Goal: Task Accomplishment & Management: Manage account settings

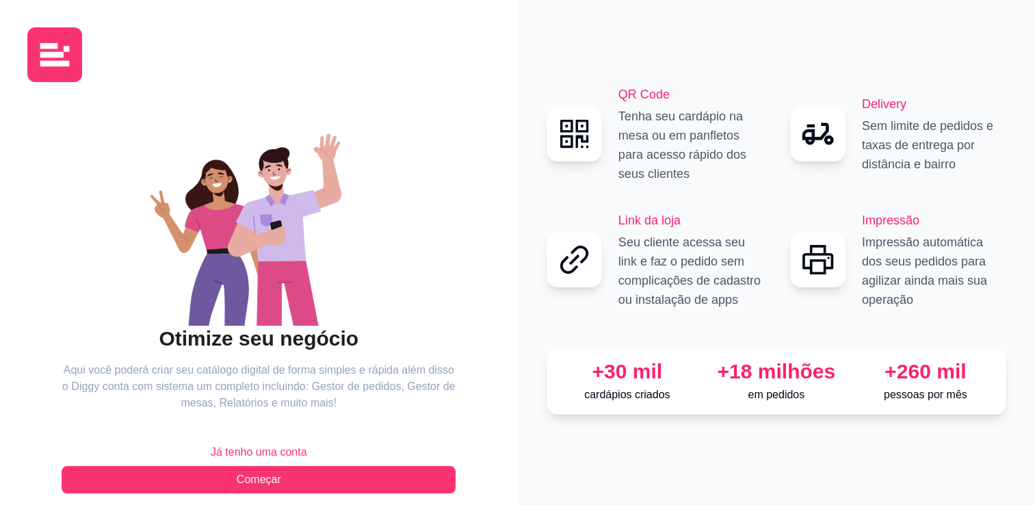
scroll to position [15, 0]
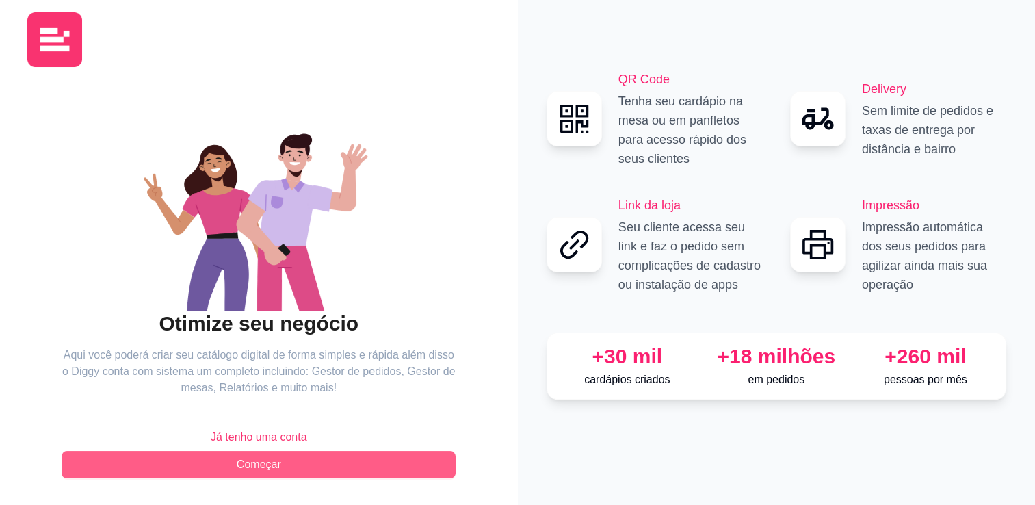
click at [289, 464] on button "Começar" at bounding box center [259, 464] width 394 height 27
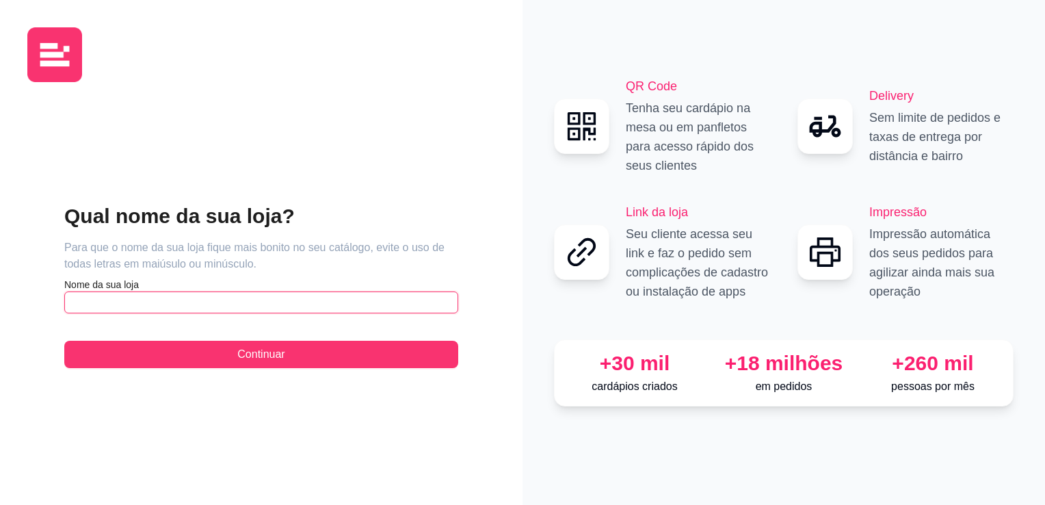
click at [107, 300] on input "text" at bounding box center [261, 302] width 394 height 22
type input "e"
type input "Esquina burguer e pizza"
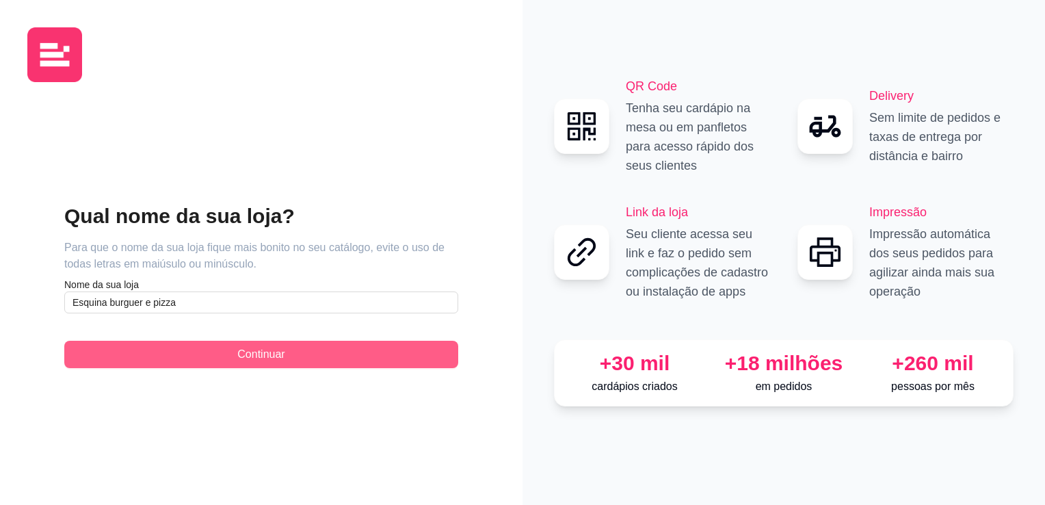
click at [190, 348] on button "Continuar" at bounding box center [261, 354] width 394 height 27
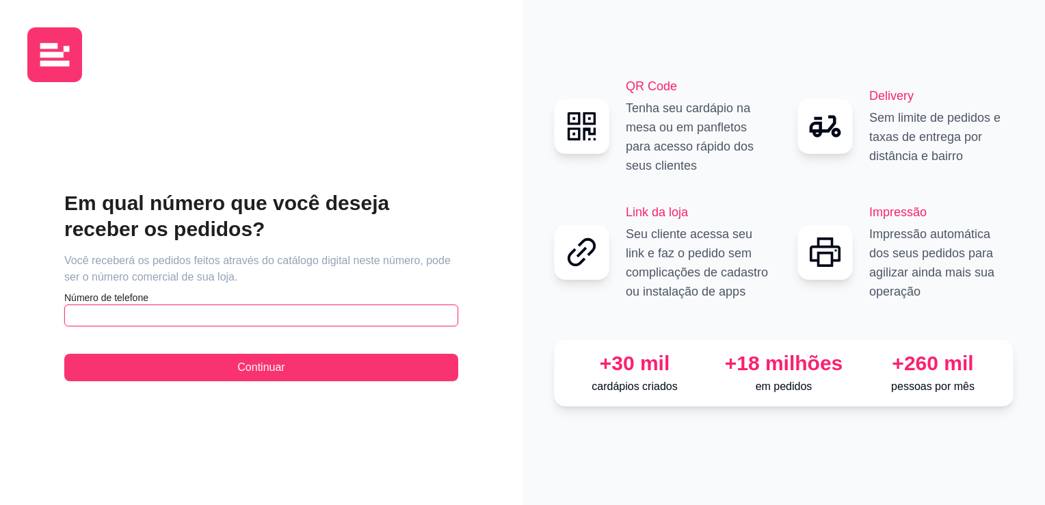
click at [99, 316] on input "text" at bounding box center [261, 315] width 394 height 22
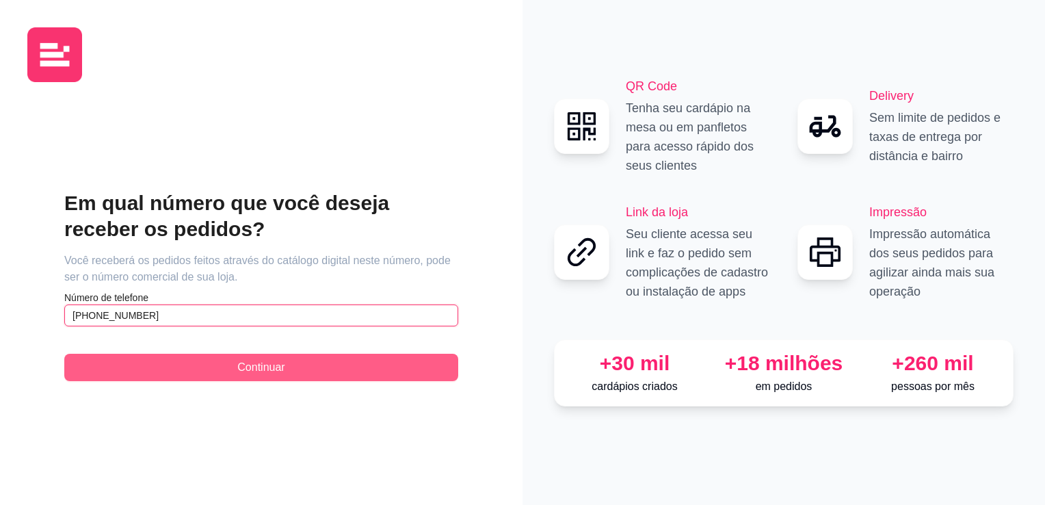
type input "[PHONE_NUMBER]"
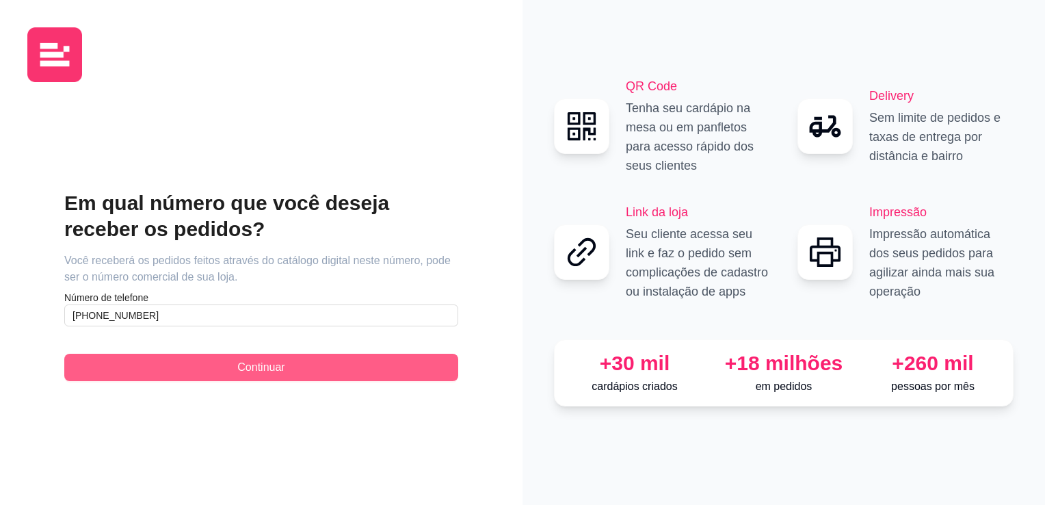
click at [170, 365] on button "Continuar" at bounding box center [261, 367] width 394 height 27
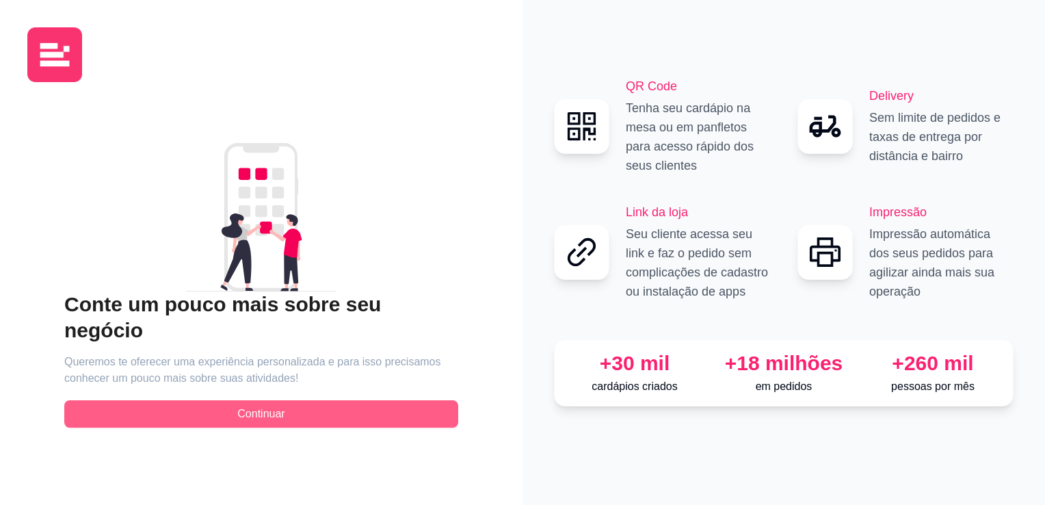
click at [257, 406] on span "Continuar" at bounding box center [260, 414] width 47 height 16
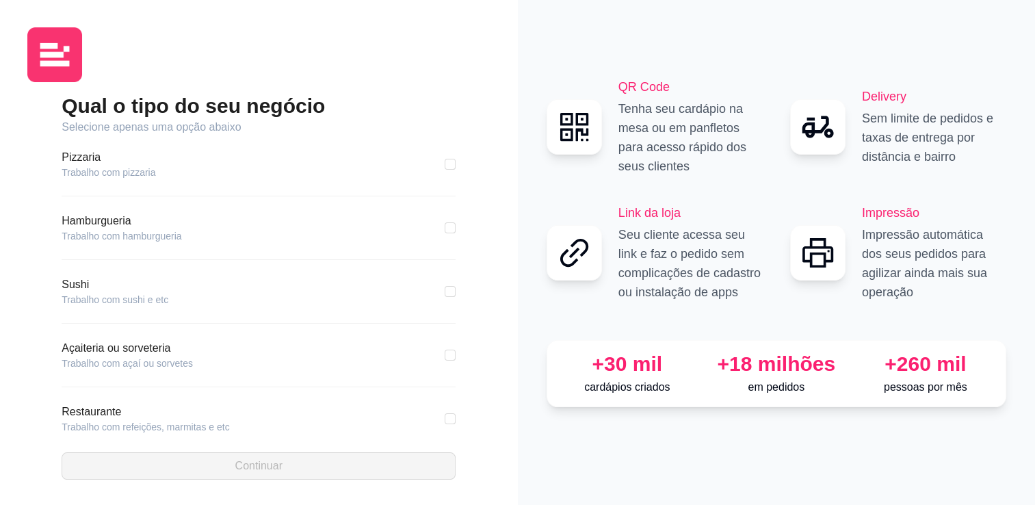
click at [185, 179] on div "Pizzaria Trabalho com pizzaria" at bounding box center [259, 164] width 394 height 30
click at [445, 168] on input "checkbox" at bounding box center [450, 164] width 11 height 11
checkbox input "true"
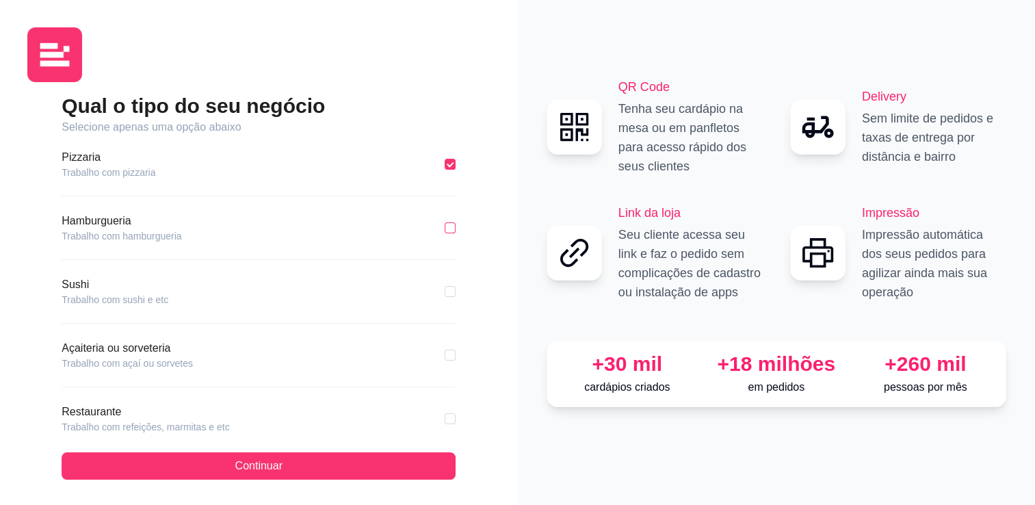
click at [445, 233] on input "checkbox" at bounding box center [450, 227] width 11 height 11
checkbox input "true"
click at [433, 162] on div "Pizzaria Trabalho com pizzaria" at bounding box center [259, 161] width 394 height 30
click at [445, 162] on input "checkbox" at bounding box center [450, 161] width 11 height 11
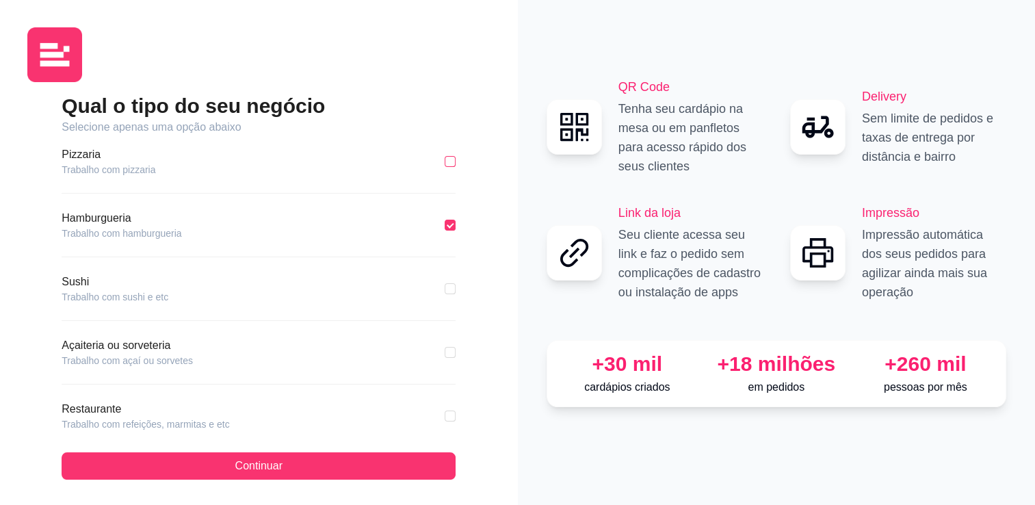
checkbox input "true"
click at [445, 226] on input "checkbox" at bounding box center [450, 225] width 11 height 11
checkbox input "true"
checkbox input "false"
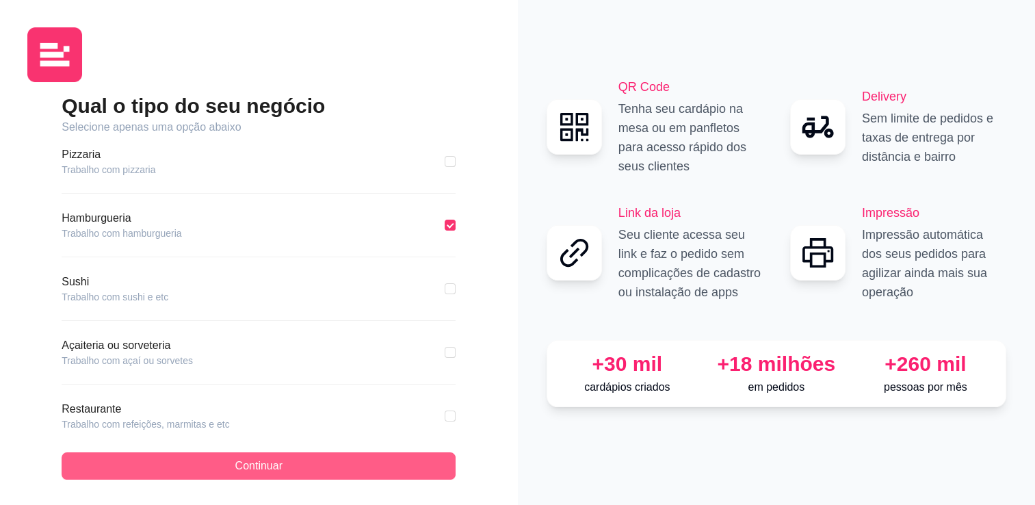
click at [312, 466] on button "Continuar" at bounding box center [259, 465] width 394 height 27
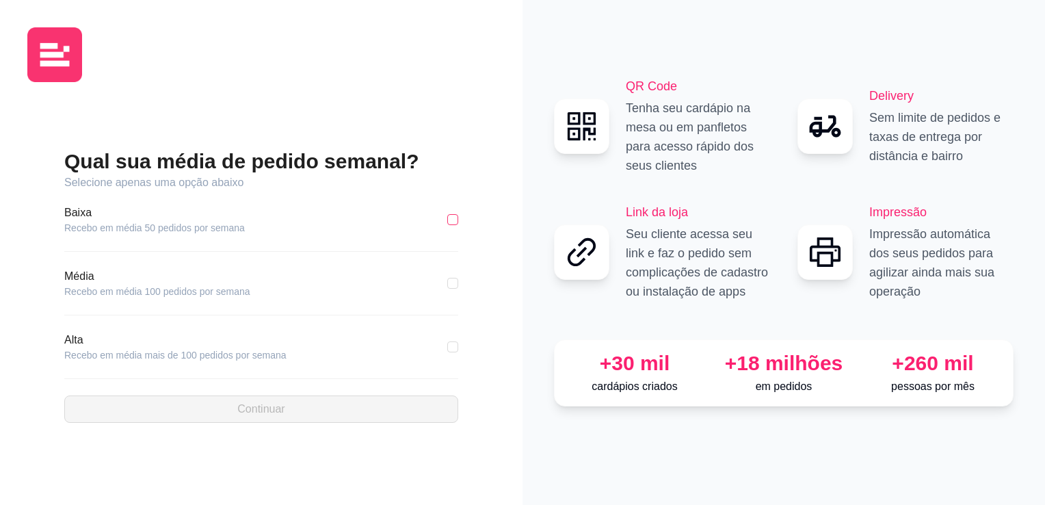
click at [454, 223] on input "checkbox" at bounding box center [452, 219] width 11 height 11
checkbox input "true"
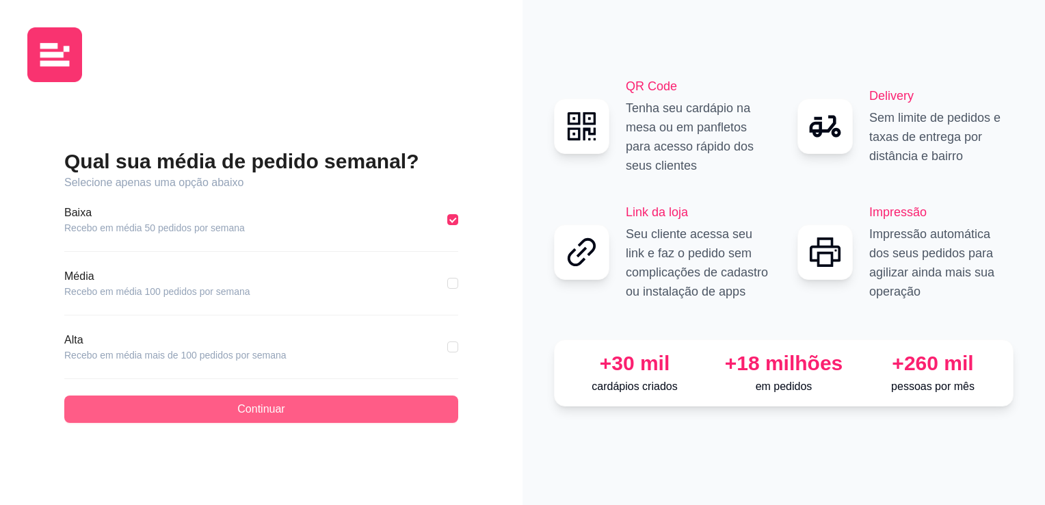
click at [248, 408] on span "Continuar" at bounding box center [260, 409] width 47 height 16
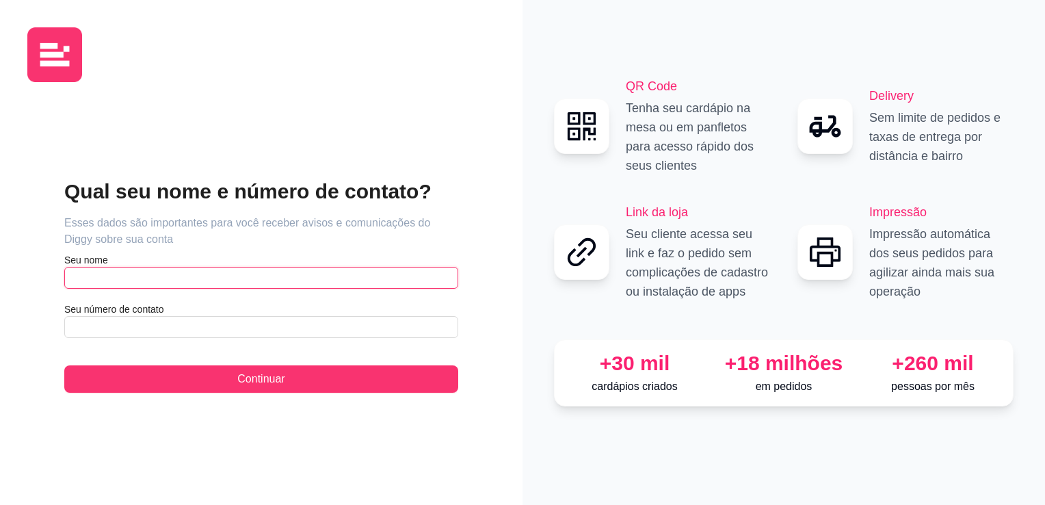
click at [96, 276] on input "text" at bounding box center [261, 278] width 394 height 22
type input "g"
click at [103, 283] on input "[PERSON_NAME] costa botelho" at bounding box center [261, 278] width 394 height 22
type input "[PERSON_NAME] costa botelho"
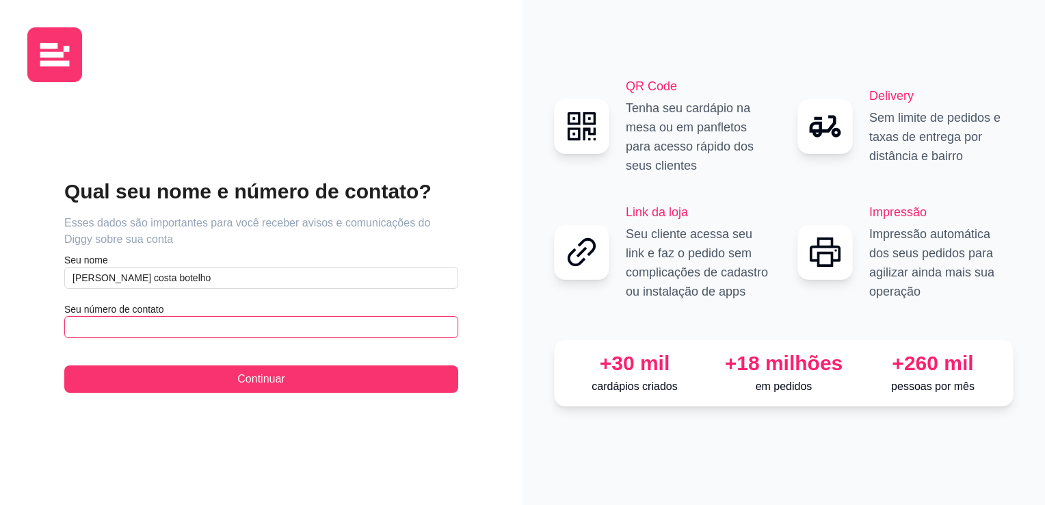
click at [142, 330] on input "text" at bounding box center [261, 327] width 394 height 22
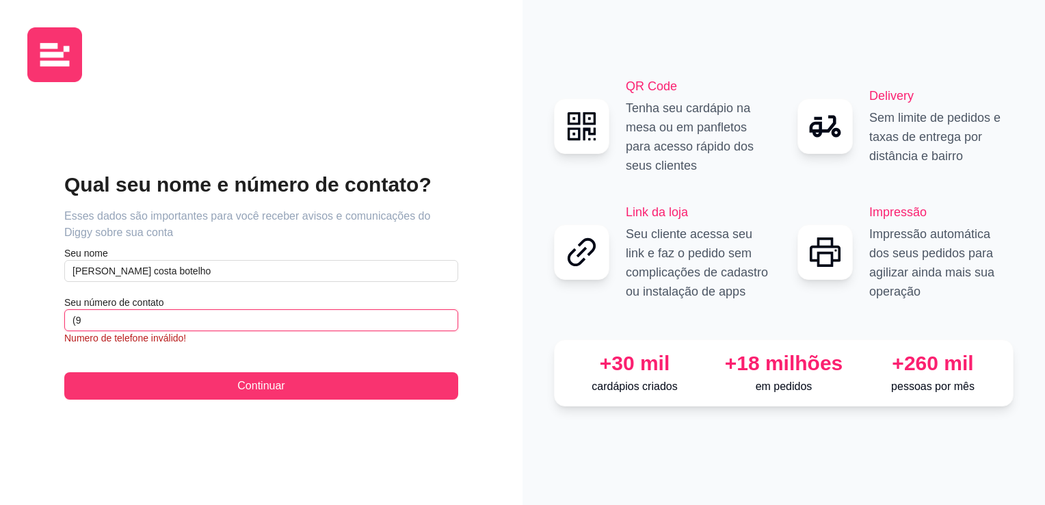
type input "(9"
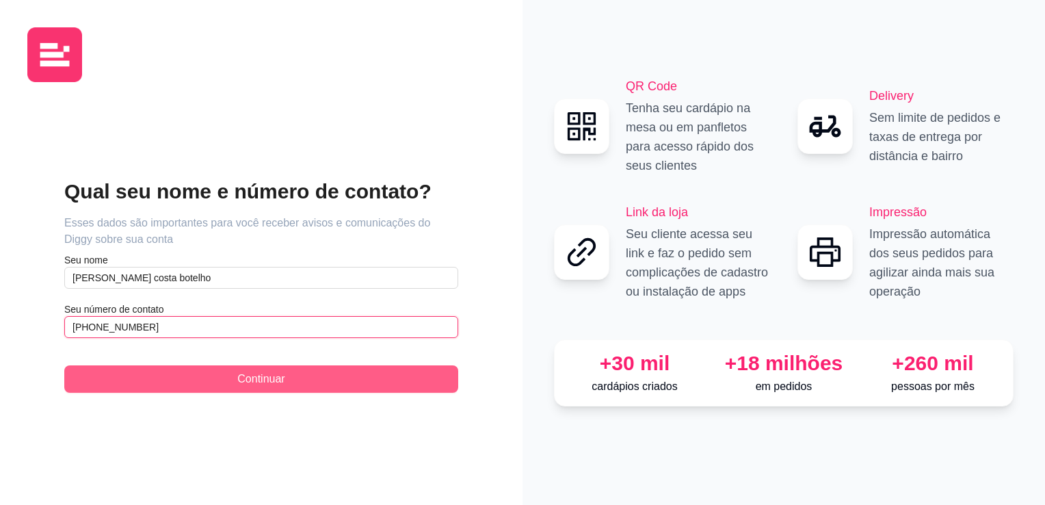
type input "[PHONE_NUMBER]"
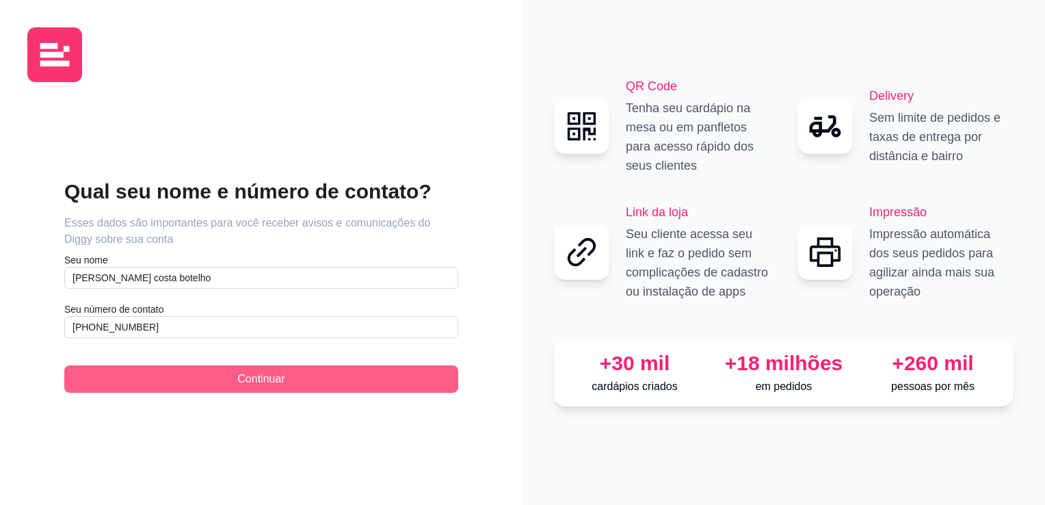
click at [161, 377] on button "Continuar" at bounding box center [261, 378] width 394 height 27
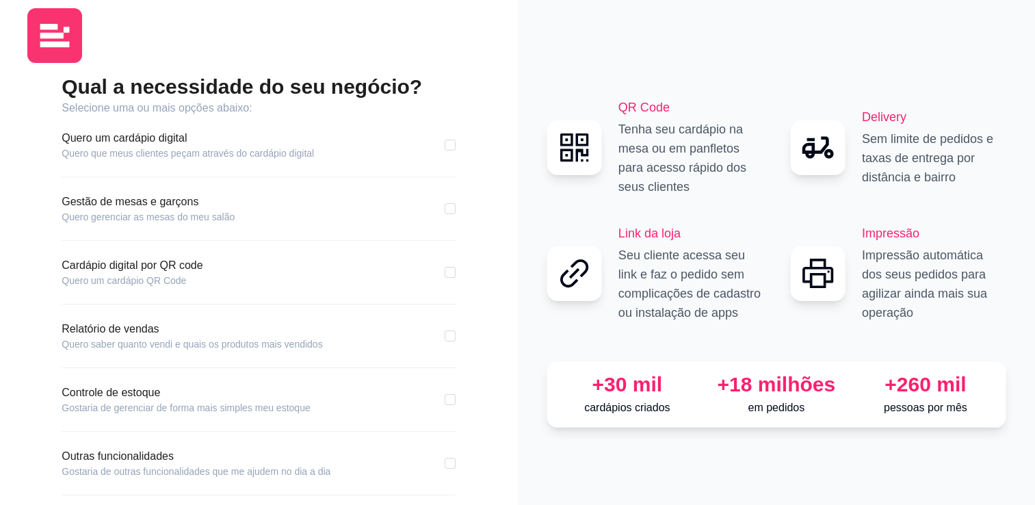
scroll to position [19, 0]
click at [449, 212] on input "checkbox" at bounding box center [450, 208] width 11 height 11
checkbox input "true"
click at [452, 267] on input "checkbox" at bounding box center [450, 272] width 11 height 11
click at [447, 270] on input "checkbox" at bounding box center [450, 272] width 11 height 11
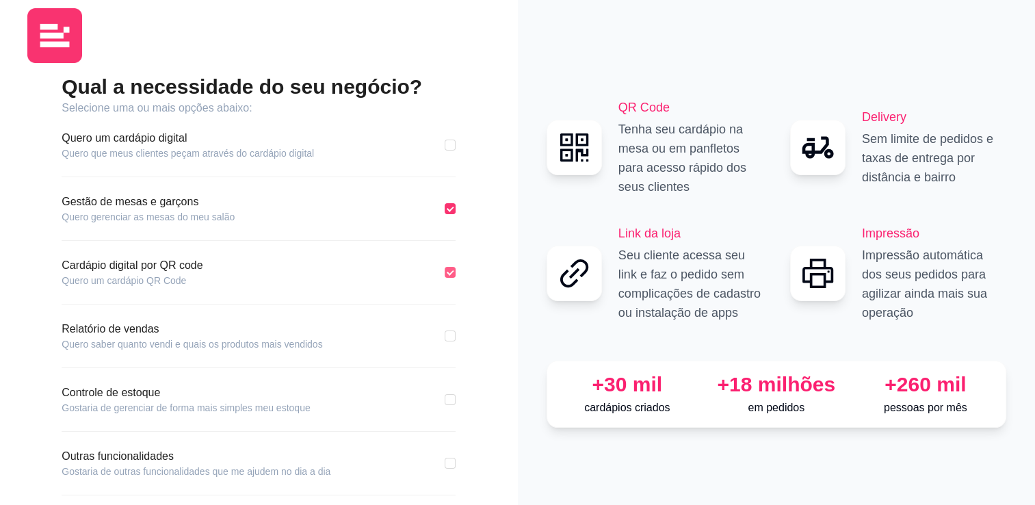
checkbox input "false"
click at [451, 141] on input "checkbox" at bounding box center [450, 145] width 11 height 11
checkbox input "true"
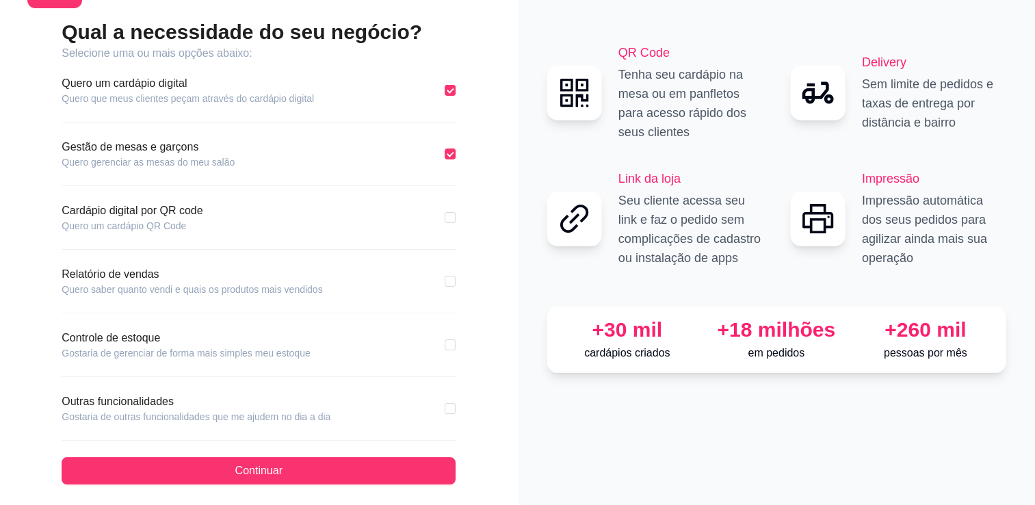
scroll to position [79, 0]
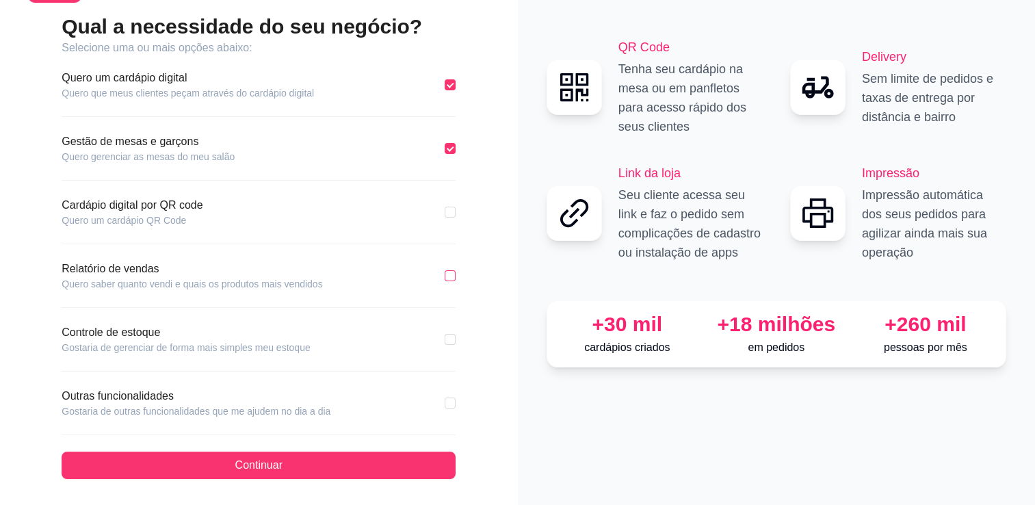
click at [446, 272] on input "checkbox" at bounding box center [450, 275] width 11 height 11
checkbox input "true"
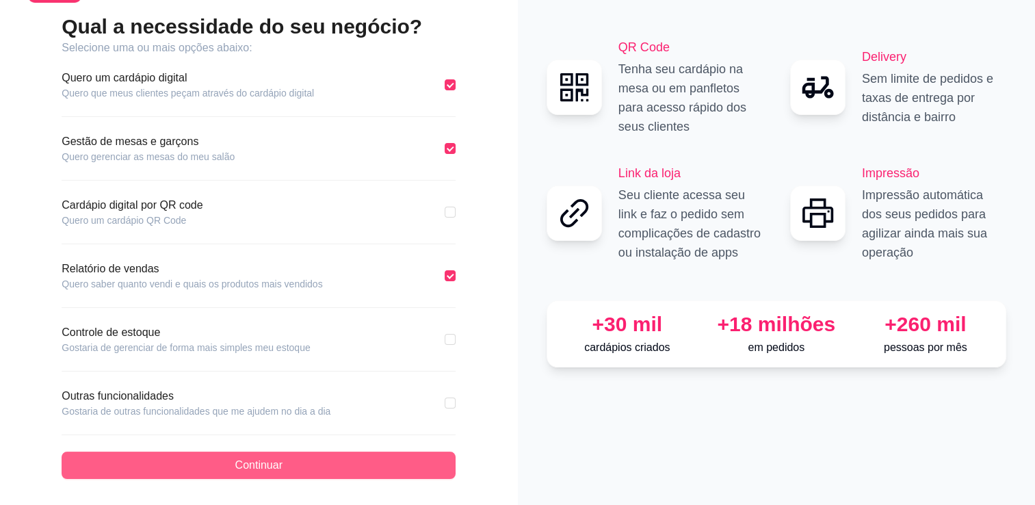
click at [252, 465] on span "Continuar" at bounding box center [258, 465] width 47 height 16
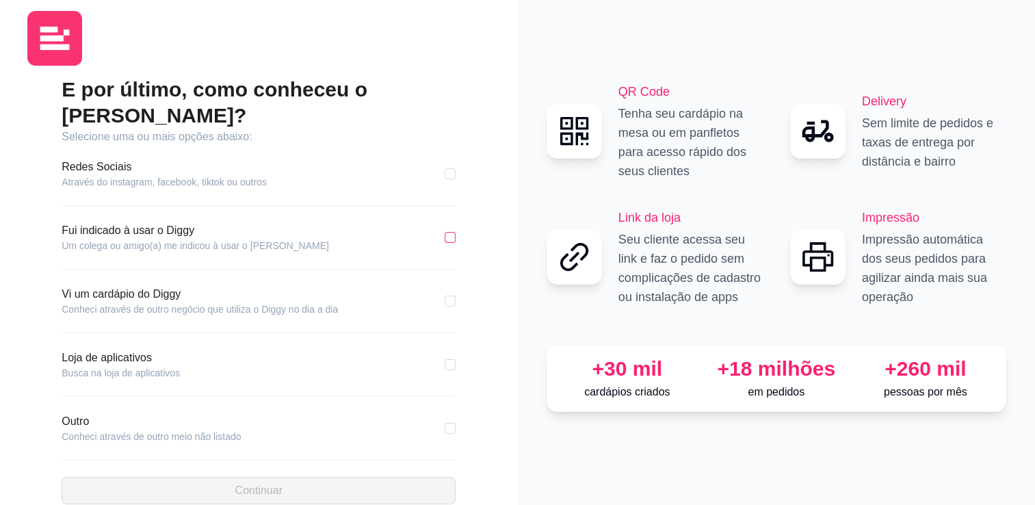
click at [448, 232] on input "checkbox" at bounding box center [450, 237] width 11 height 11
checkbox input "true"
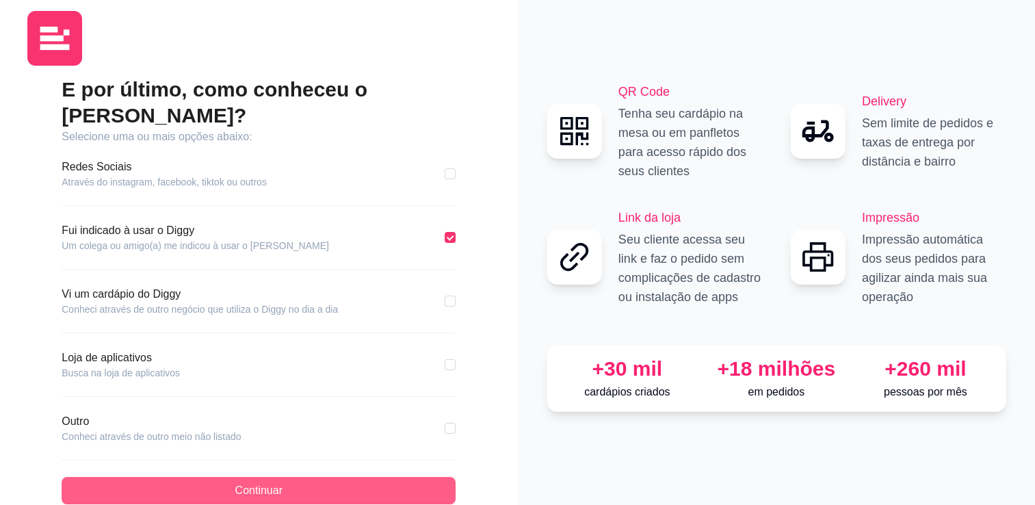
click at [244, 482] on span "Continuar" at bounding box center [258, 490] width 47 height 16
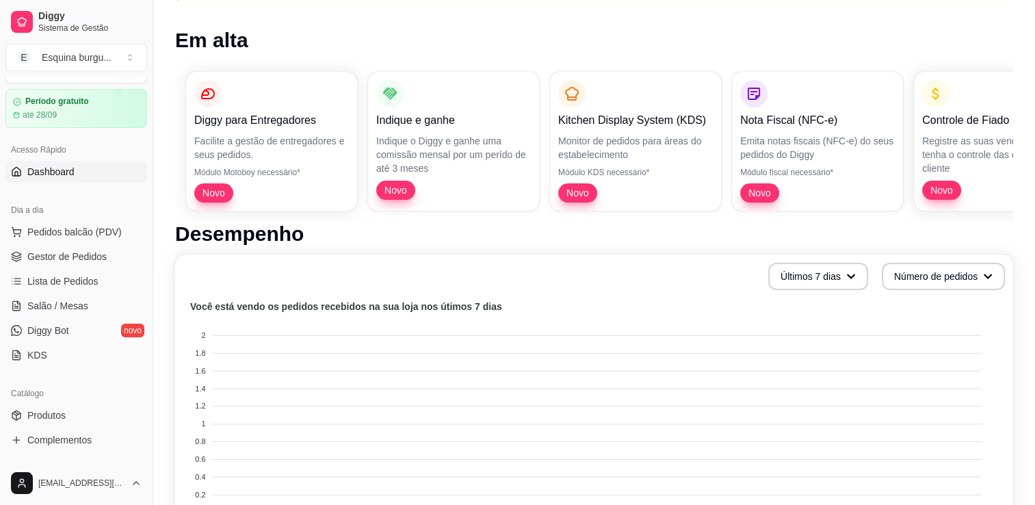
scroll to position [36, 0]
click at [67, 300] on span "Salão / Mesas" at bounding box center [57, 303] width 61 height 14
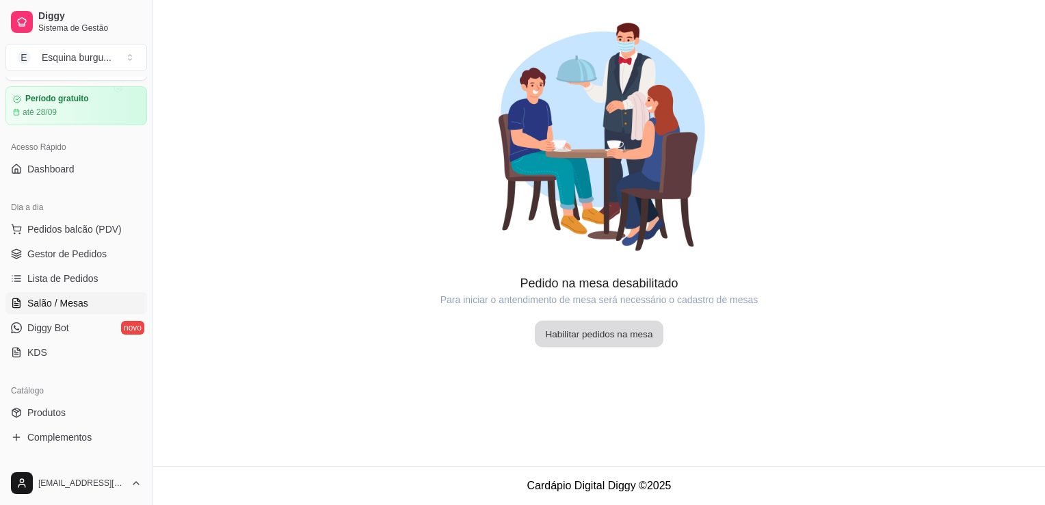
click at [610, 335] on button "Habilitar pedidos na mesa" at bounding box center [599, 334] width 129 height 27
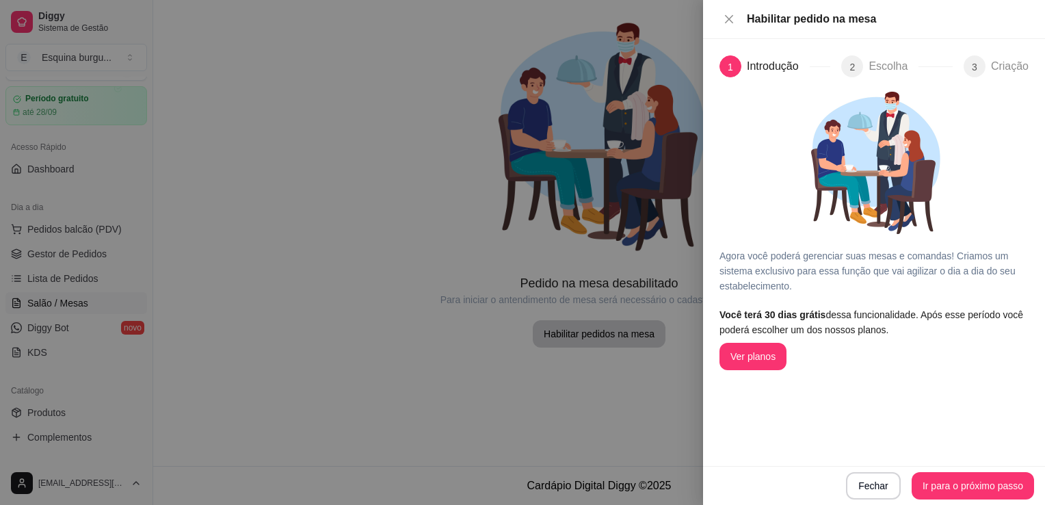
click at [884, 296] on div "Agora você poderá gerenciar suas mesas e comandas! Criamos um sistema exclusivo…" at bounding box center [874, 223] width 309 height 293
click at [780, 357] on button "Ver planos" at bounding box center [752, 356] width 65 height 27
click at [946, 486] on button "Ir para o próximo passo" at bounding box center [973, 486] width 119 height 27
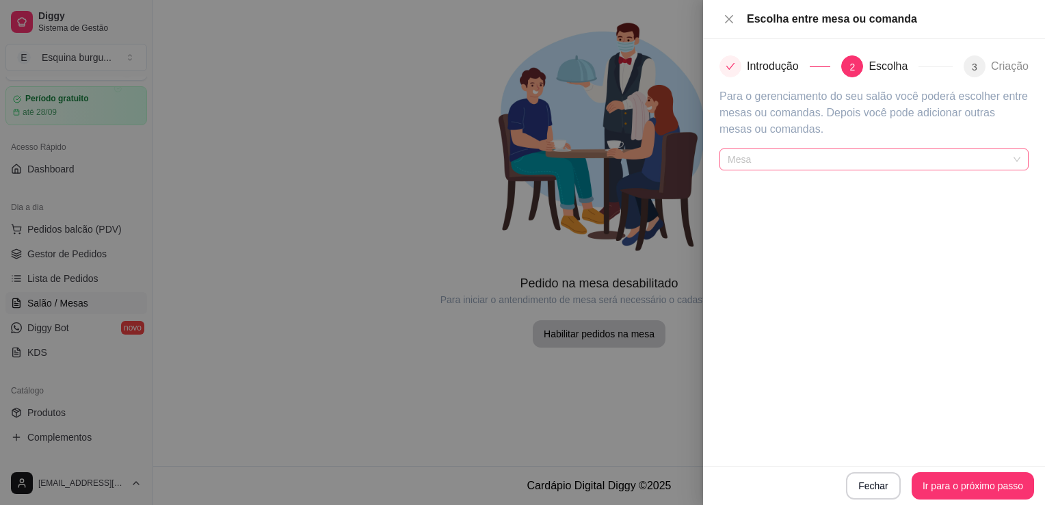
click at [870, 157] on span "Mesa" at bounding box center [874, 159] width 293 height 21
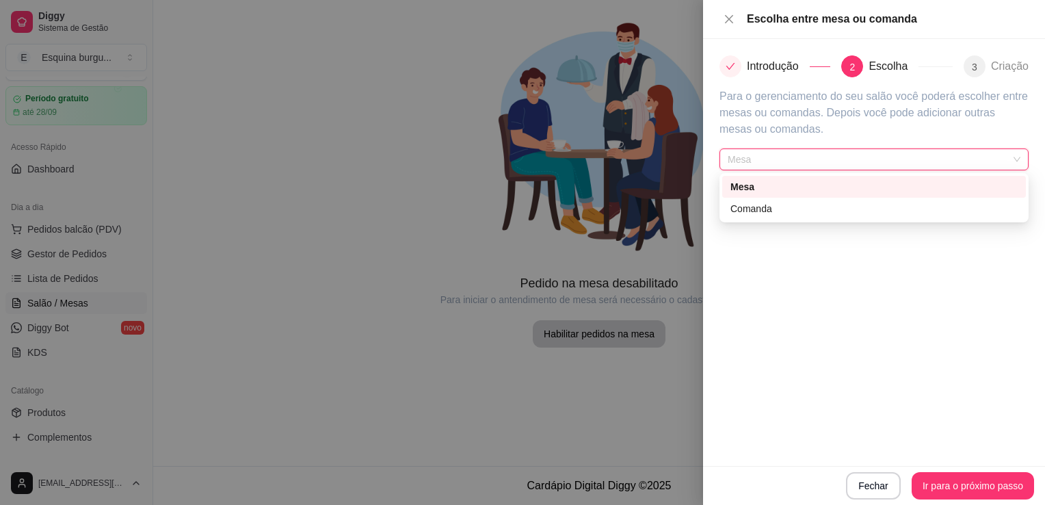
click at [775, 184] on div "Mesa" at bounding box center [874, 186] width 287 height 15
drag, startPoint x: 1017, startPoint y: 159, endPoint x: 950, endPoint y: 204, distance: 79.9
click at [950, 204] on body "Diggy Sistema de Gestão E Esquina burgu ... Loja aberta Período gratuito até 28…" at bounding box center [522, 252] width 1045 height 505
click at [950, 204] on div "Comanda" at bounding box center [874, 208] width 287 height 15
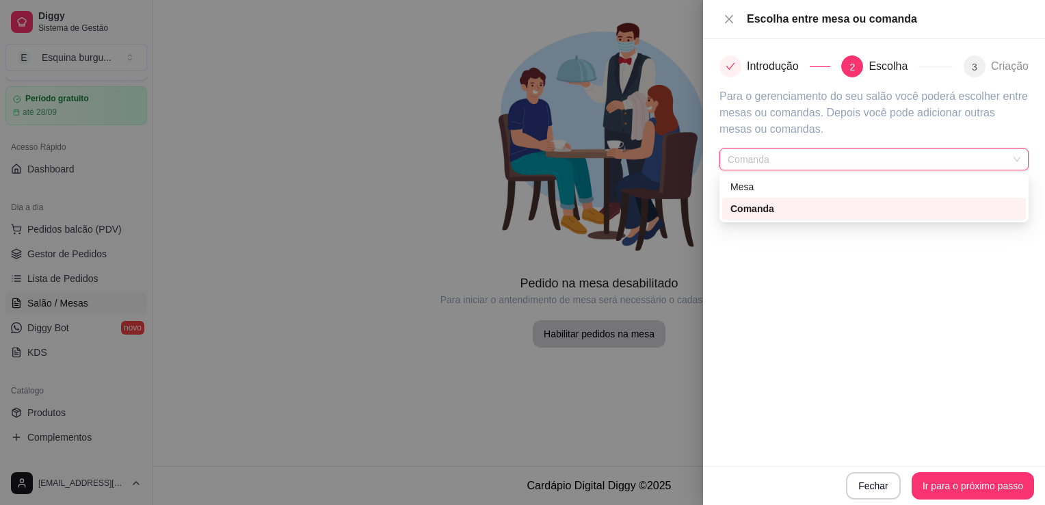
click at [972, 158] on span "Comanda" at bounding box center [874, 159] width 293 height 21
click at [933, 181] on div "Mesa" at bounding box center [874, 186] width 287 height 15
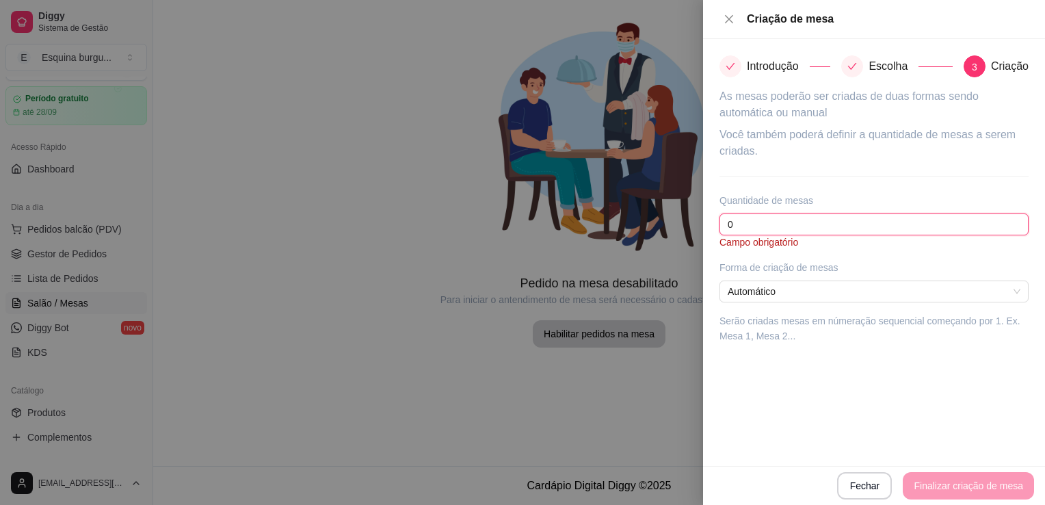
click at [776, 231] on input "0" at bounding box center [874, 224] width 309 height 22
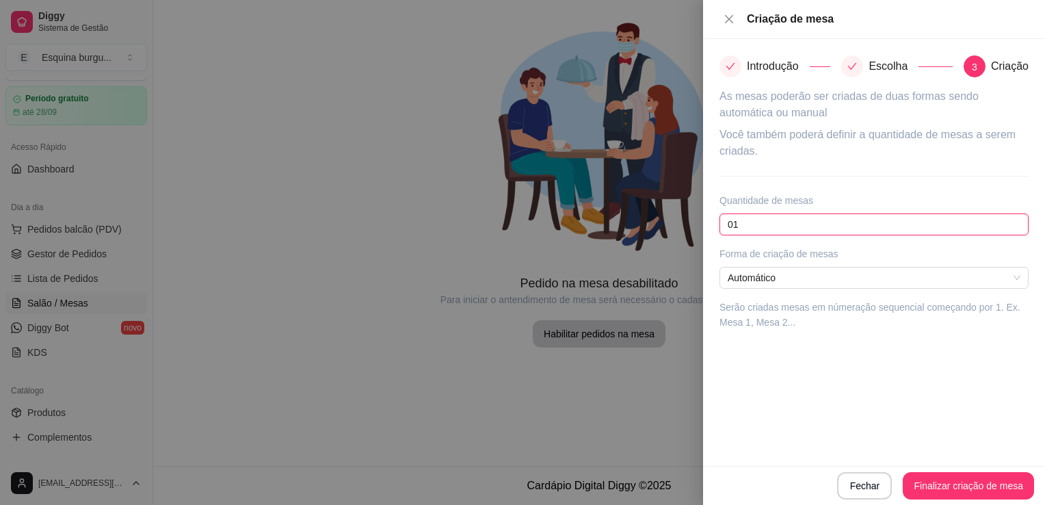
type input "0"
type input "10"
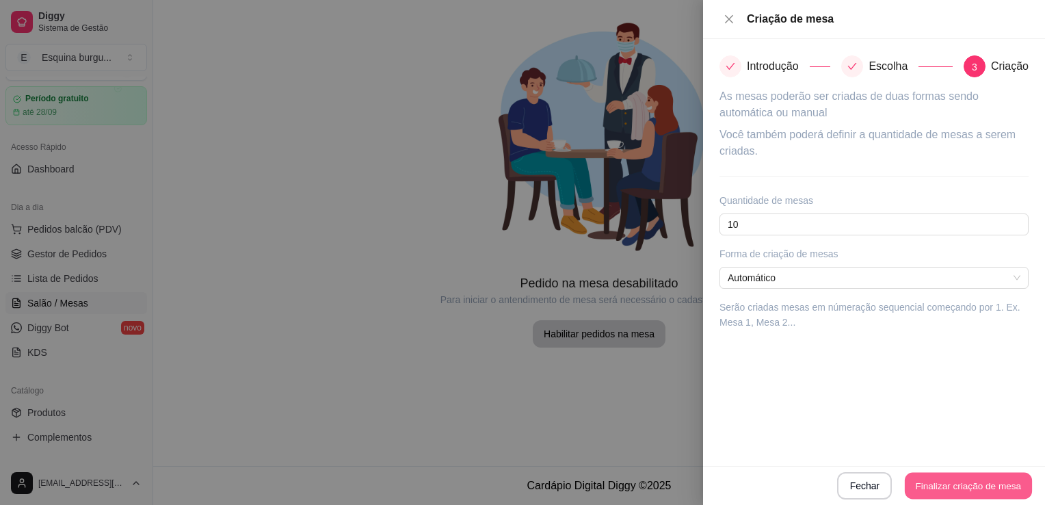
click at [967, 480] on button "Finalizar criação de mesa" at bounding box center [968, 486] width 127 height 27
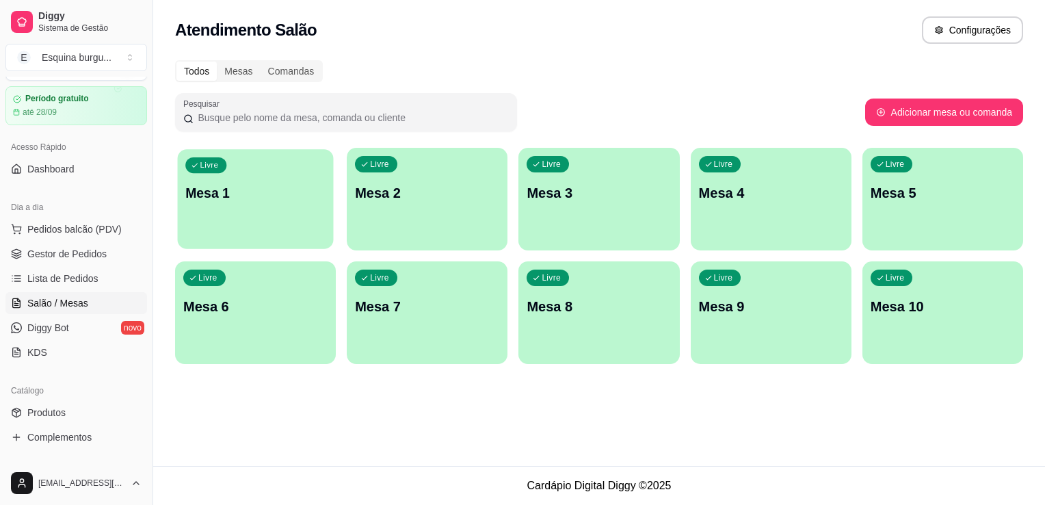
click at [247, 205] on div "Livre Mesa 1" at bounding box center [256, 190] width 156 height 83
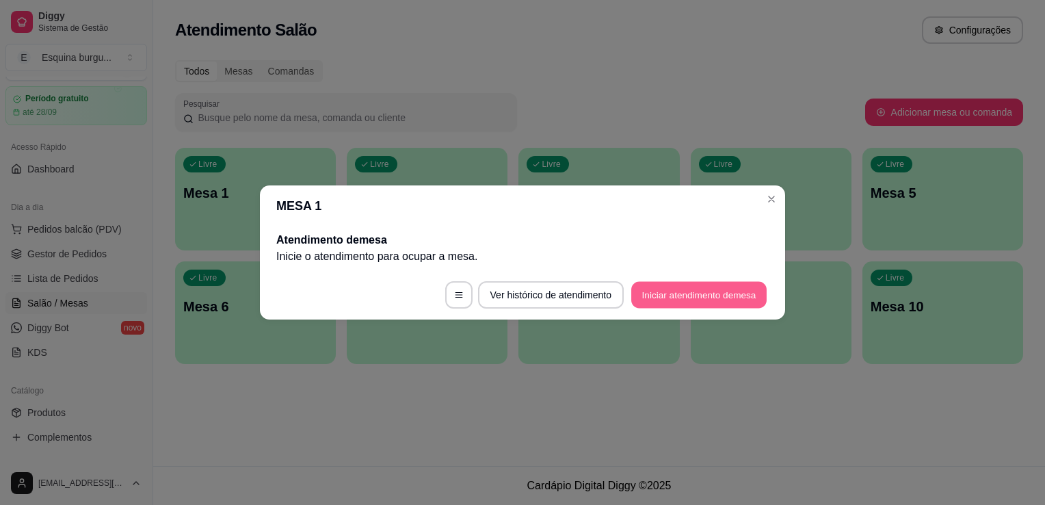
click at [655, 293] on button "Iniciar atendimento de mesa" at bounding box center [699, 295] width 135 height 27
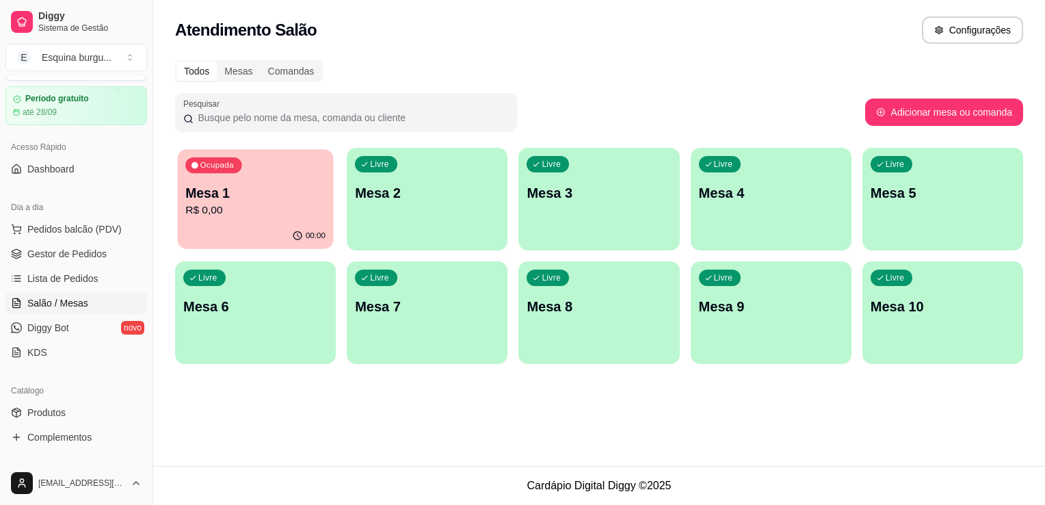
click at [263, 198] on p "Mesa 1" at bounding box center [255, 193] width 140 height 18
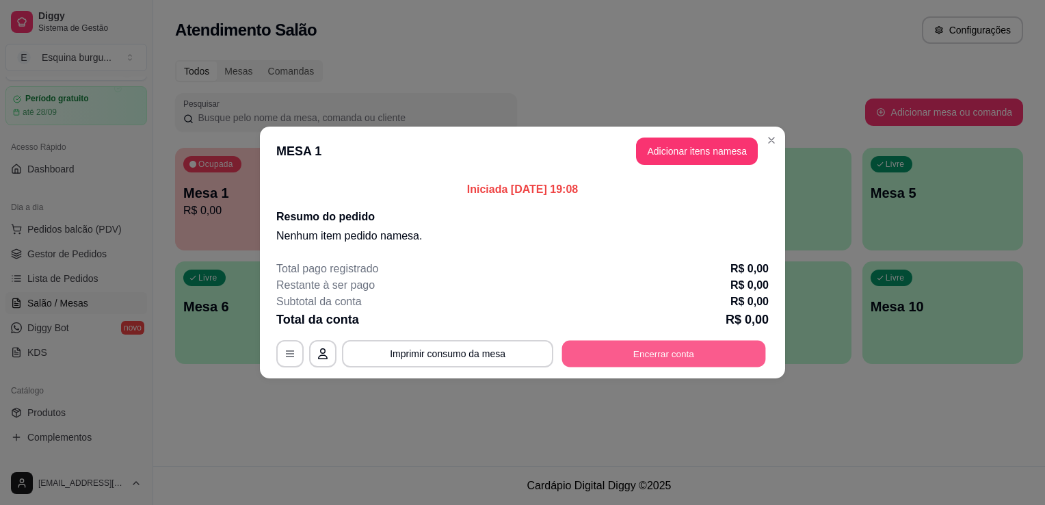
click at [647, 352] on button "Encerrar conta" at bounding box center [664, 354] width 204 height 27
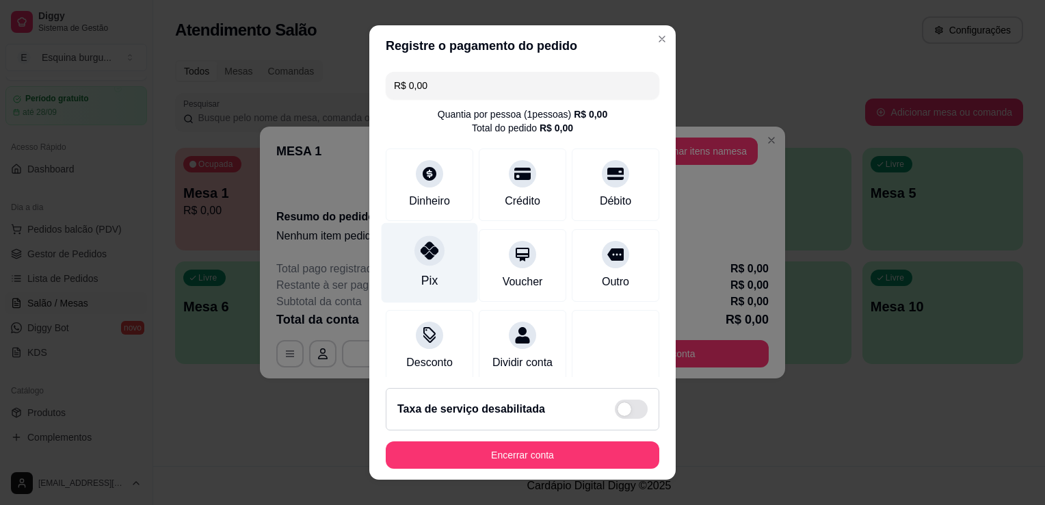
click at [424, 246] on icon at bounding box center [430, 251] width 18 height 18
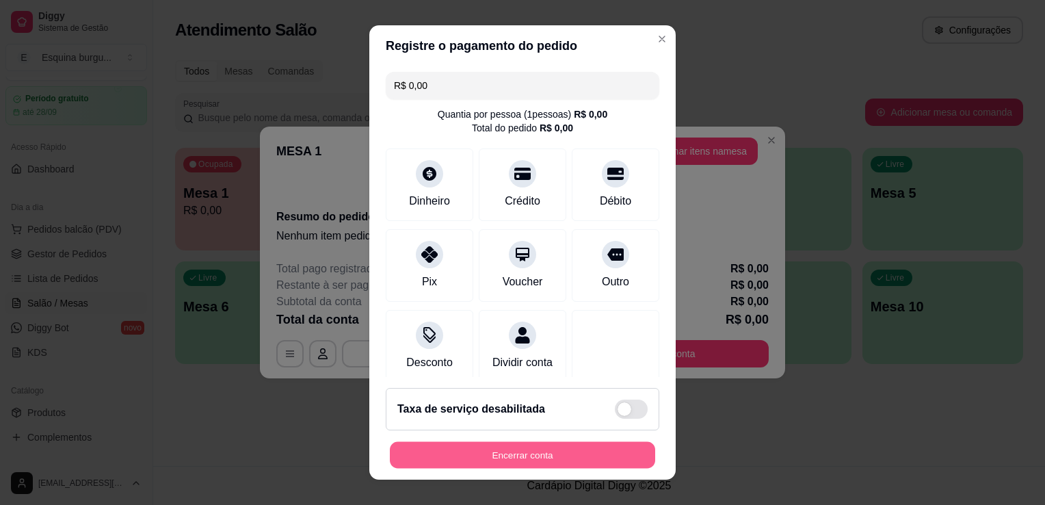
click at [551, 456] on button "Encerrar conta" at bounding box center [522, 455] width 265 height 27
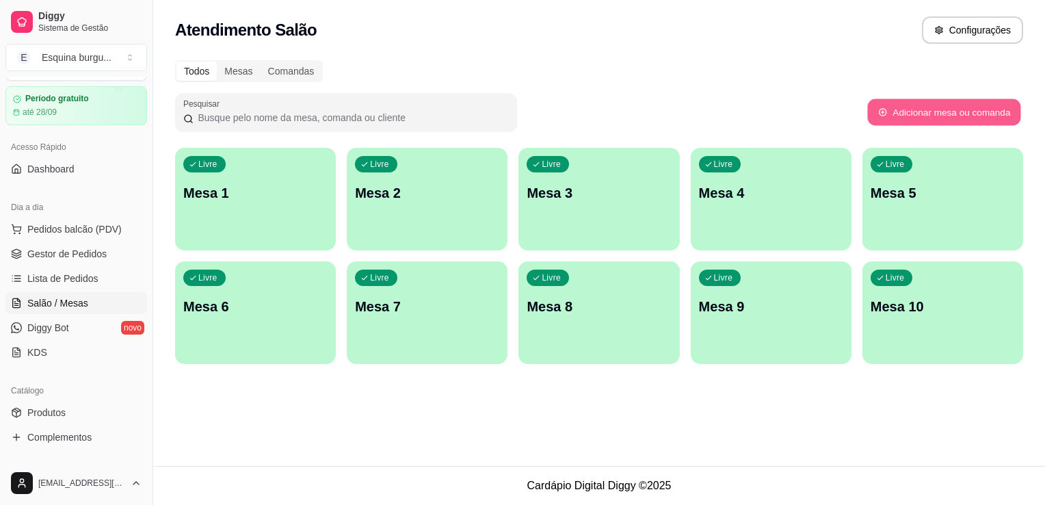
click at [945, 113] on button "Adicionar mesa ou comanda" at bounding box center [944, 112] width 153 height 27
select select "TABLE"
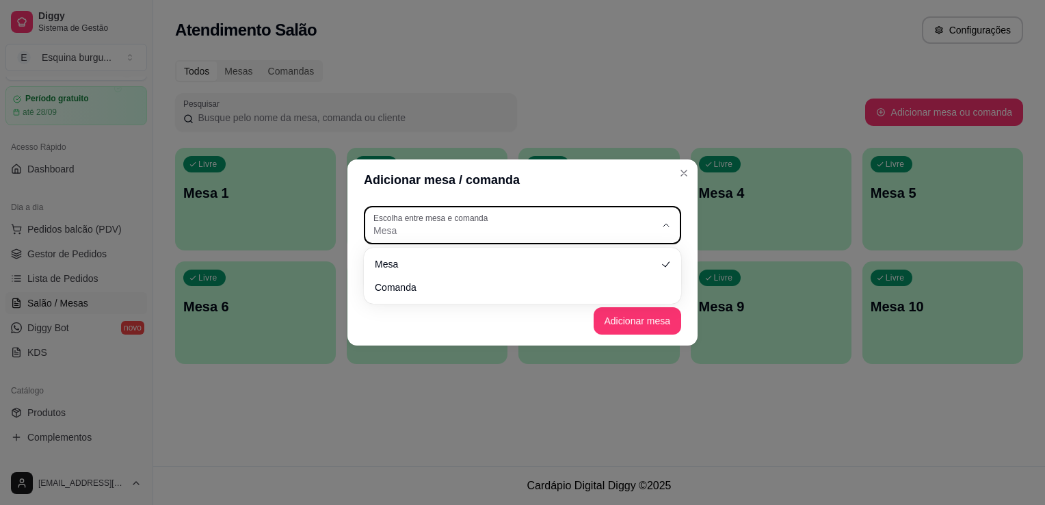
click at [446, 234] on span "Mesa" at bounding box center [515, 231] width 282 height 14
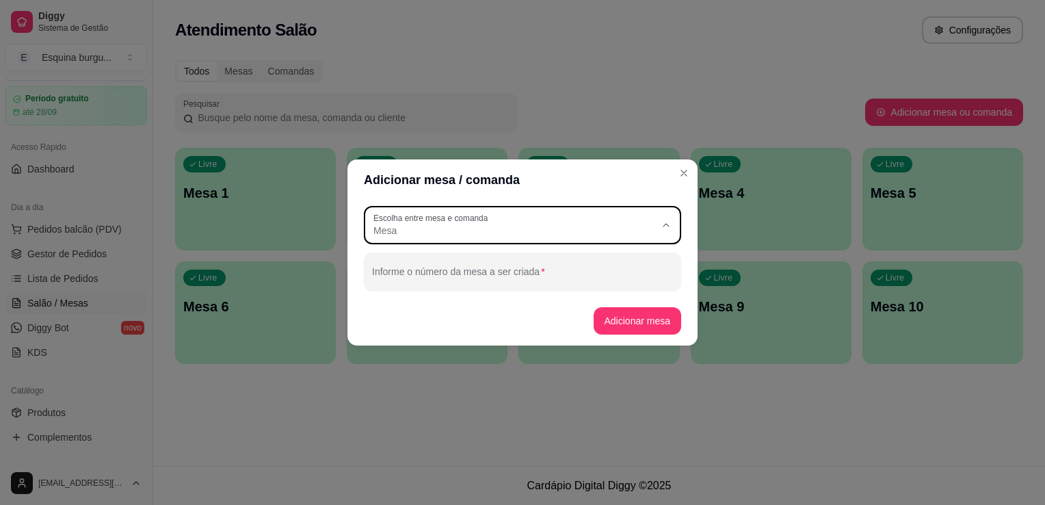
click at [432, 287] on span "Comanda" at bounding box center [516, 285] width 271 height 13
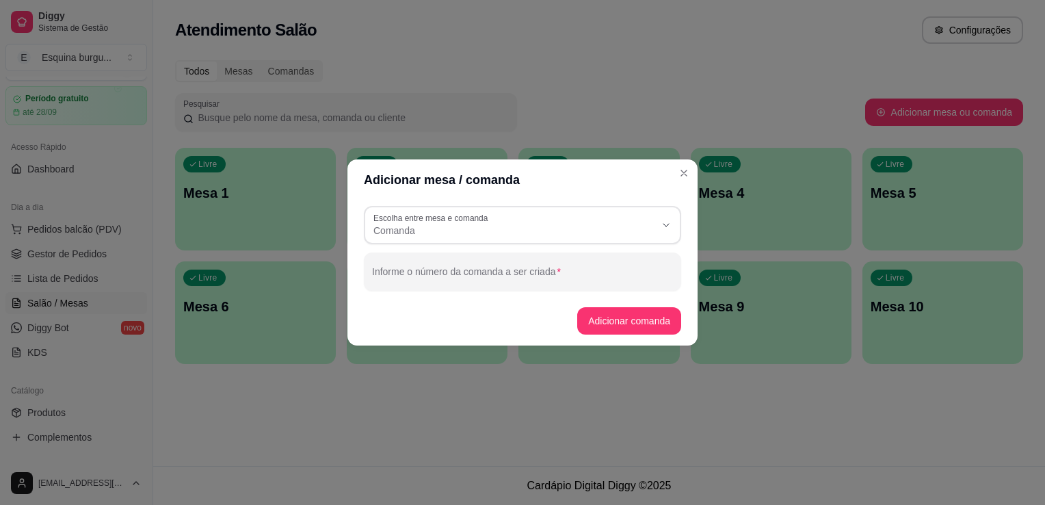
type input "CARD"
select select "CARD"
click at [444, 275] on input "Informe o número da comanda a ser criada" at bounding box center [522, 277] width 301 height 14
type input "10"
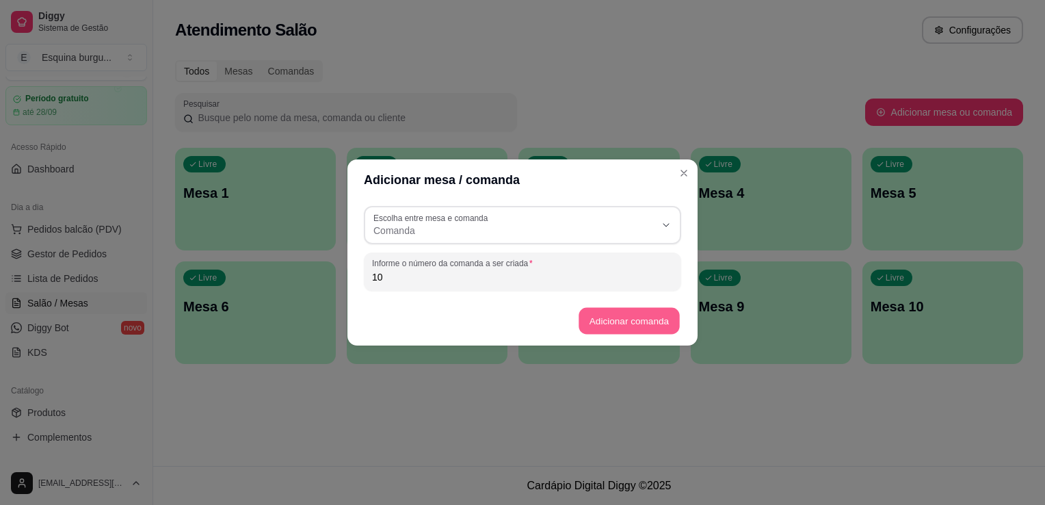
click at [606, 308] on button "Adicionar comanda" at bounding box center [629, 321] width 101 height 27
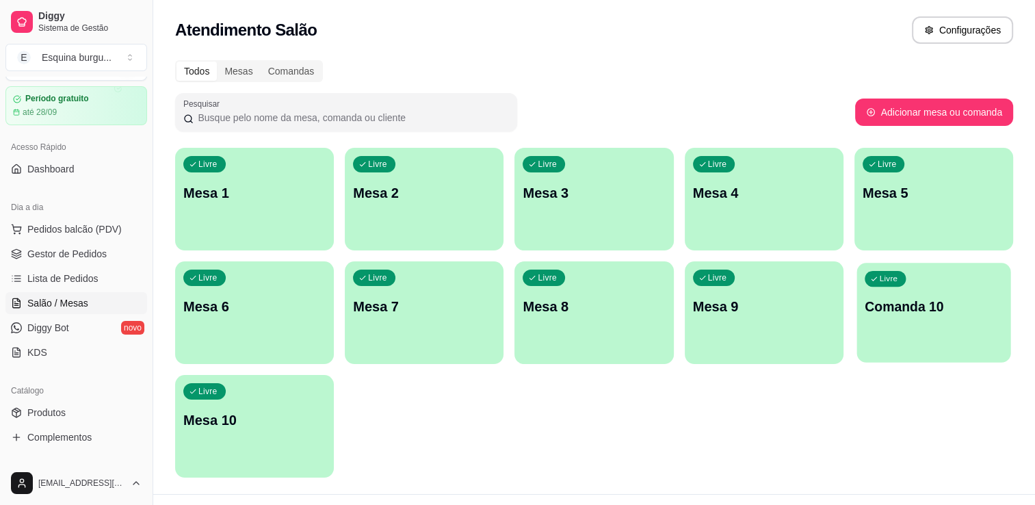
click at [933, 320] on div "Livre Comanda 10" at bounding box center [934, 304] width 154 height 83
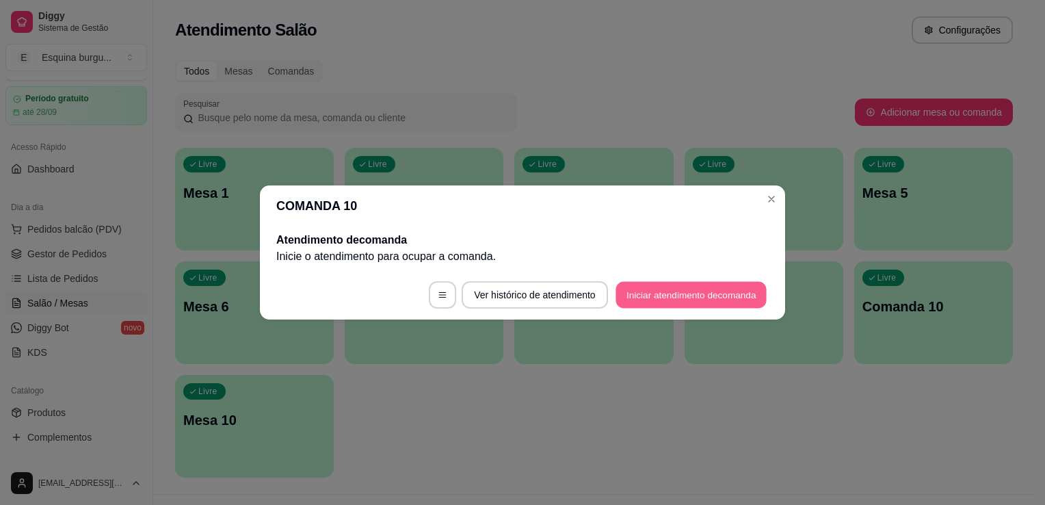
click at [670, 297] on button "Iniciar atendimento de comanda" at bounding box center [691, 295] width 151 height 27
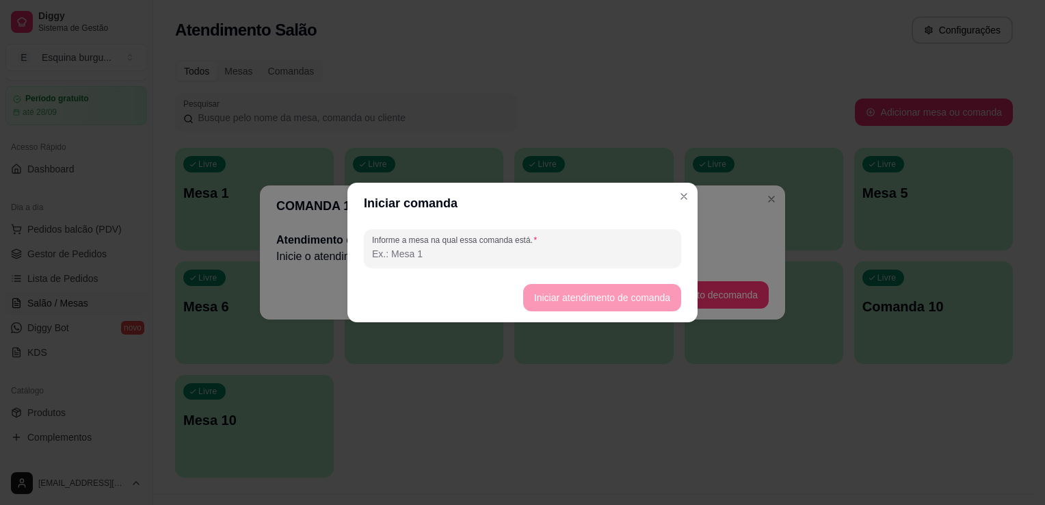
click at [424, 257] on input "Informe a mesa na qual essa comanda está." at bounding box center [522, 254] width 301 height 14
click at [434, 255] on input "Informe a mesa na qual essa comanda está." at bounding box center [522, 254] width 301 height 14
type input "MESA 10"
click at [556, 294] on button "Iniciar atendimento de comanda" at bounding box center [602, 297] width 158 height 27
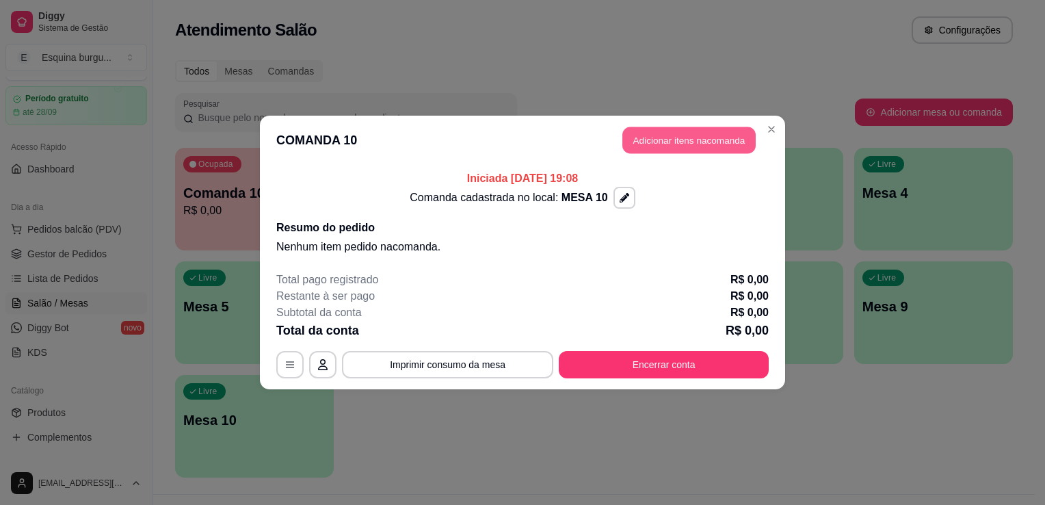
click at [687, 145] on button "Adicionar itens na comanda" at bounding box center [689, 140] width 133 height 27
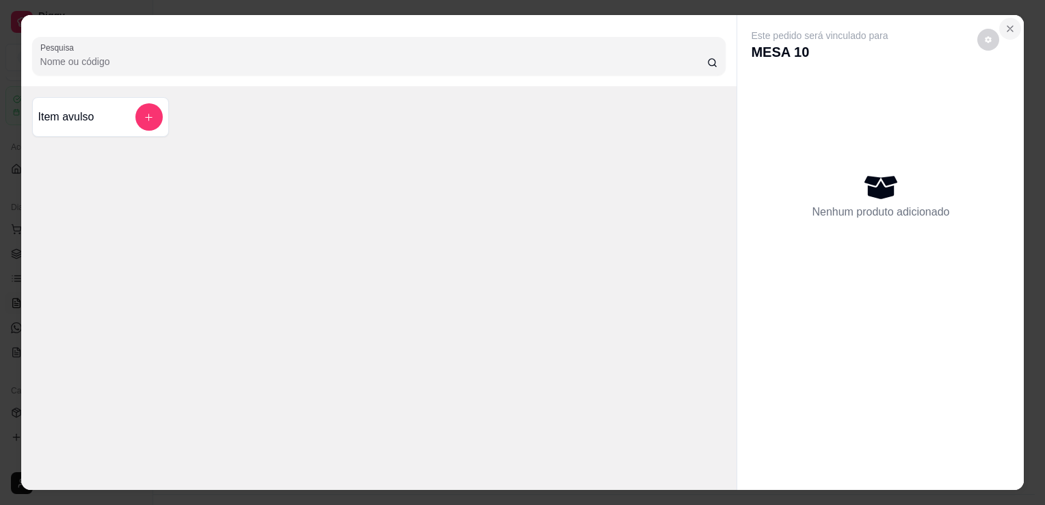
click at [1009, 23] on icon "Close" at bounding box center [1010, 28] width 11 height 11
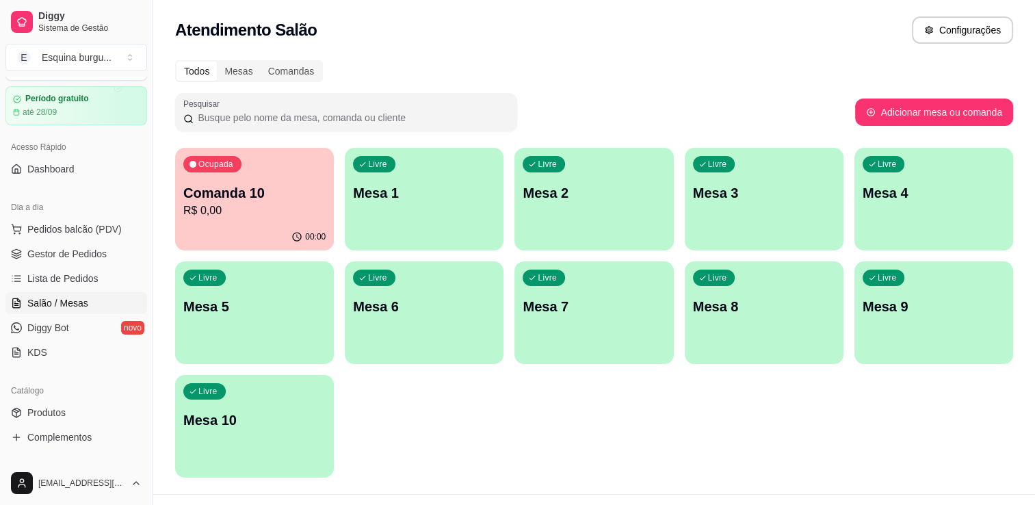
click at [212, 220] on div "Ocupada Comanda 10 R$ 0,00" at bounding box center [254, 186] width 159 height 76
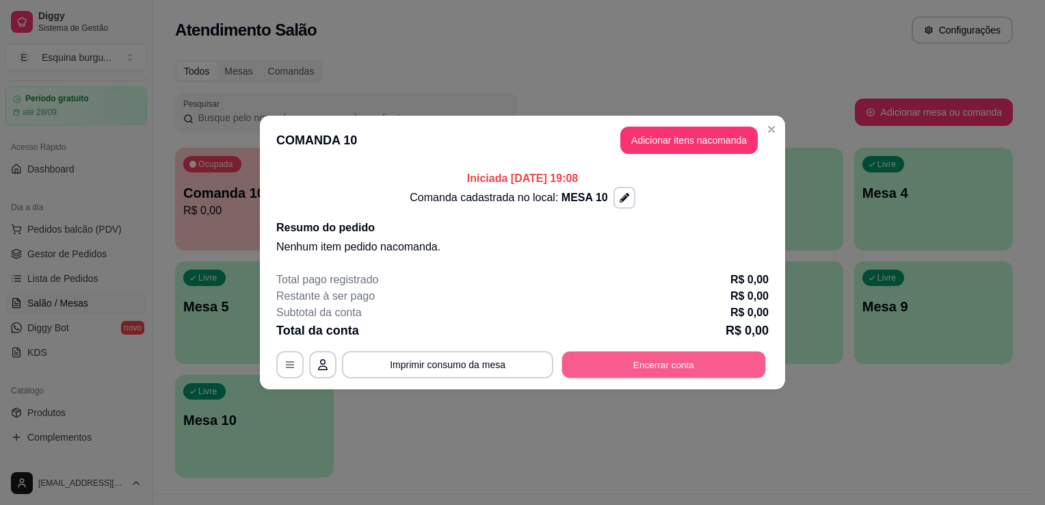
click at [673, 363] on button "Encerrar conta" at bounding box center [664, 365] width 204 height 27
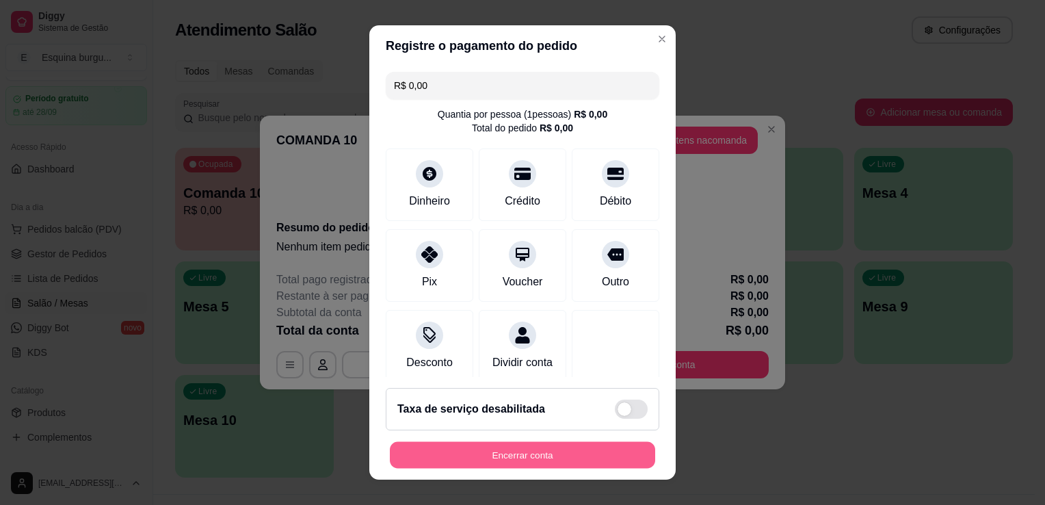
click at [582, 467] on button "Encerrar conta" at bounding box center [522, 455] width 265 height 27
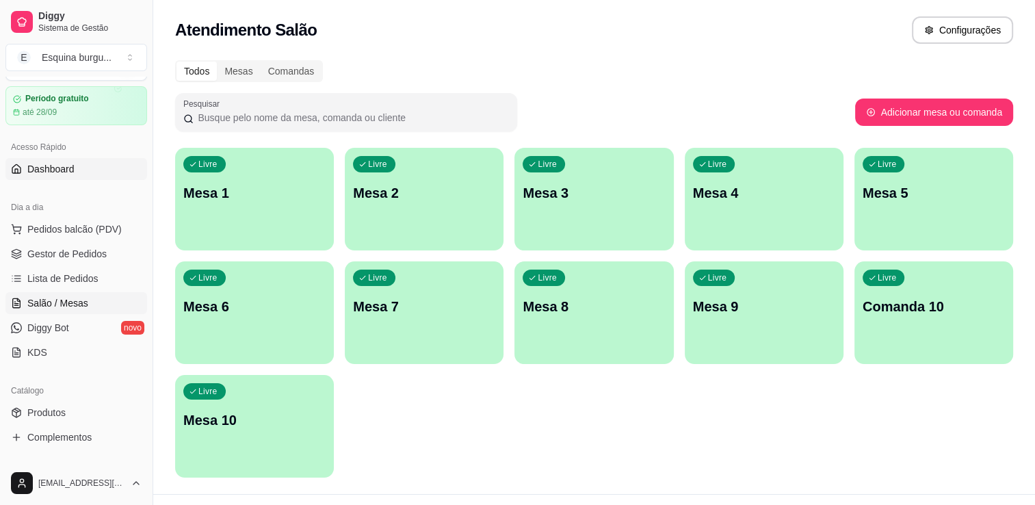
click at [79, 172] on link "Dashboard" at bounding box center [76, 169] width 142 height 22
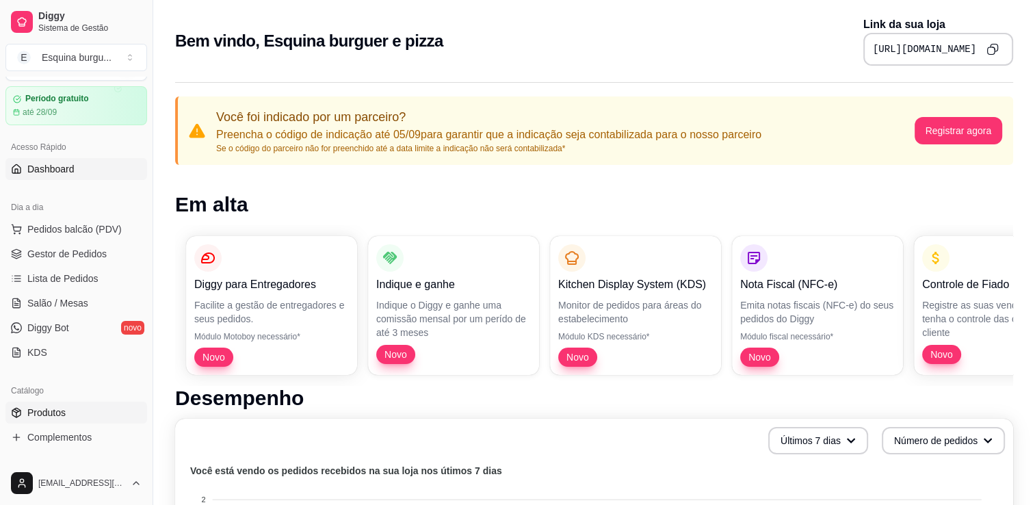
click at [63, 416] on span "Produtos" at bounding box center [46, 413] width 38 height 14
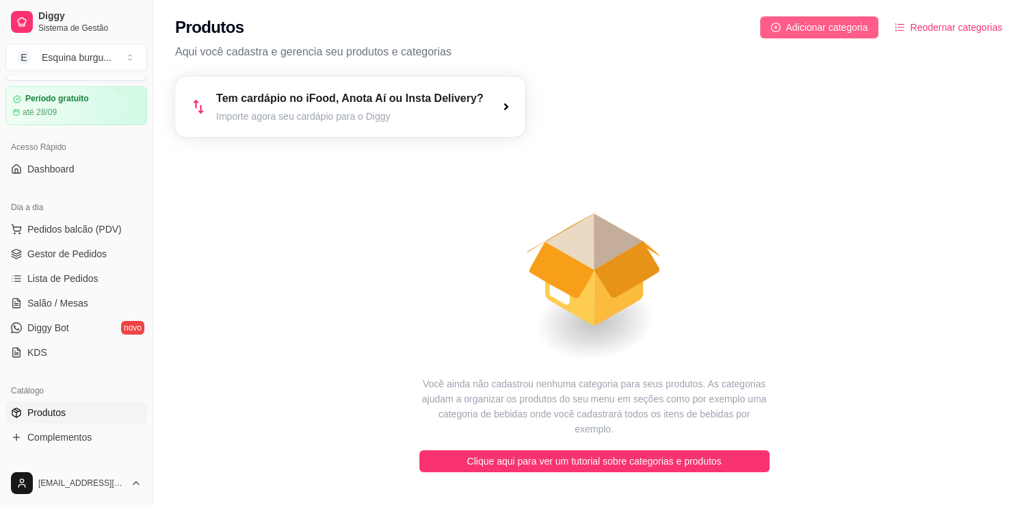
click at [850, 31] on span "Adicionar categoria" at bounding box center [827, 27] width 82 height 15
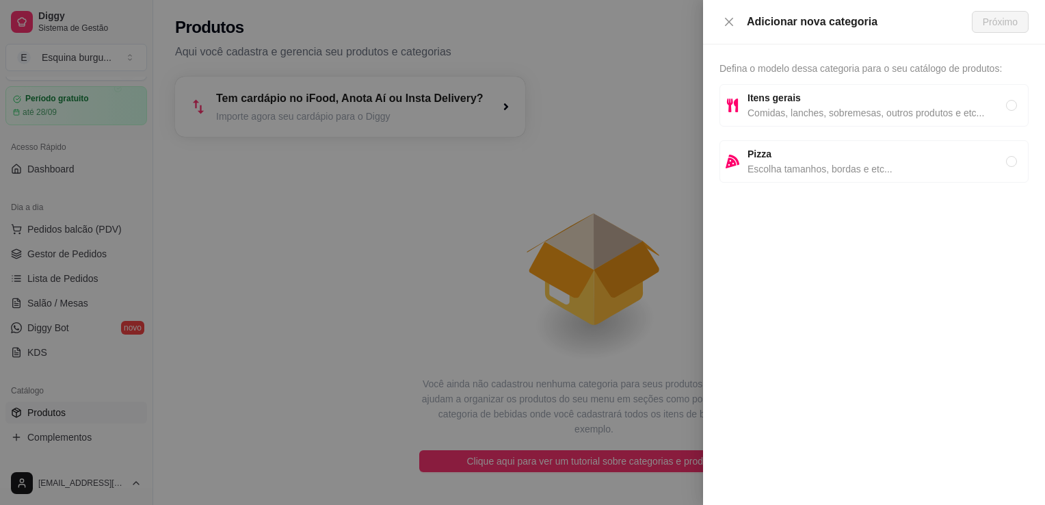
click at [818, 102] on span "Itens gerais" at bounding box center [877, 97] width 259 height 15
click at [943, 161] on span "Escolha tamanhos, bordas e etc..." at bounding box center [877, 168] width 259 height 15
radio input "false"
radio input "true"
click at [829, 63] on span "Defina o modelo dessa categoria para o seu catálogo de produtos:" at bounding box center [861, 68] width 283 height 11
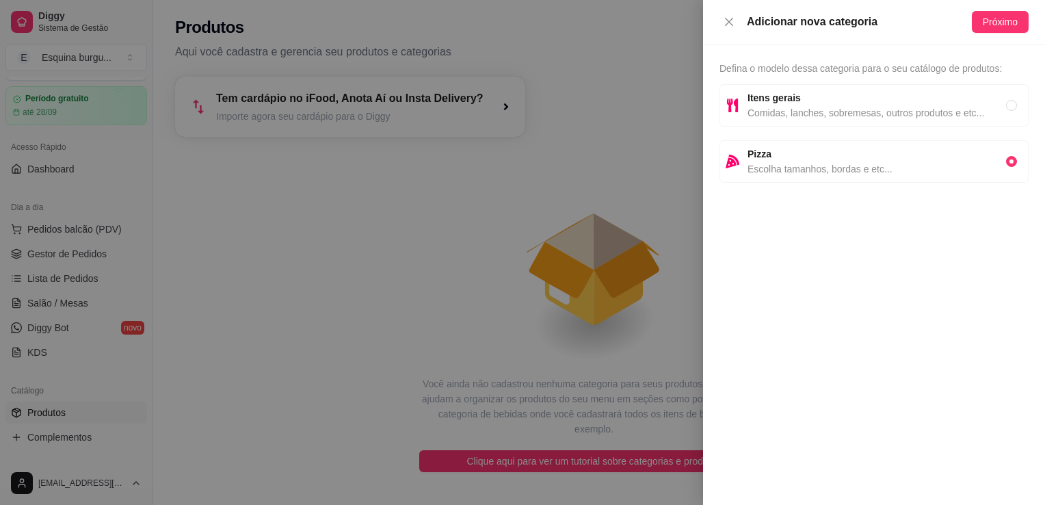
click at [825, 71] on span "Defina o modelo dessa categoria para o seu catálogo de produtos:" at bounding box center [861, 68] width 283 height 11
click at [937, 163] on span "Escolha tamanhos, bordas e etc..." at bounding box center [877, 168] width 259 height 15
click at [966, 101] on span "Itens gerais" at bounding box center [877, 97] width 259 height 15
radio input "true"
radio input "false"
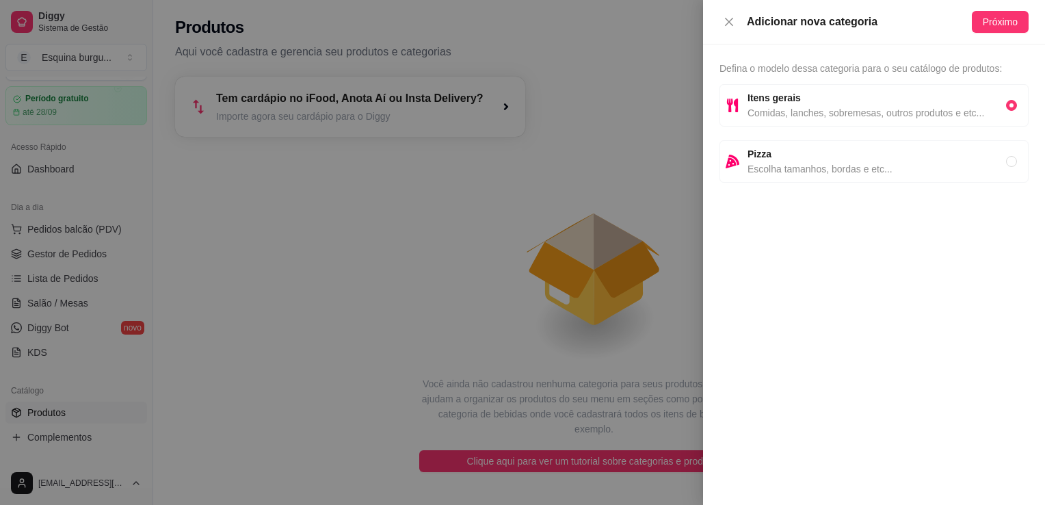
click at [927, 70] on span "Defina o modelo dessa categoria para o seu catálogo de produtos:" at bounding box center [861, 68] width 283 height 11
click at [784, 66] on span "Defina o modelo dessa categoria para o seu catálogo de produtos:" at bounding box center [861, 68] width 283 height 11
drag, startPoint x: 784, startPoint y: 66, endPoint x: 822, endPoint y: 196, distance: 135.5
click at [822, 196] on div "Defina o modelo dessa categoria para o seu catálogo de produtos: Itens gerais C…" at bounding box center [874, 274] width 342 height 460
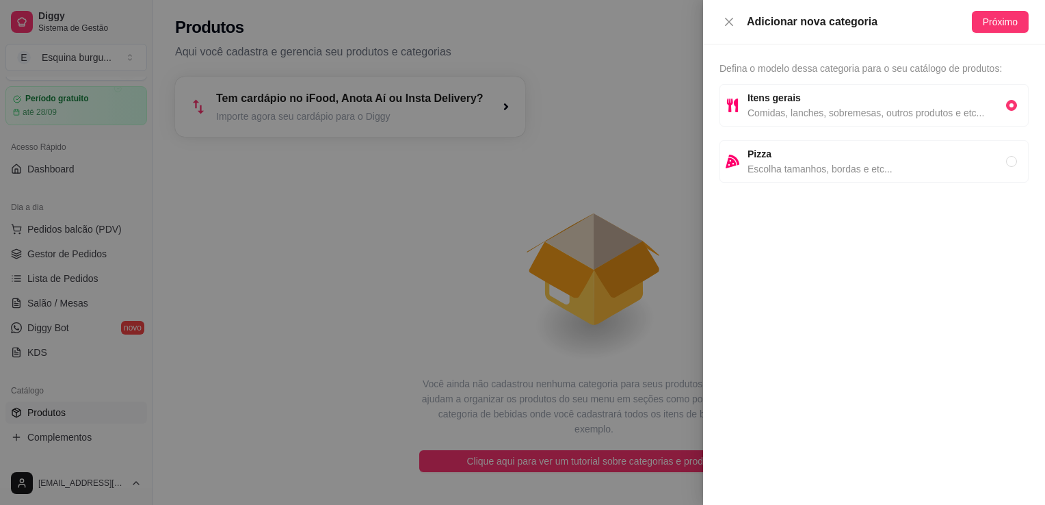
click at [846, 20] on div "Adicionar nova categoria" at bounding box center [859, 22] width 225 height 16
click at [998, 19] on span "Próximo" at bounding box center [1000, 21] width 35 height 15
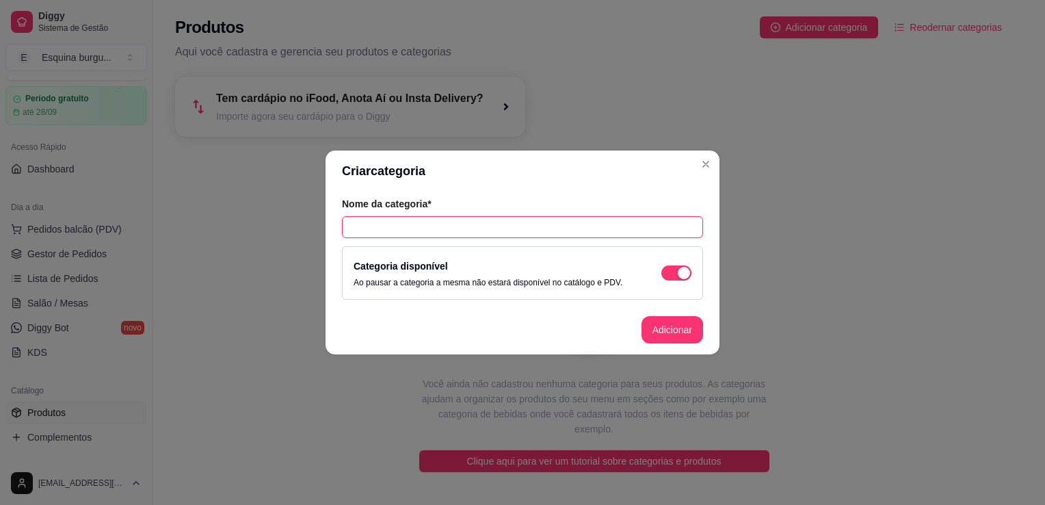
click at [454, 228] on input "text" at bounding box center [522, 227] width 361 height 22
type input "HAMBURGUES"
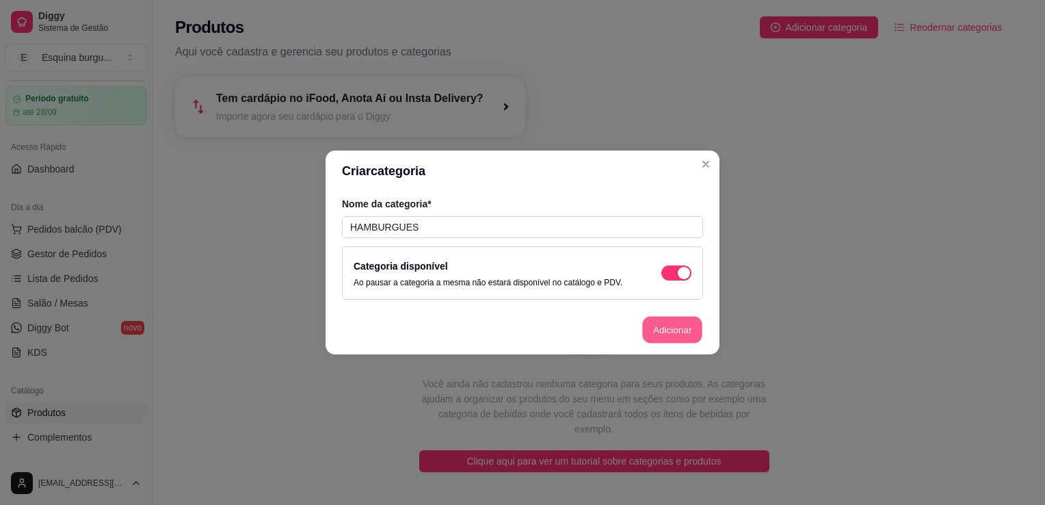
click at [669, 321] on button "Adicionar" at bounding box center [672, 330] width 60 height 27
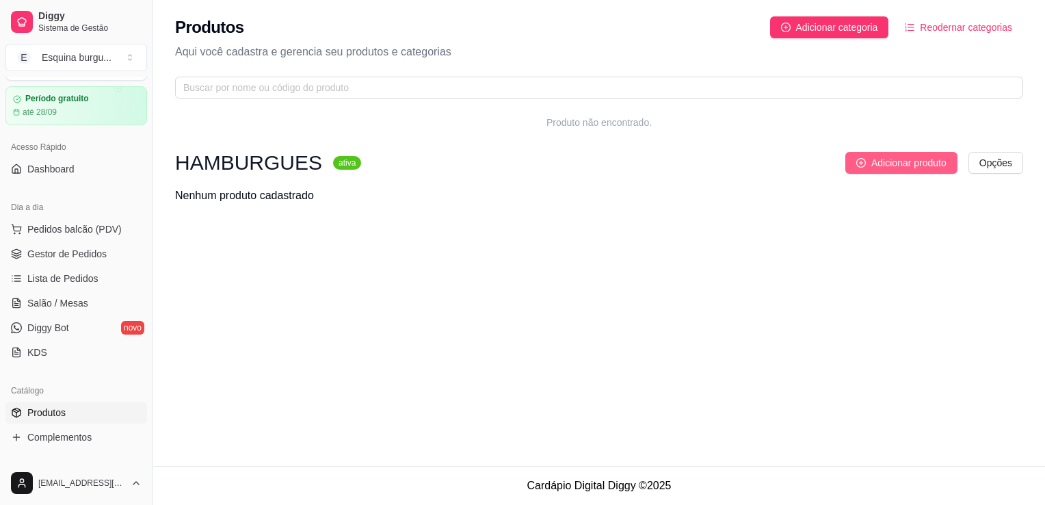
click at [872, 168] on span "Adicionar produto" at bounding box center [909, 162] width 75 height 15
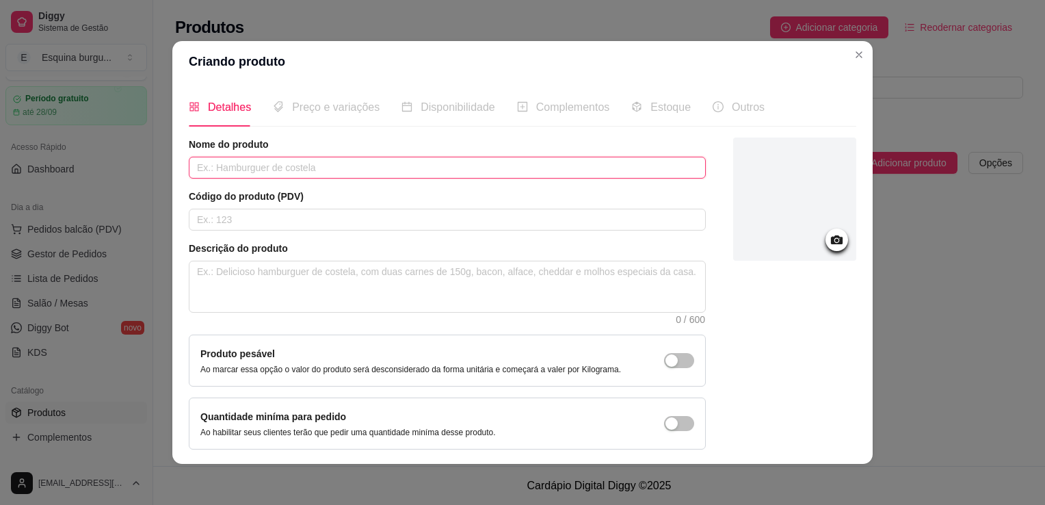
click at [320, 170] on input "text" at bounding box center [447, 168] width 517 height 22
type input "[PERSON_NAME]"
click at [246, 220] on input "text" at bounding box center [447, 220] width 517 height 22
type input "1"
type input "01"
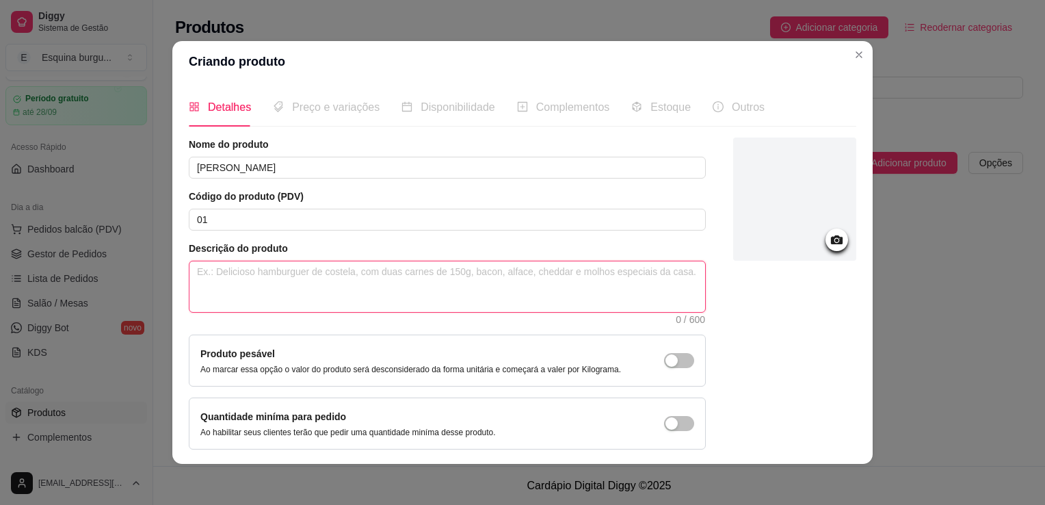
click at [235, 275] on textarea at bounding box center [448, 286] width 516 height 51
type textarea "c"
type textarea "ca"
type textarea "car"
type textarea "carn"
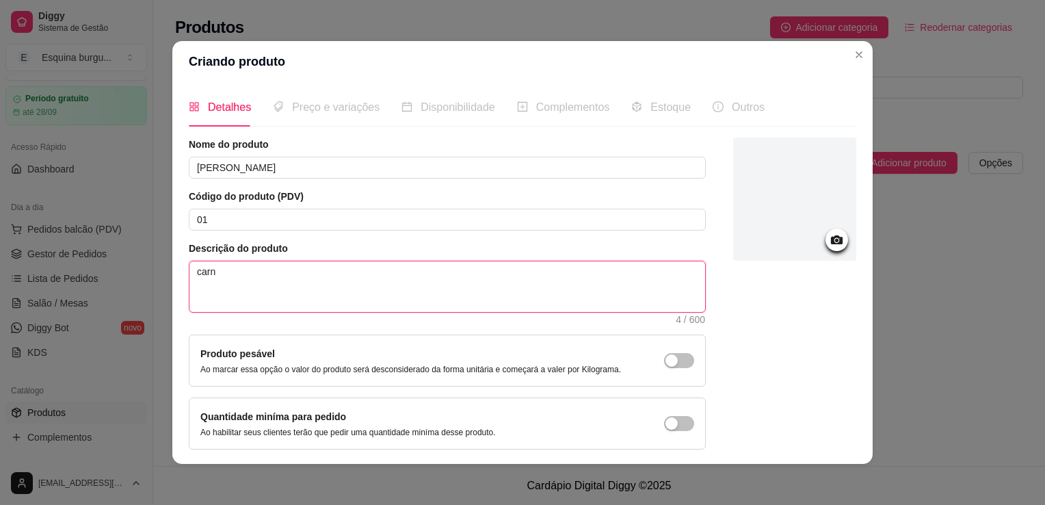
type textarea "carne"
type textarea "carne s"
type textarea "carne sm"
type textarea "carne sme"
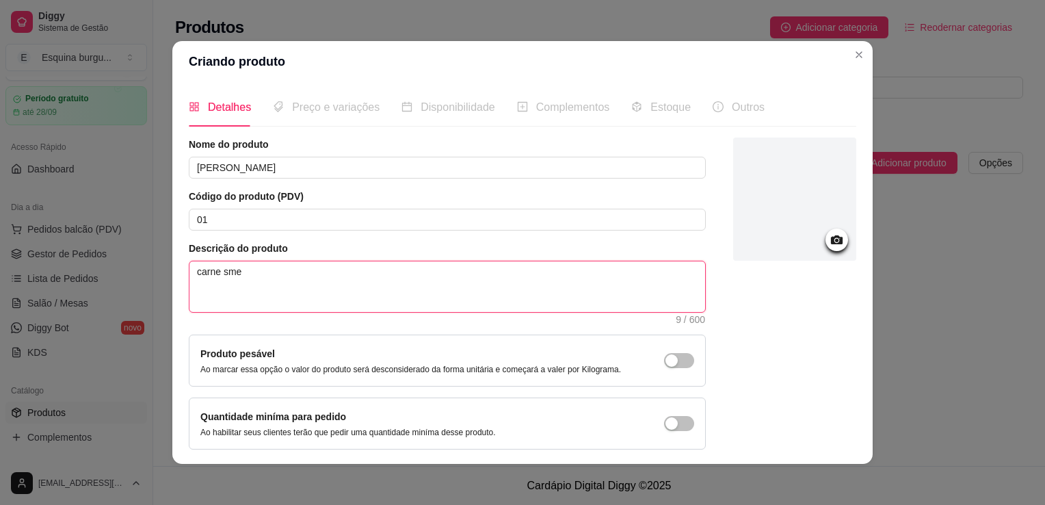
type textarea "carne smes"
type textarea "carne smesh"
click at [291, 272] on textarea "carne smesh" at bounding box center [448, 286] width 516 height 51
type textarea "carne smesh 9"
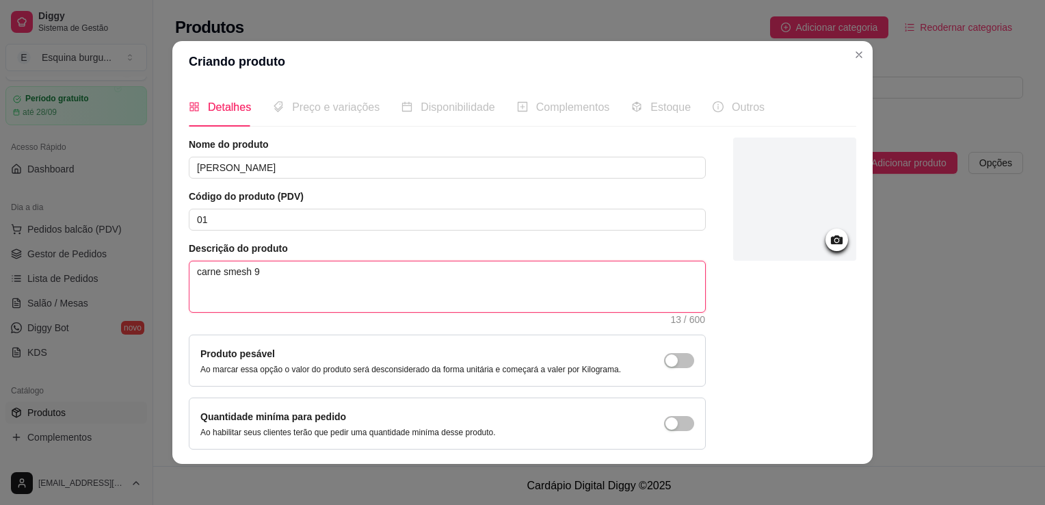
type textarea "carne smesh 9/"
type textarea "carne smesh 9"
type textarea "carne smesh"
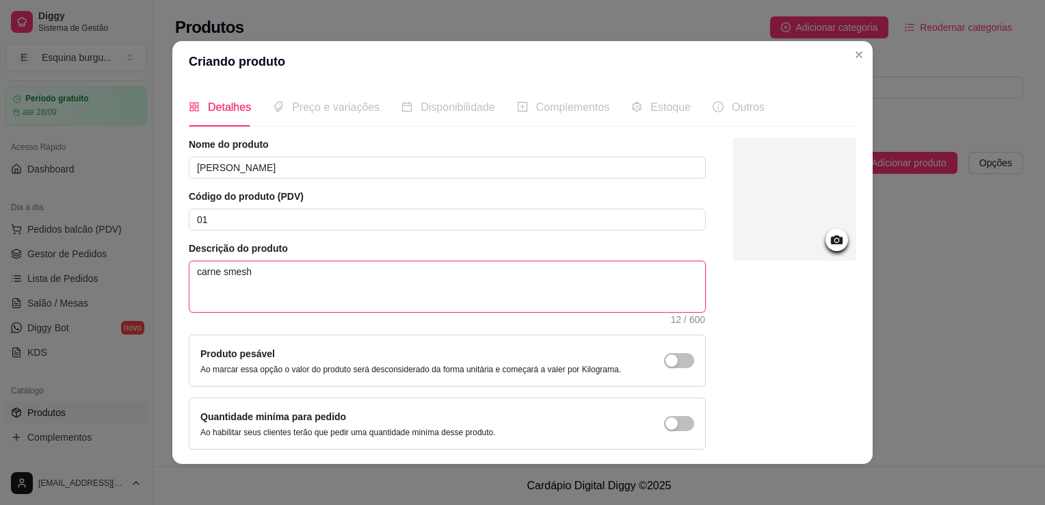
type textarea "carne smesh ("
click at [278, 275] on textarea "carne smesh (" at bounding box center [448, 286] width 516 height 51
type textarea "carne smesh"
type textarea "carne smesh,"
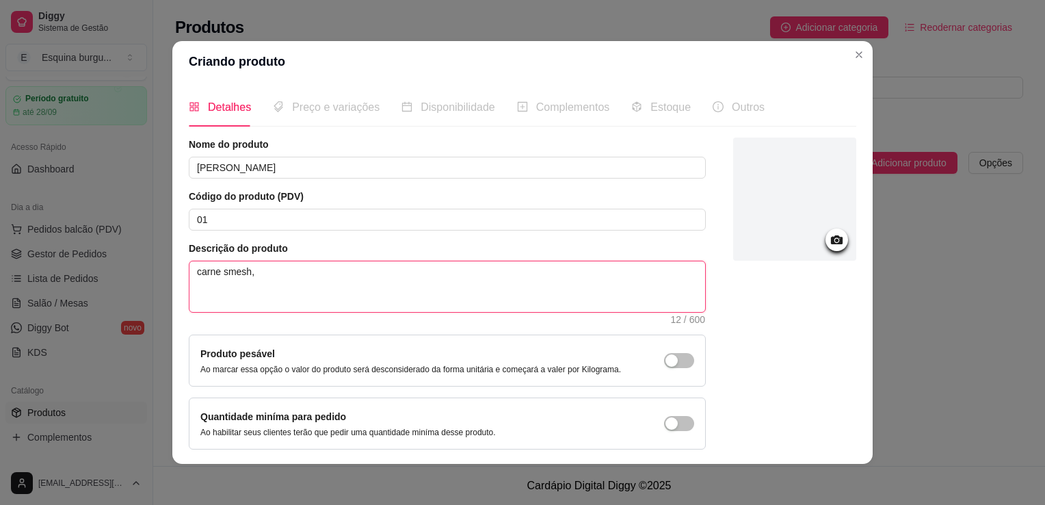
type textarea "carne smesh,"
type textarea "carne smesh, c"
type textarea "carne smesh, ce"
type textarea "carne smesh, c"
type textarea "carne smesh,"
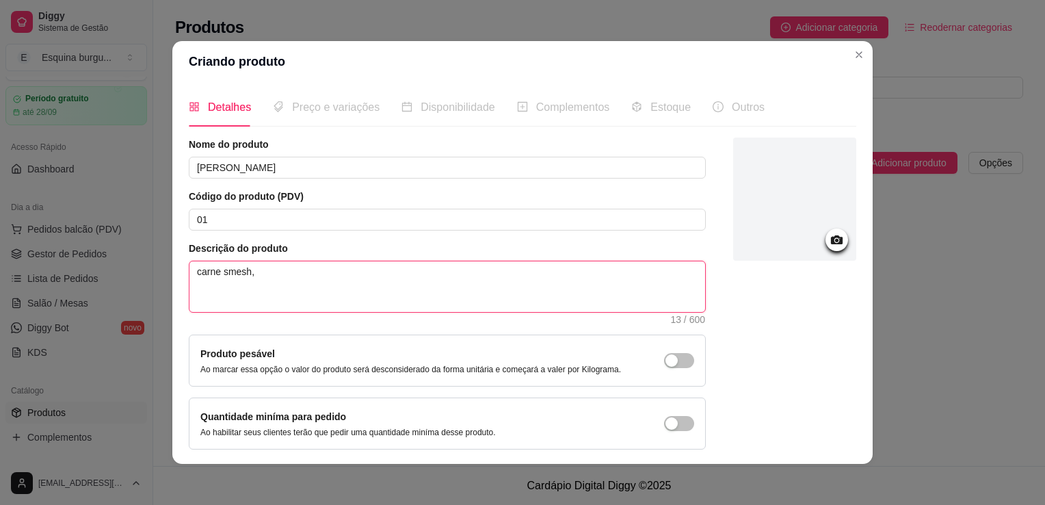
type textarea "carne smesh, a"
type textarea "carne smesh, al"
type textarea "carne smesh, al f"
type textarea "carne smesh, al fa"
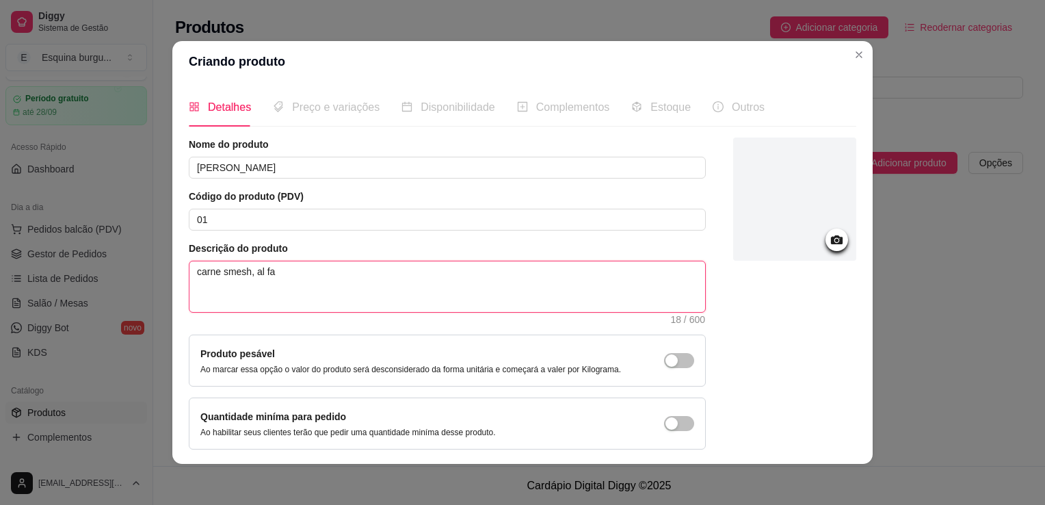
type textarea "carne smesh, al f"
type textarea "carne smesh, al"
type textarea "carne smesh, a"
type textarea "carne smesh, af"
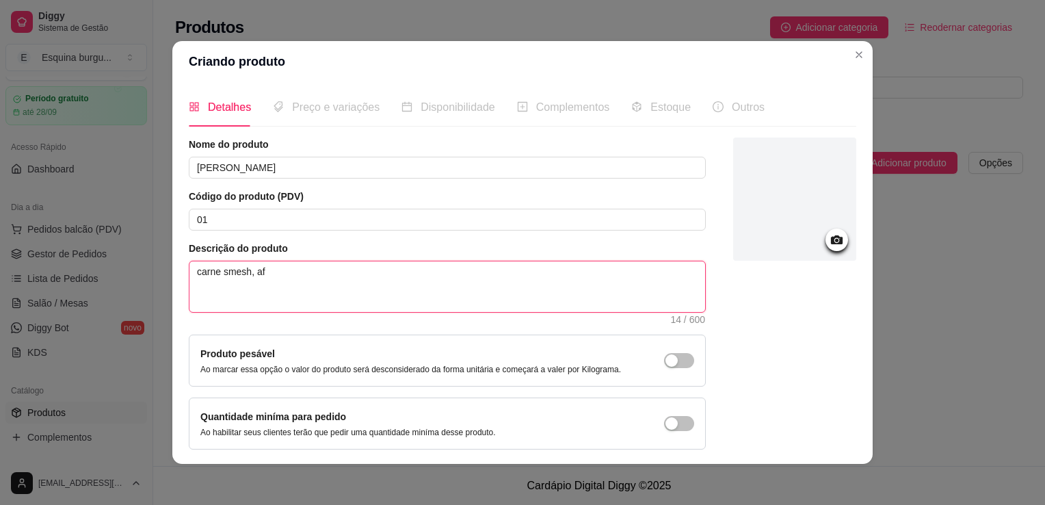
type textarea "carne smesh, afa"
type textarea "carne smesh, afac"
type textarea "carne smesh, aface"
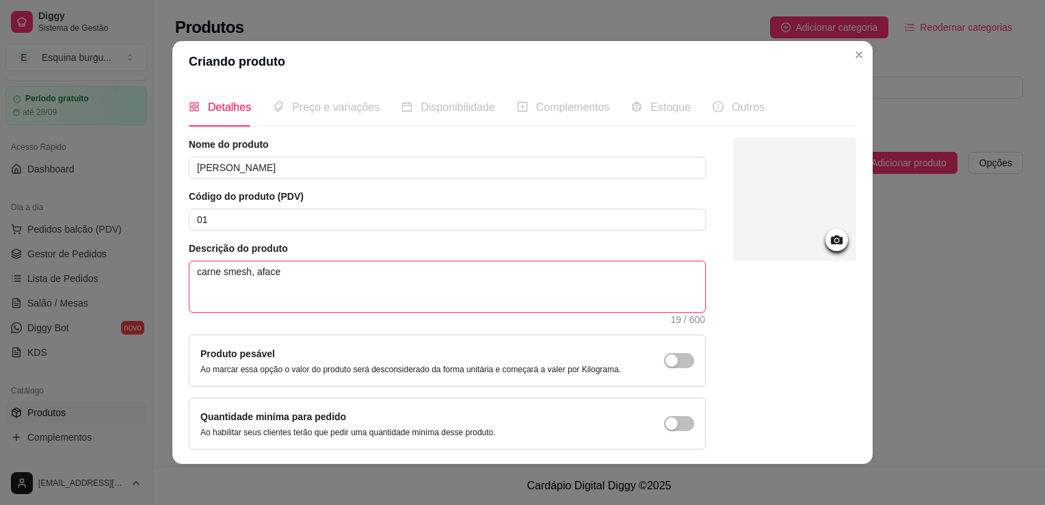
type textarea "carne smesh, afac"
type textarea "carne smesh, afa"
type textarea "carne smesh, af"
type textarea "carne smesh, a"
type textarea "carne smesh, al"
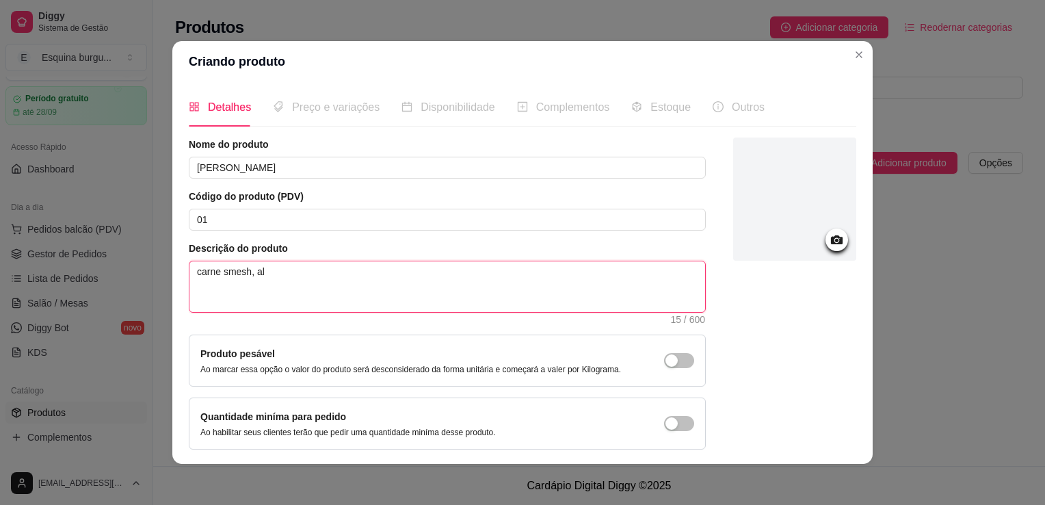
type textarea "carne smesh, [PERSON_NAME]"
type textarea "carne smesh, alfa"
type textarea "carne smesh, alfac"
type textarea "carne smesh, alface"
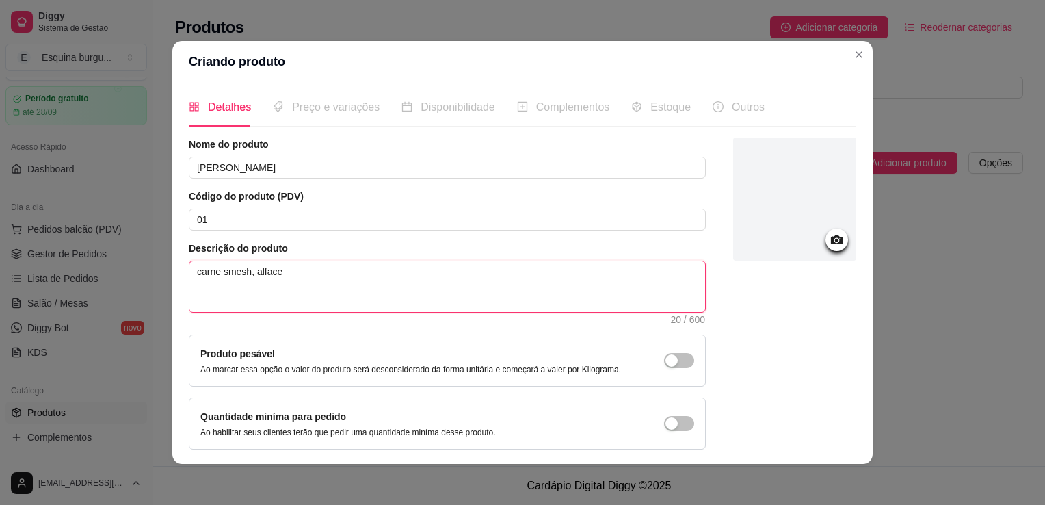
type textarea "carne smesh, alface"
type textarea "carne smesh, alface,"
type textarea "carne smesh, alface, c"
type textarea "carne smesh, alface, ce"
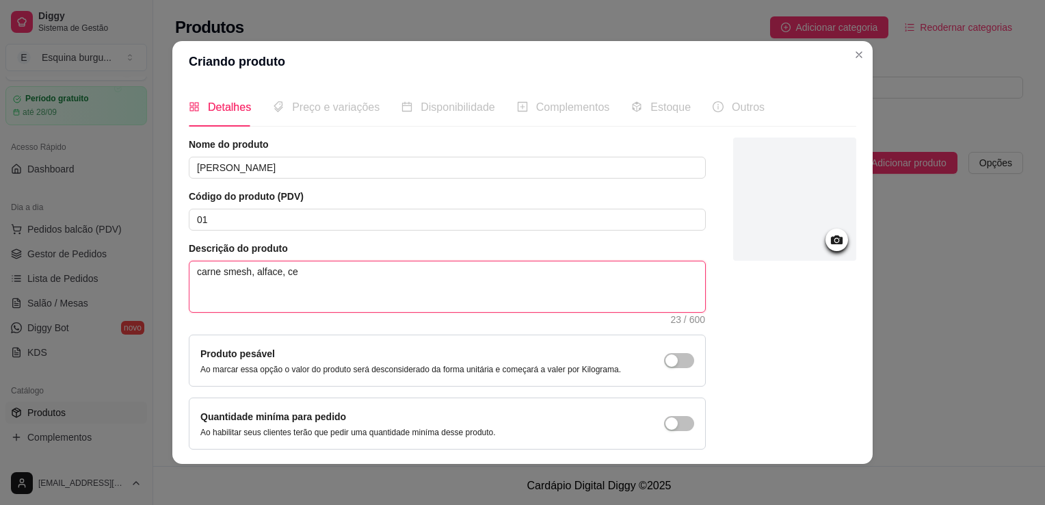
type textarea "carne smesh, alface, ceb"
type textarea "carne smesh, alface, cebo"
type textarea "carne smesh, alface, cebol"
type textarea "carne smesh, alface, cebola"
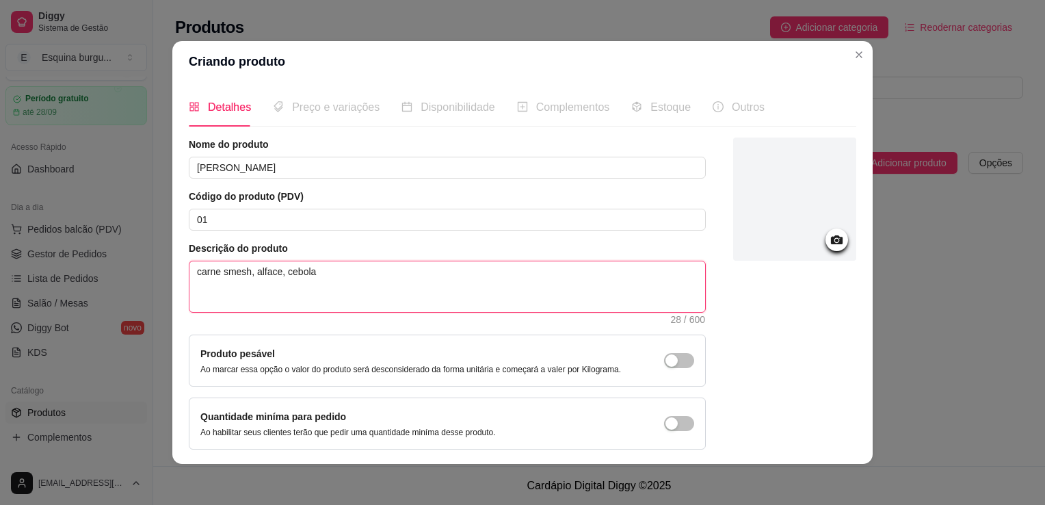
type textarea "carne smesh, alface, cebola c"
type textarea "carne smesh, alface, cebola ca"
type textarea "carne smesh, alface, cebola car"
type textarea "carne smesh, alface, cebola cara"
type textarea "carne smesh, alface, cebola caram"
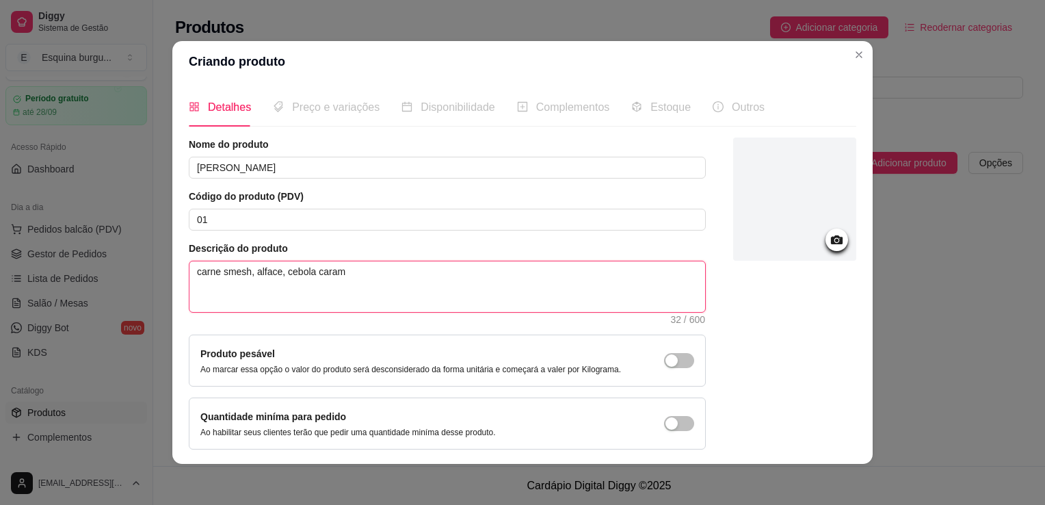
type textarea "carne smesh, alface, cebola carame"
type textarea "carne smesh, alface, cebola caramel"
type textarea "carne smesh, alface, cebola carameli"
type textarea "carne smesh, alface, cebola carameliz"
type textarea "carne smesh, alface, cebola carameliza"
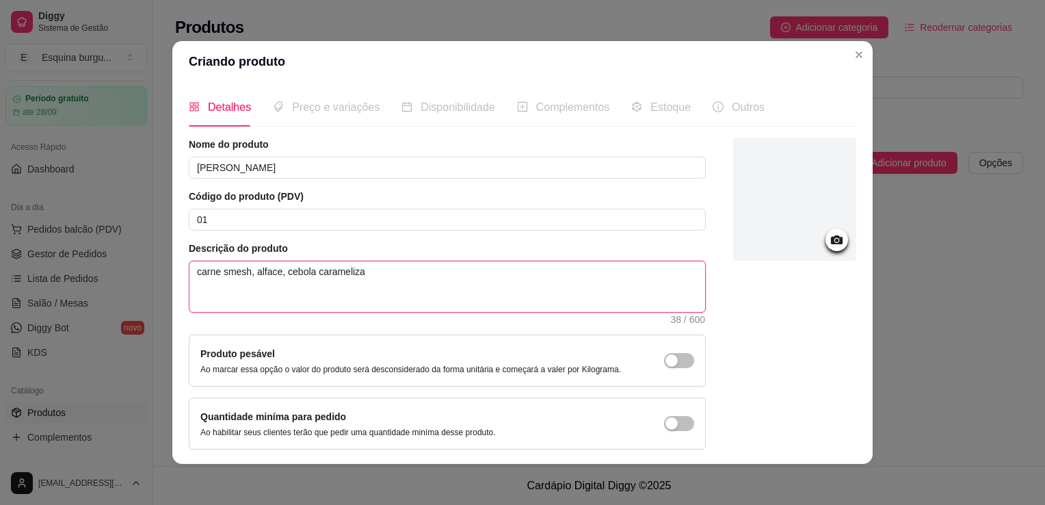
type textarea "carne smesh, alface, cebola caramelizad"
type textarea "carne smesh, alface, cebola caramelizada"
type textarea "carne smesh, alface, cebola caramelizada,"
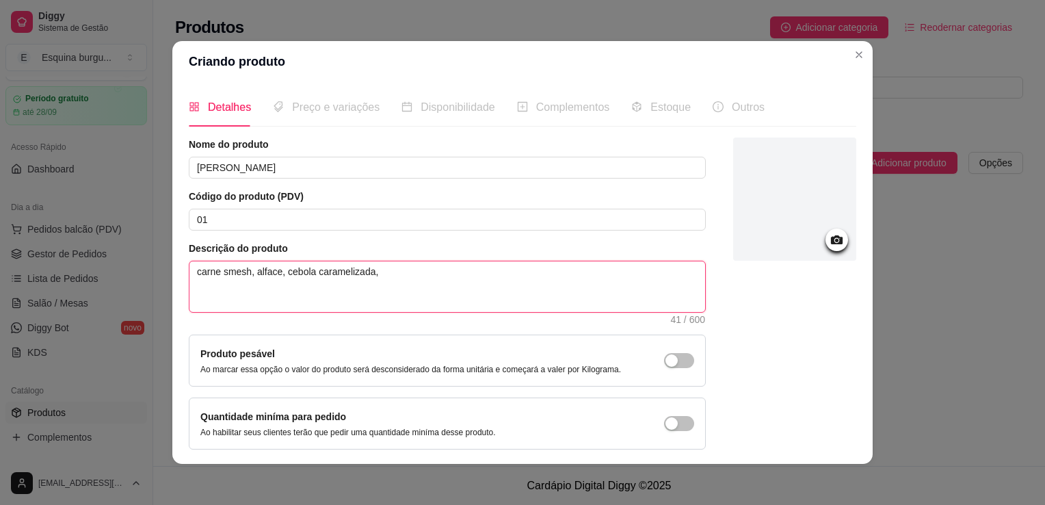
type textarea "carne smesh, alface, cebola caramelizada,"
type textarea "carne smesh, alface, cebola caramelizada, p"
type textarea "carne smesh, alface, cebola caramelizada, pa"
type textarea "carne smesh, alface, cebola caramelizada, pat"
type textarea "carne smesh, alface, cebola caramelizada, pate"
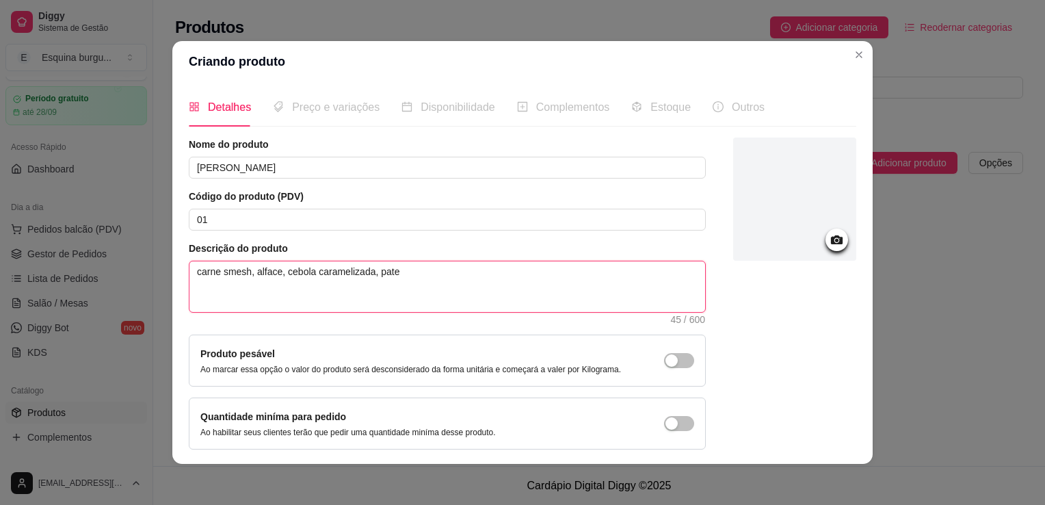
type textarea "carne smesh, alface, cebola caramelizada, pate"
type textarea "carne smesh, alface, cebola caramelizada, pate d"
click at [389, 275] on textarea "carne smesh, alface, cebola caramelizada, pat" at bounding box center [448, 286] width 516 height 51
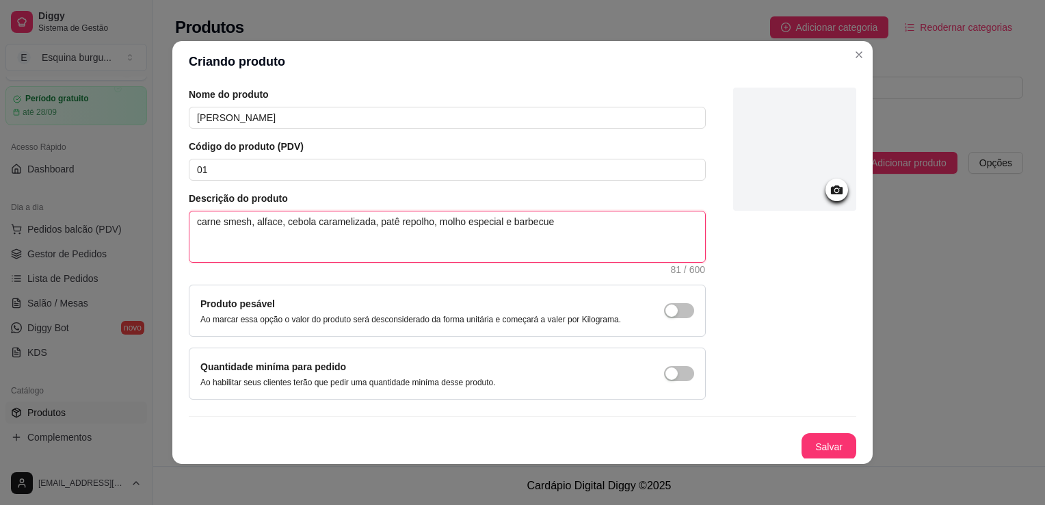
scroll to position [50, 0]
click at [197, 222] on textarea "carne smesh, alface, cebola caramelizada, patê repolho, molho especial e barbec…" at bounding box center [448, 236] width 516 height 51
click at [218, 223] on textarea "Carne smesh, alface, cebola caramelizada, patê repolho, molho especial e barbec…" at bounding box center [448, 236] width 516 height 51
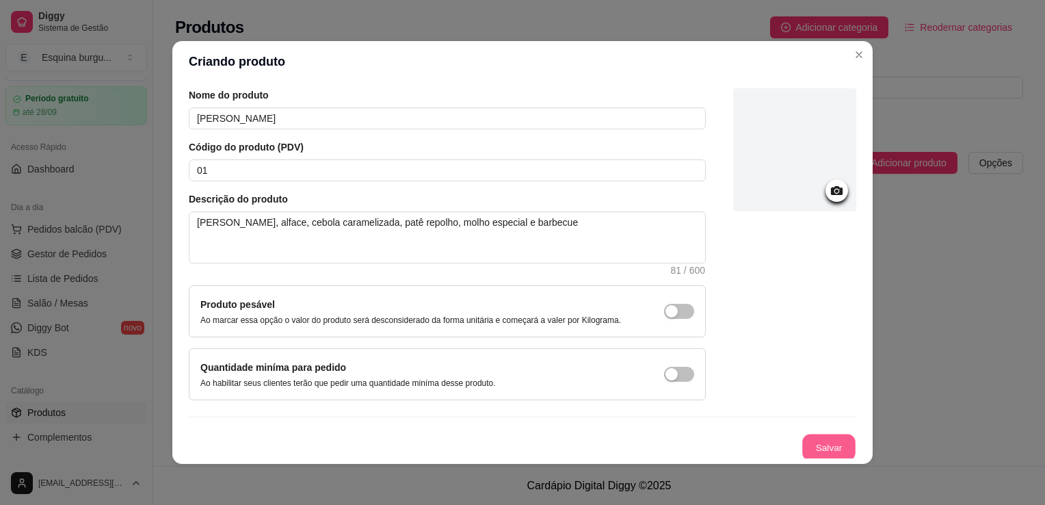
click at [832, 442] on button "Salvar" at bounding box center [829, 447] width 53 height 27
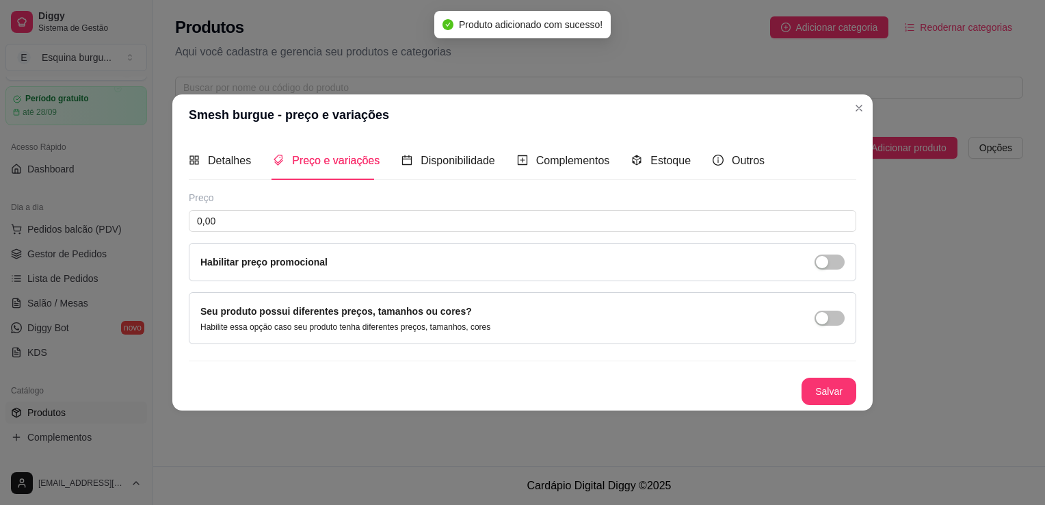
scroll to position [0, 0]
click at [246, 220] on input "0,00" at bounding box center [523, 221] width 668 height 22
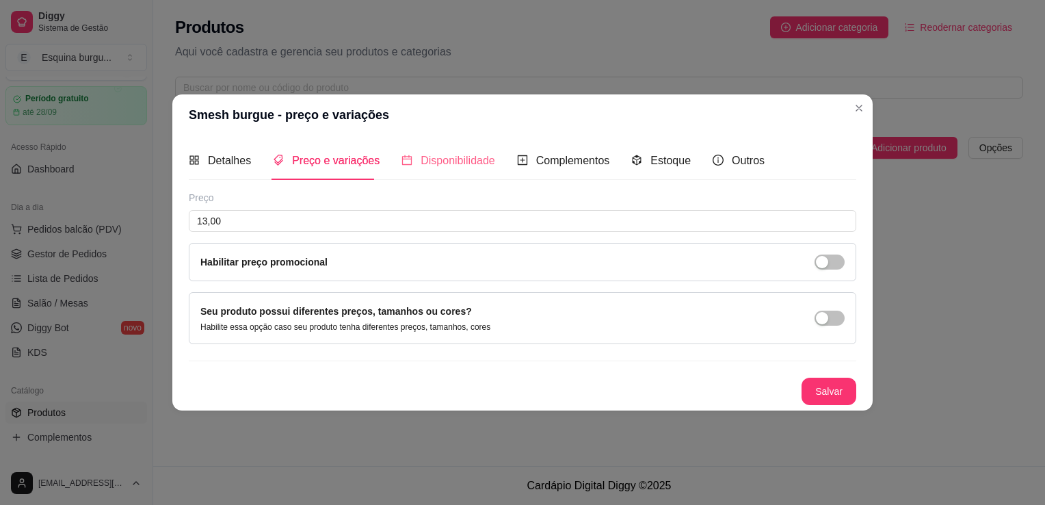
click at [463, 171] on div "Disponibilidade" at bounding box center [449, 160] width 94 height 39
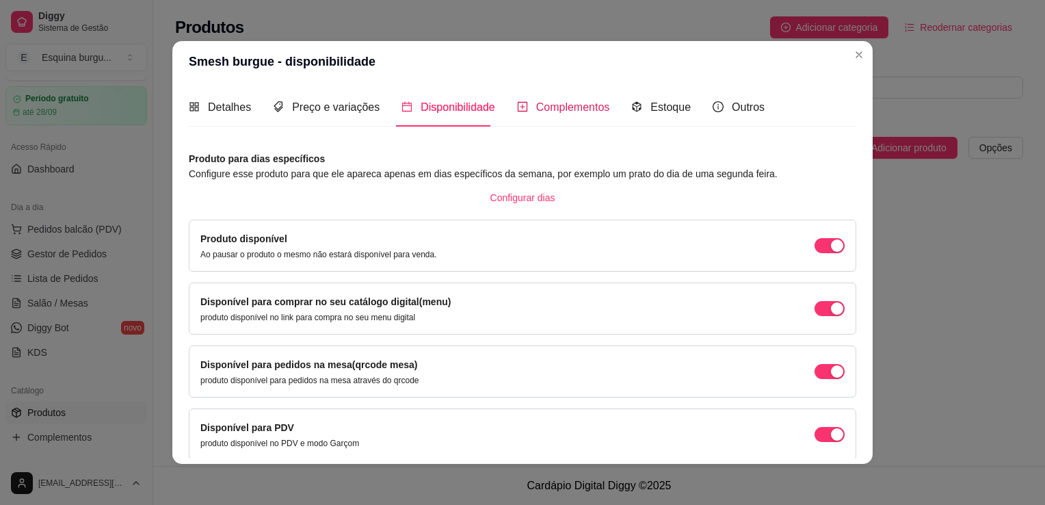
click at [553, 109] on span "Complementos" at bounding box center [573, 107] width 74 height 12
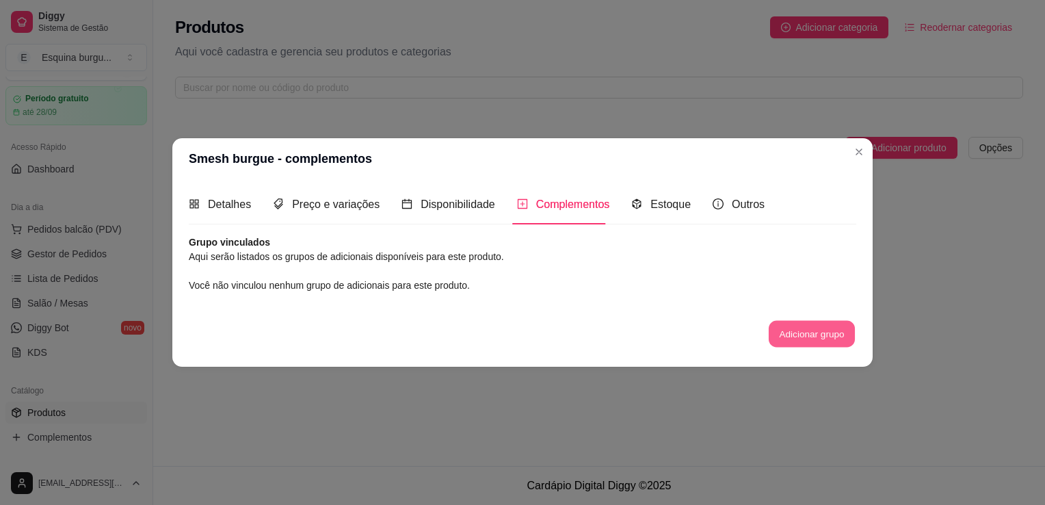
click at [803, 333] on button "Adicionar grupo" at bounding box center [812, 333] width 86 height 27
click at [369, 207] on span "Preço e variações" at bounding box center [336, 204] width 88 height 12
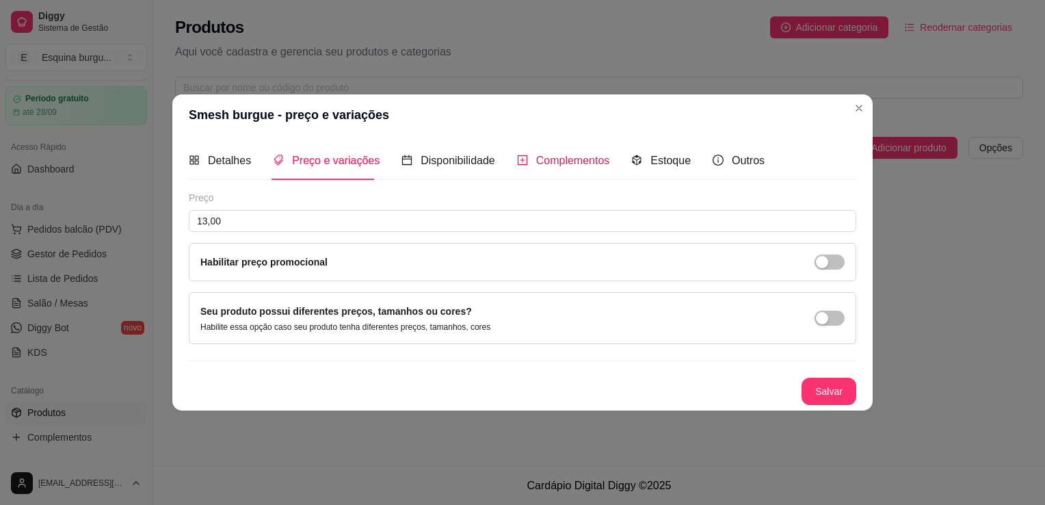
click at [578, 166] on span "Complementos" at bounding box center [573, 161] width 74 height 12
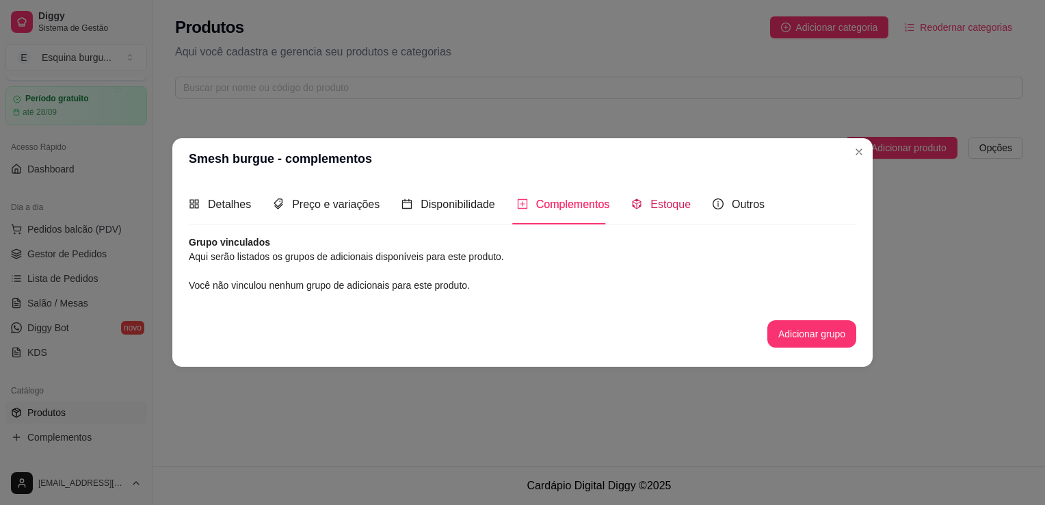
click at [653, 209] on span "Estoque" at bounding box center [671, 204] width 40 height 12
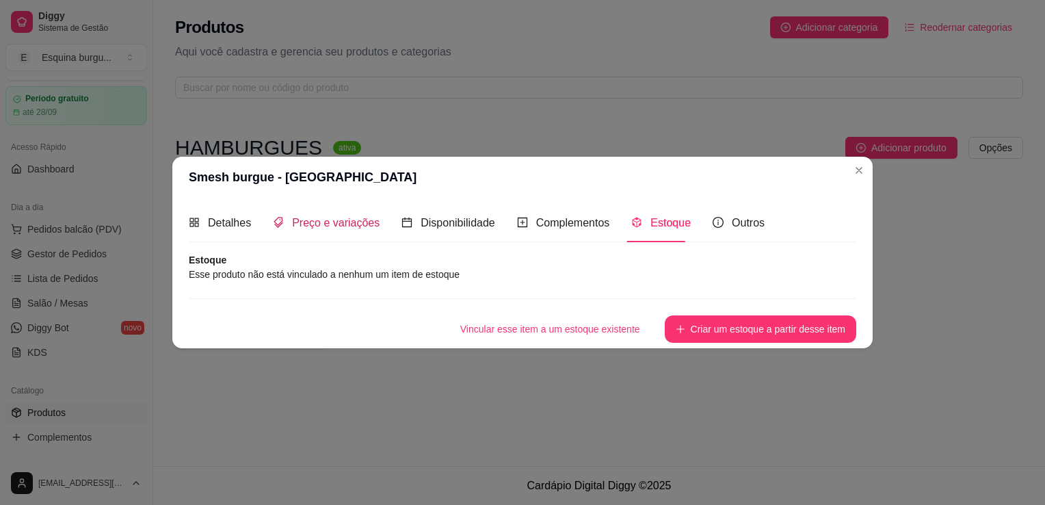
click at [361, 231] on div "Preço e variações" at bounding box center [326, 222] width 107 height 17
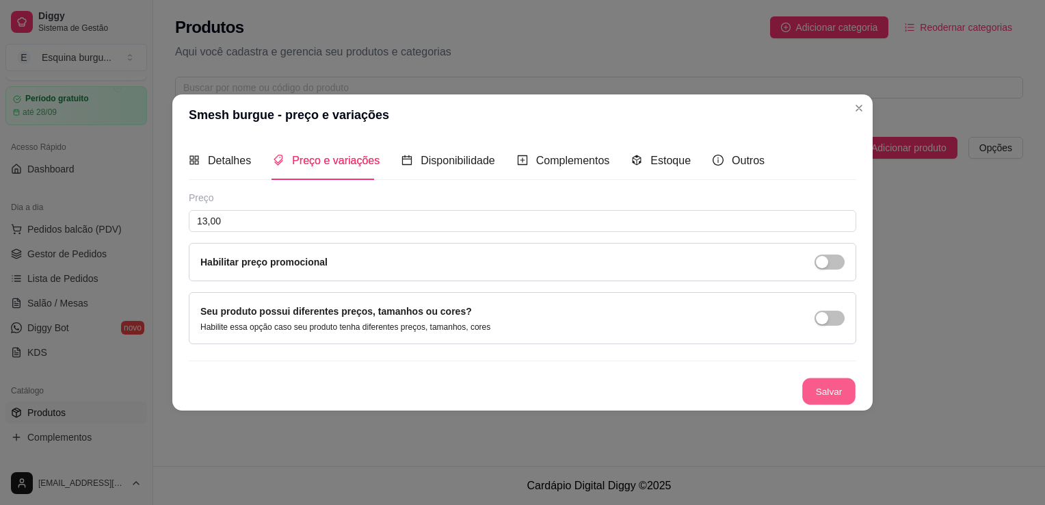
click at [814, 383] on button "Salvar" at bounding box center [829, 391] width 53 height 27
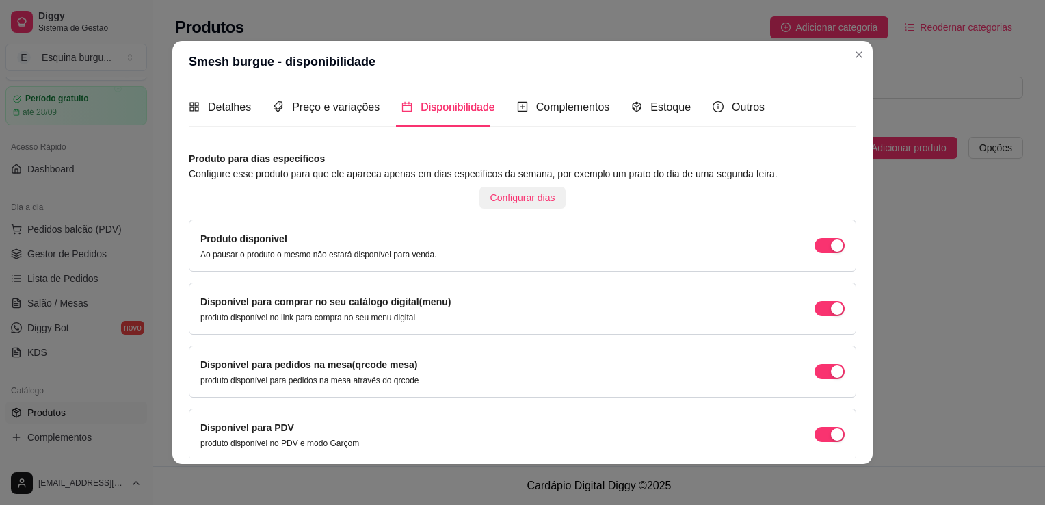
click at [535, 200] on span "Configurar dias" at bounding box center [523, 197] width 65 height 15
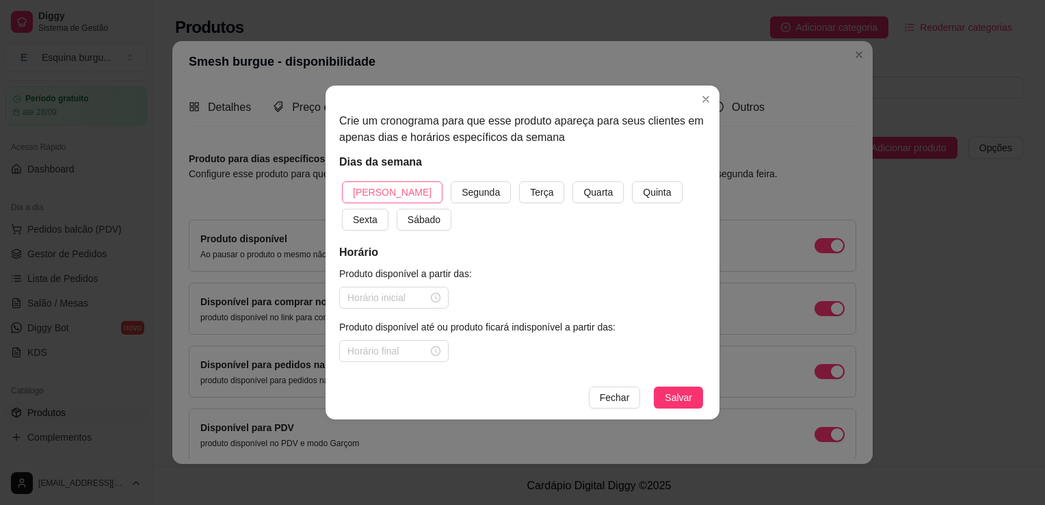
click at [386, 198] on span "[PERSON_NAME]" at bounding box center [392, 192] width 79 height 15
click at [462, 197] on span "Segunda" at bounding box center [481, 192] width 38 height 15
click at [530, 200] on span "Terça" at bounding box center [541, 192] width 23 height 15
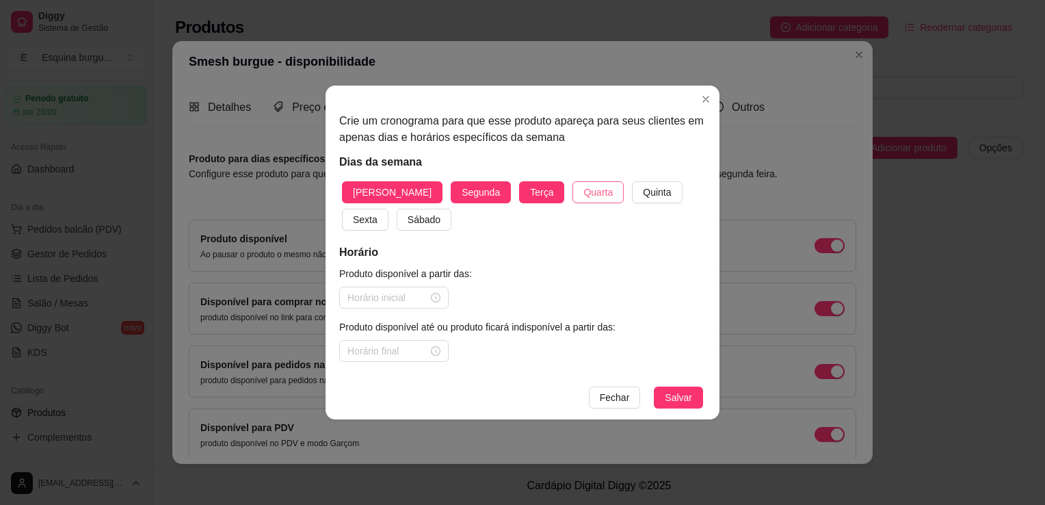
click at [584, 200] on span "Quarta" at bounding box center [598, 192] width 29 height 15
click at [632, 187] on button "Quinta" at bounding box center [657, 192] width 50 height 22
click at [378, 212] on span "Sexta" at bounding box center [365, 219] width 25 height 15
click at [408, 221] on span "Sábado" at bounding box center [424, 219] width 33 height 15
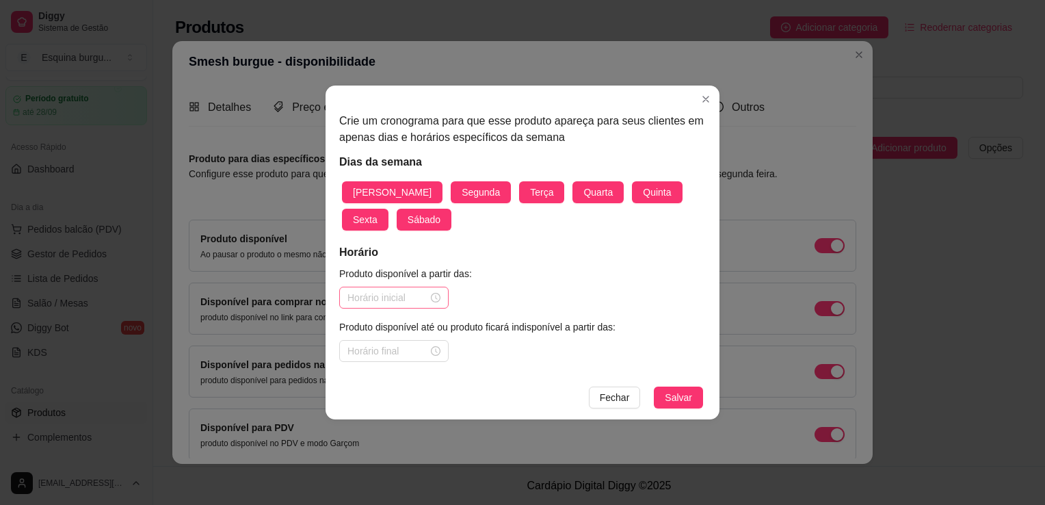
click at [441, 298] on div at bounding box center [393, 298] width 109 height 22
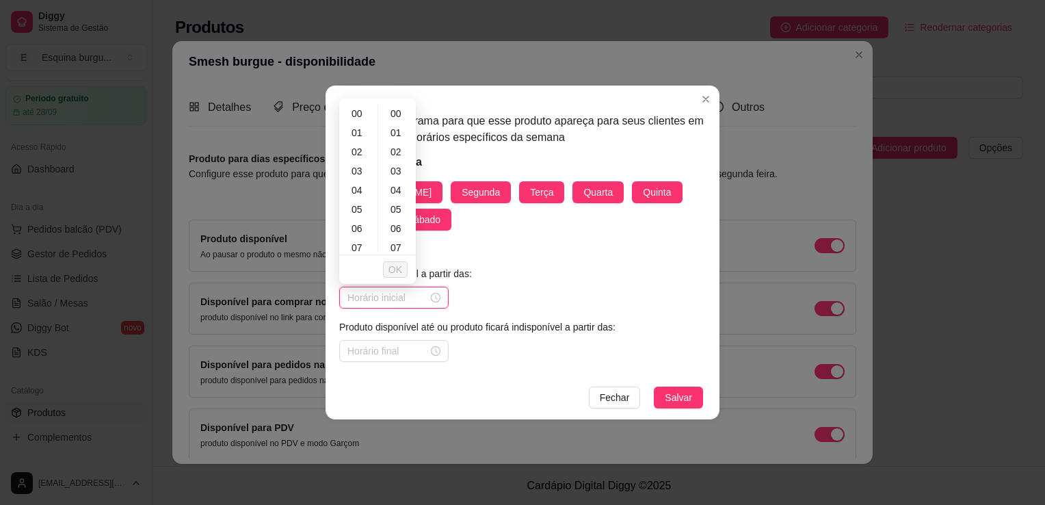
click at [365, 295] on input at bounding box center [388, 297] width 81 height 15
click at [390, 275] on span "OK" at bounding box center [396, 269] width 14 height 15
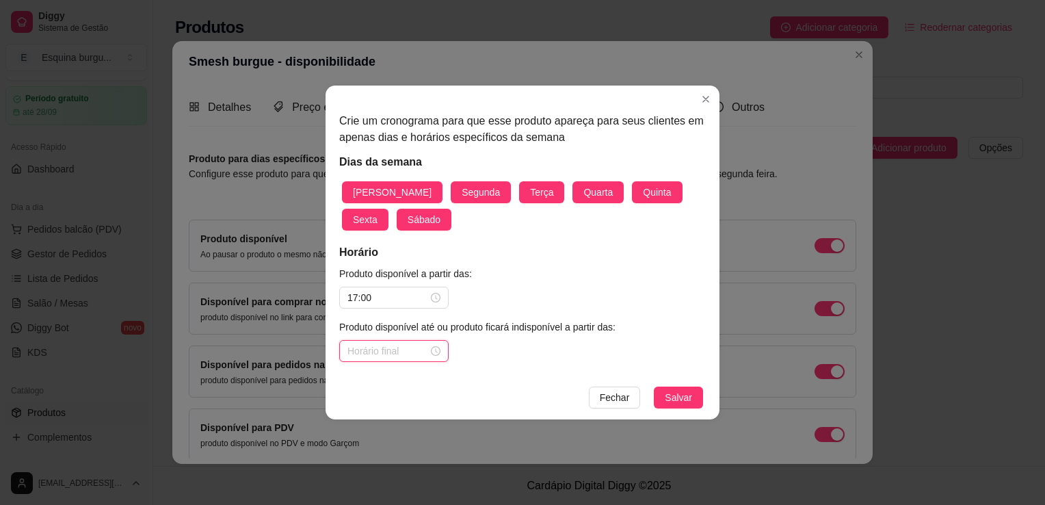
click at [419, 356] on input at bounding box center [388, 350] width 81 height 15
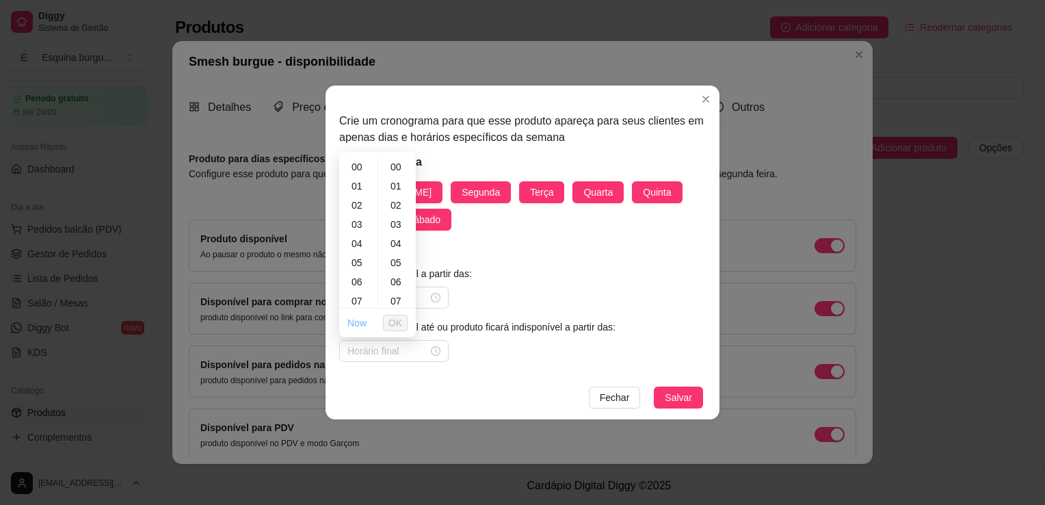
click at [362, 320] on link "Now" at bounding box center [357, 322] width 19 height 11
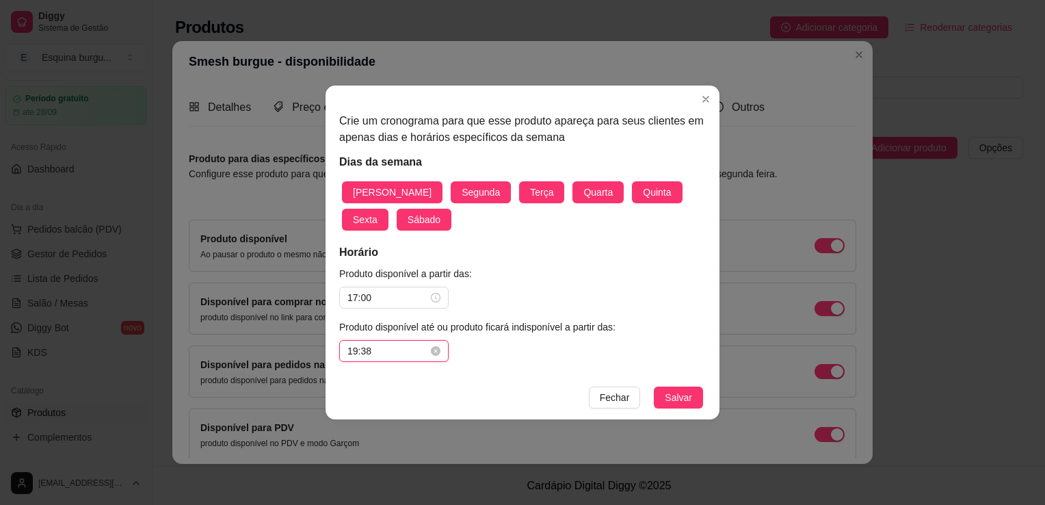
click at [411, 350] on input "19:38" at bounding box center [388, 350] width 81 height 15
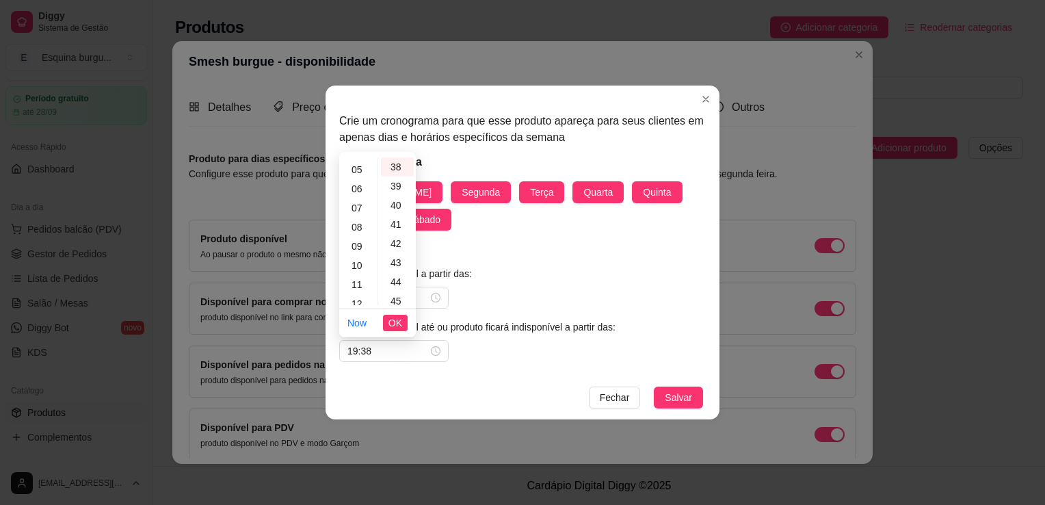
scroll to position [66, 0]
click at [354, 217] on div "06" at bounding box center [358, 216] width 33 height 19
click at [399, 300] on div "59" at bounding box center [397, 295] width 33 height 19
click at [400, 322] on span "OK" at bounding box center [396, 322] width 14 height 15
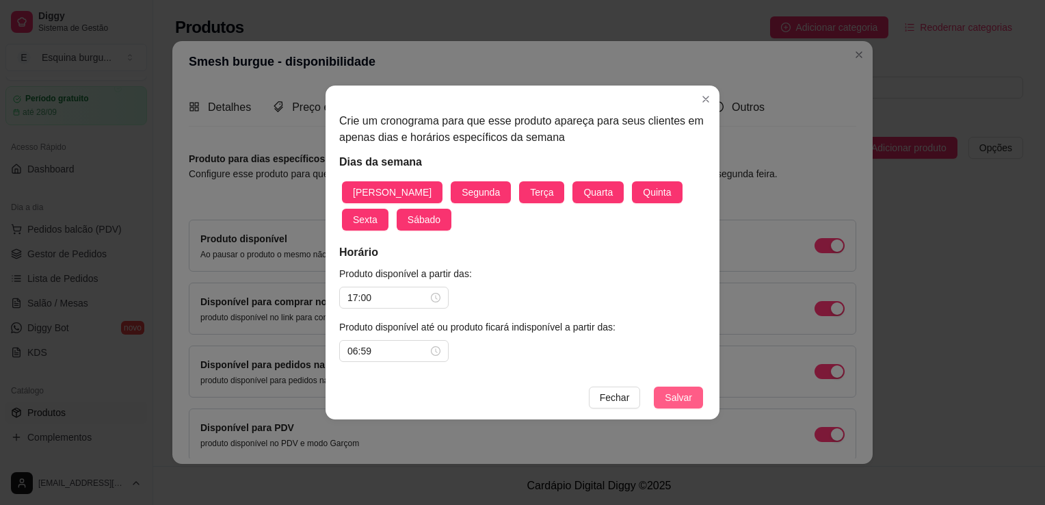
click at [673, 395] on span "Salvar" at bounding box center [678, 397] width 27 height 15
click at [386, 301] on input "17:00" at bounding box center [388, 297] width 81 height 15
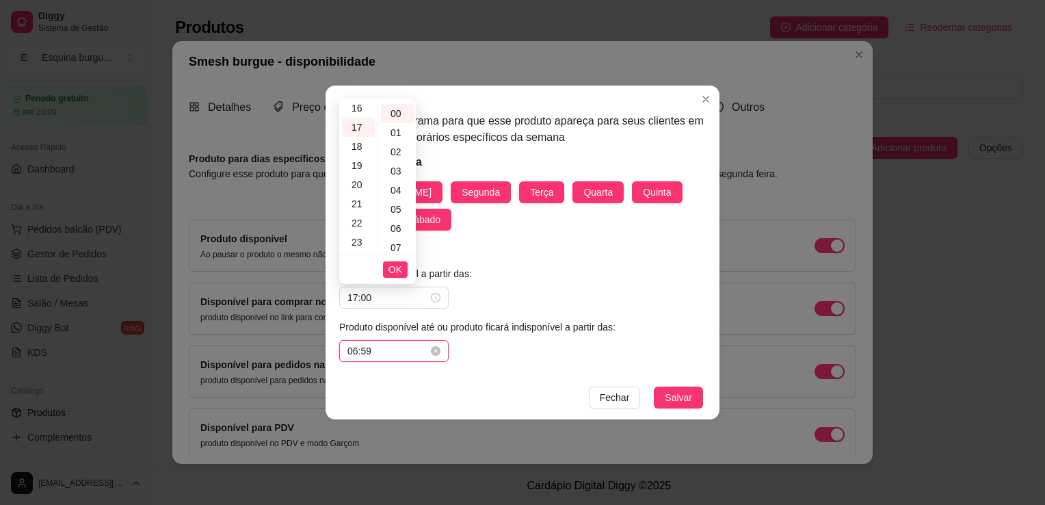
click at [391, 357] on input "06:59" at bounding box center [388, 350] width 81 height 15
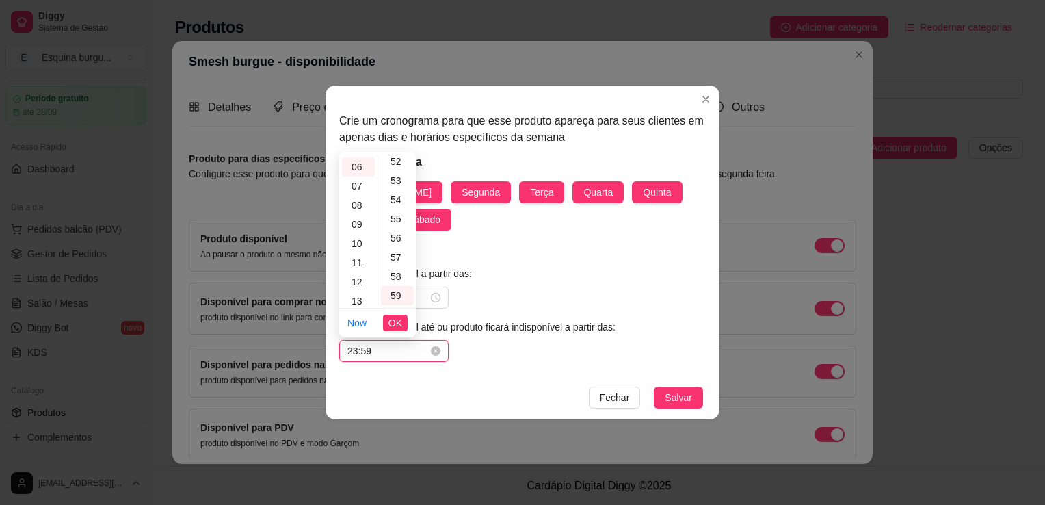
scroll to position [312, 0]
click at [396, 328] on span "OK" at bounding box center [396, 322] width 14 height 15
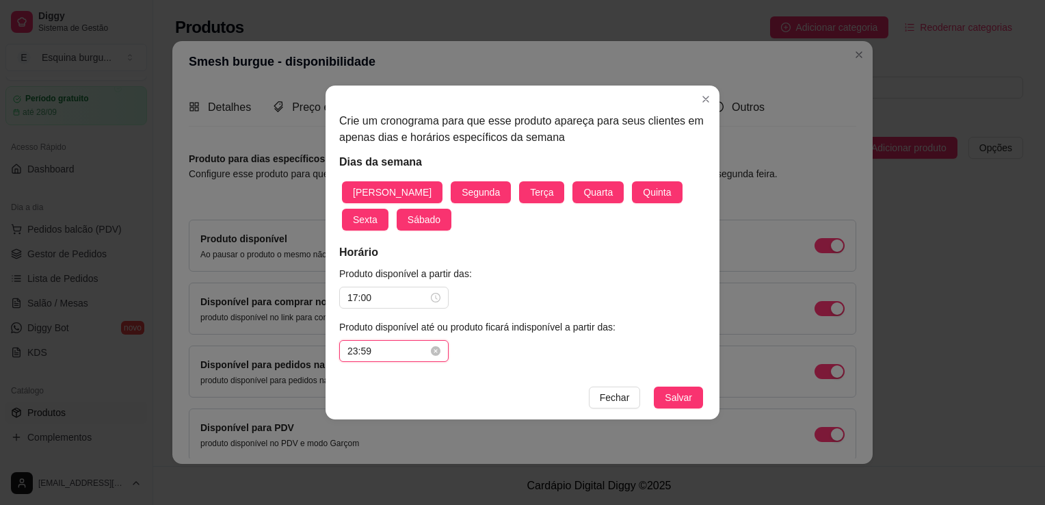
click at [383, 353] on input "23:59" at bounding box center [388, 350] width 81 height 15
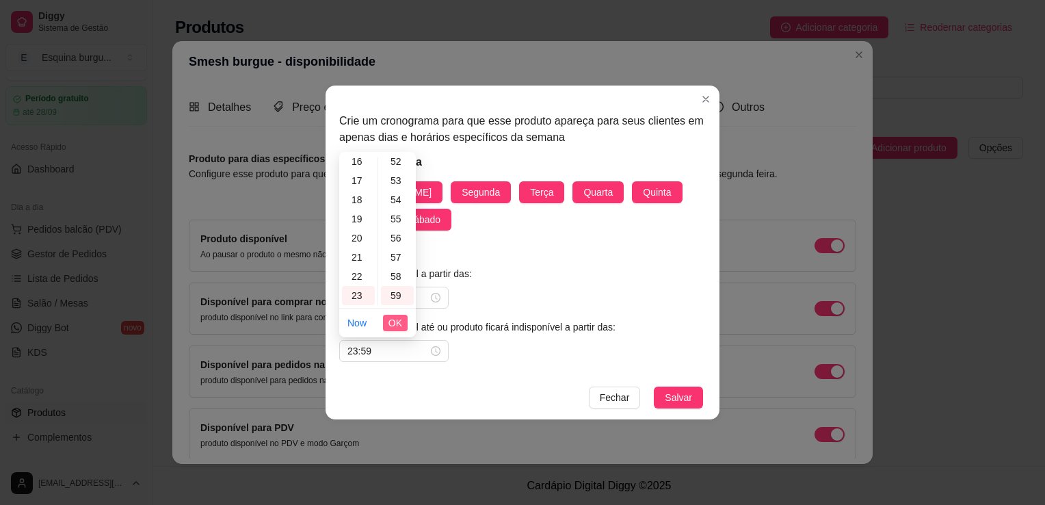
click at [388, 329] on button "OK" at bounding box center [395, 323] width 25 height 16
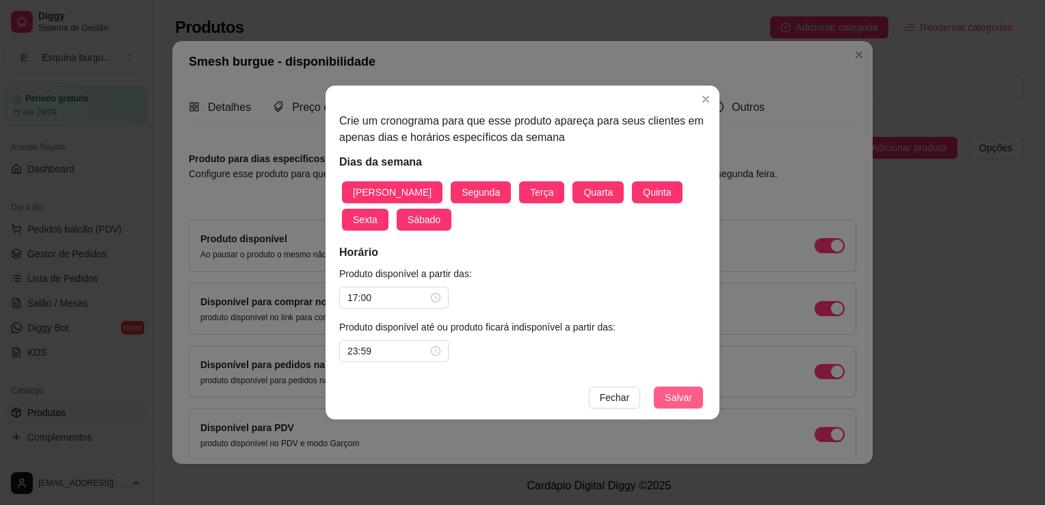
click at [675, 398] on span "Salvar" at bounding box center [678, 397] width 27 height 15
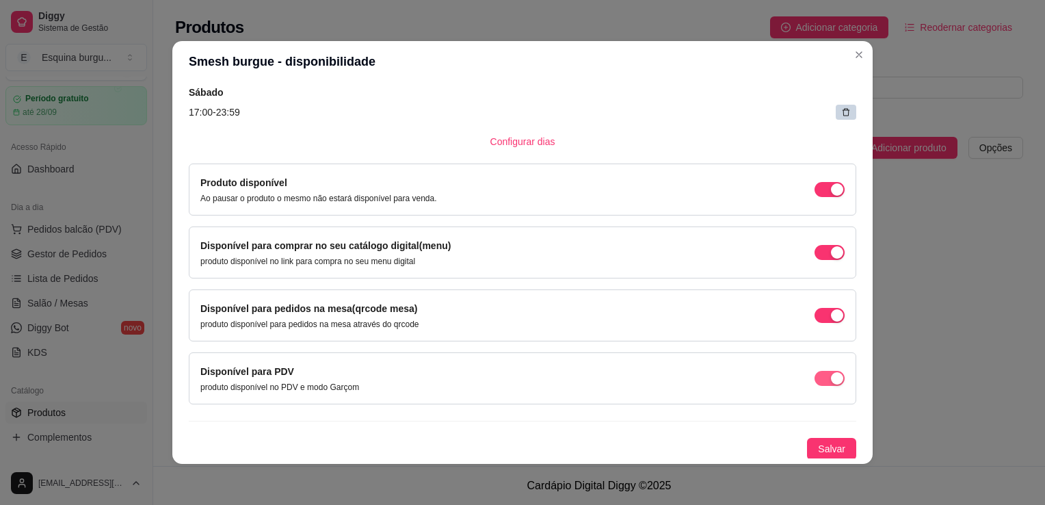
scroll to position [3, 0]
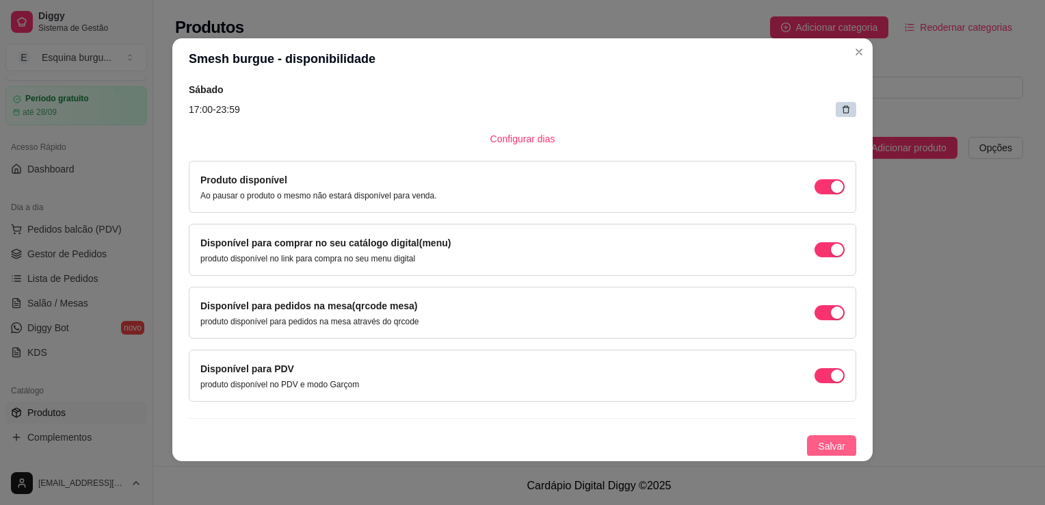
click at [807, 448] on button "Salvar" at bounding box center [831, 446] width 49 height 22
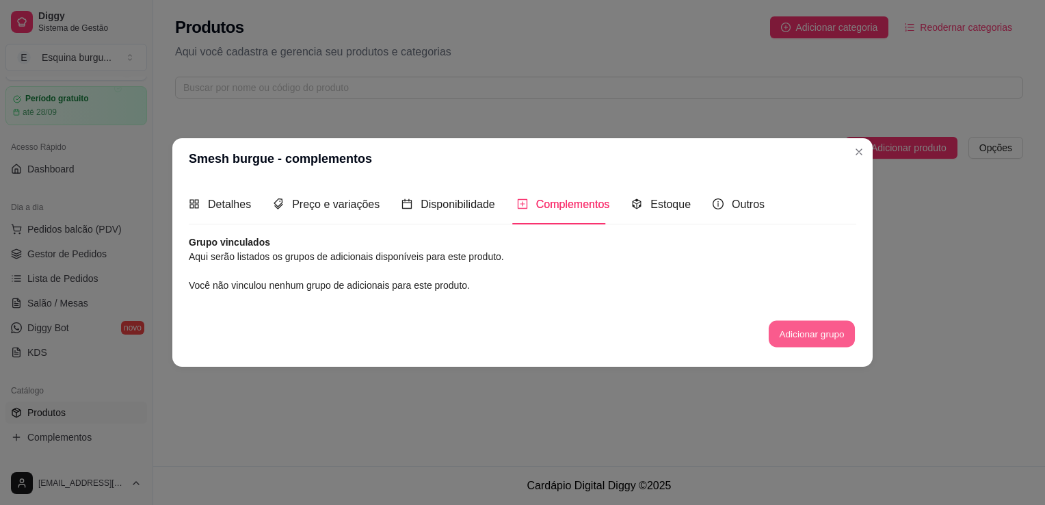
click at [781, 320] on div "Adicionar grupo" at bounding box center [812, 333] width 89 height 27
click at [823, 327] on button "Adicionar grupo" at bounding box center [812, 333] width 86 height 27
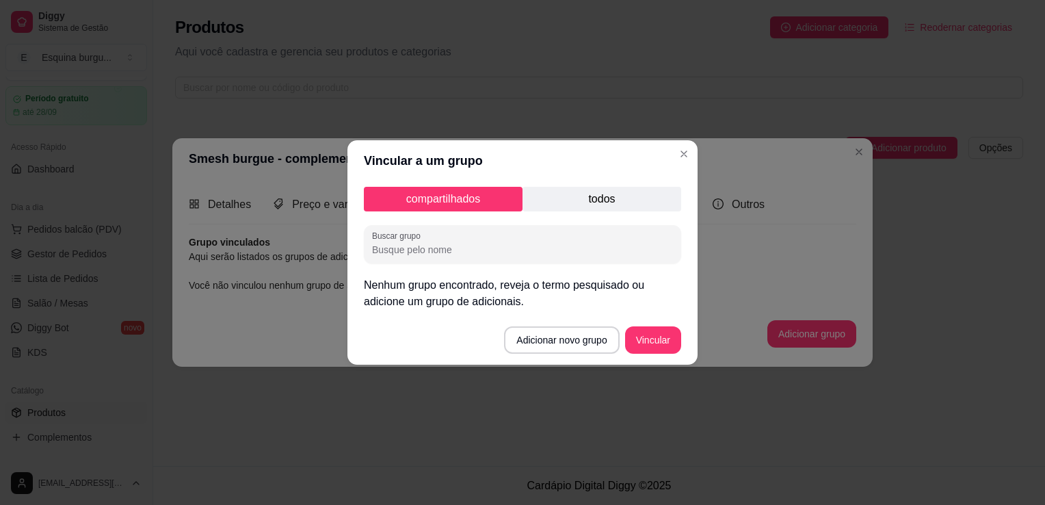
click at [567, 208] on p "todos" at bounding box center [602, 199] width 159 height 25
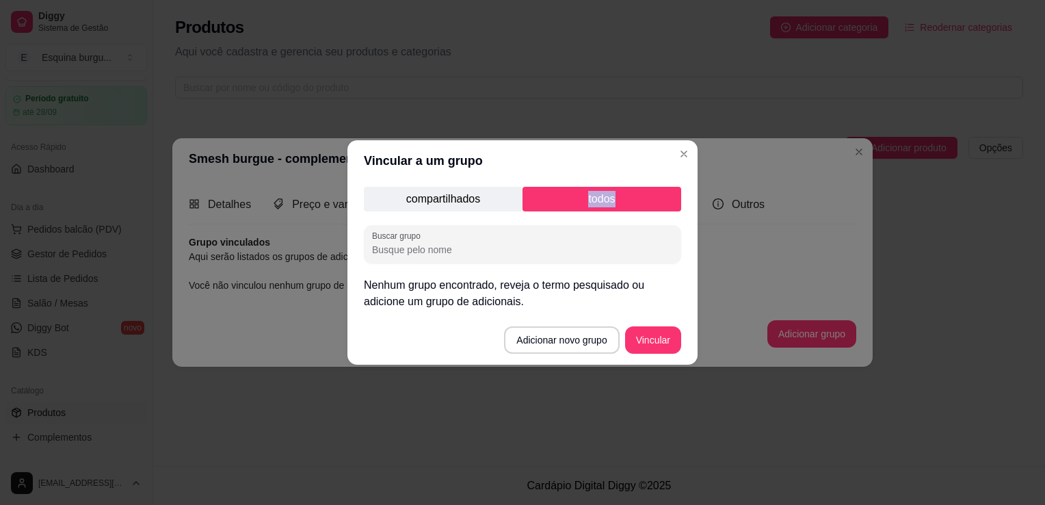
click at [567, 208] on p "todos" at bounding box center [602, 199] width 159 height 25
drag, startPoint x: 567, startPoint y: 208, endPoint x: 554, endPoint y: 218, distance: 15.6
click at [554, 218] on div "compartilhados todos Buscar grupo Nenhum grupo encontrado, reveja o termo pesqu…" at bounding box center [523, 248] width 350 height 134
click at [563, 200] on p "todos" at bounding box center [602, 199] width 159 height 25
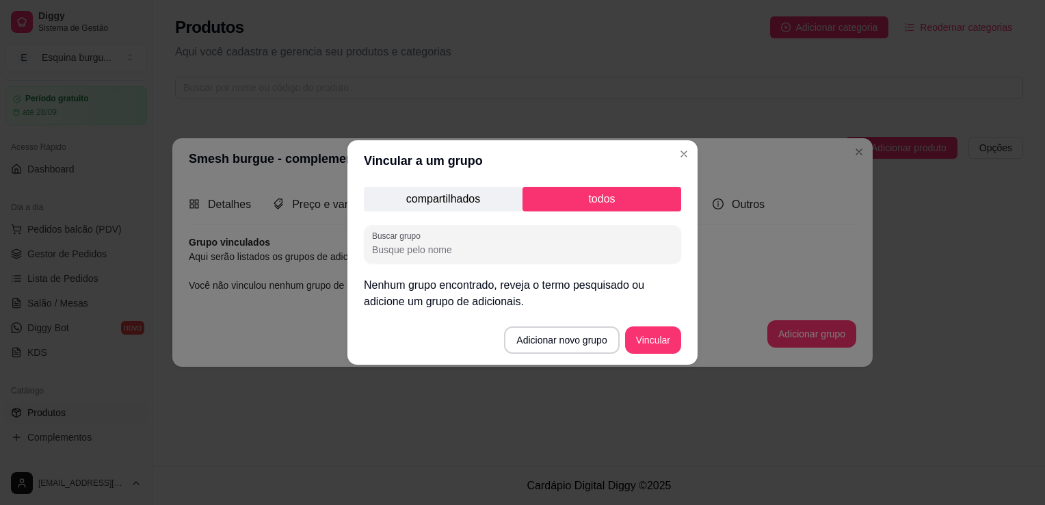
click at [479, 209] on p "compartilhados" at bounding box center [443, 199] width 159 height 25
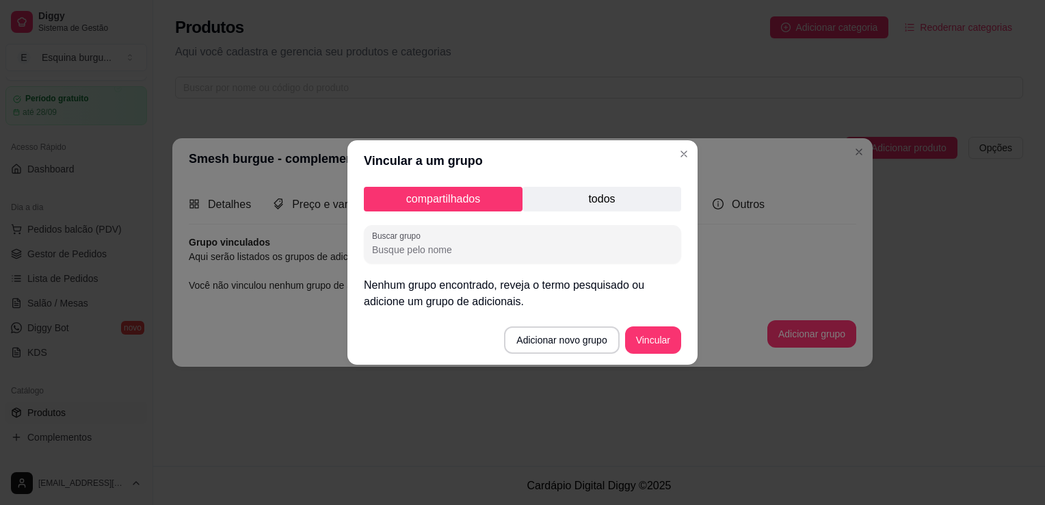
click at [555, 200] on p "todos" at bounding box center [602, 199] width 159 height 25
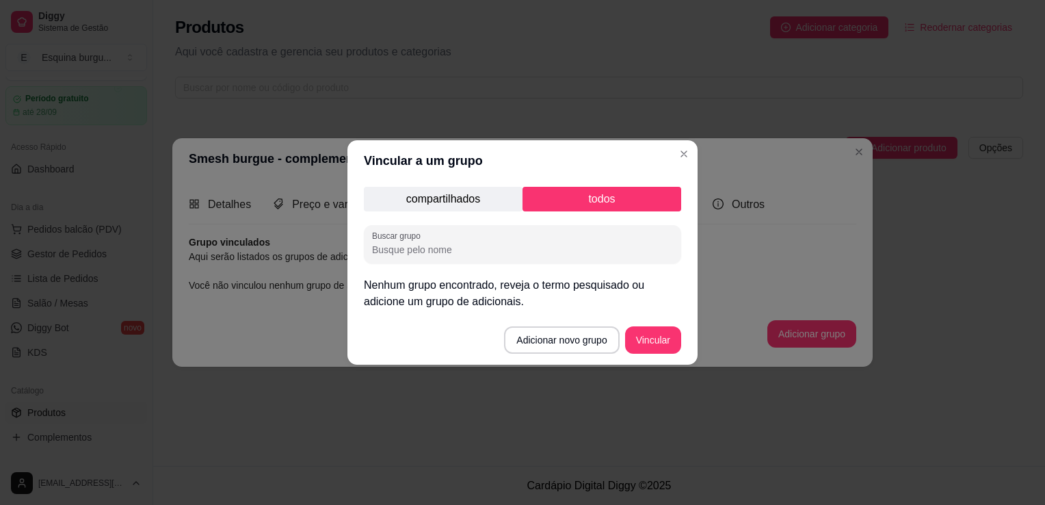
click at [443, 252] on input "Buscar grupo" at bounding box center [522, 250] width 301 height 14
click at [636, 340] on button "Vincular" at bounding box center [653, 339] width 56 height 27
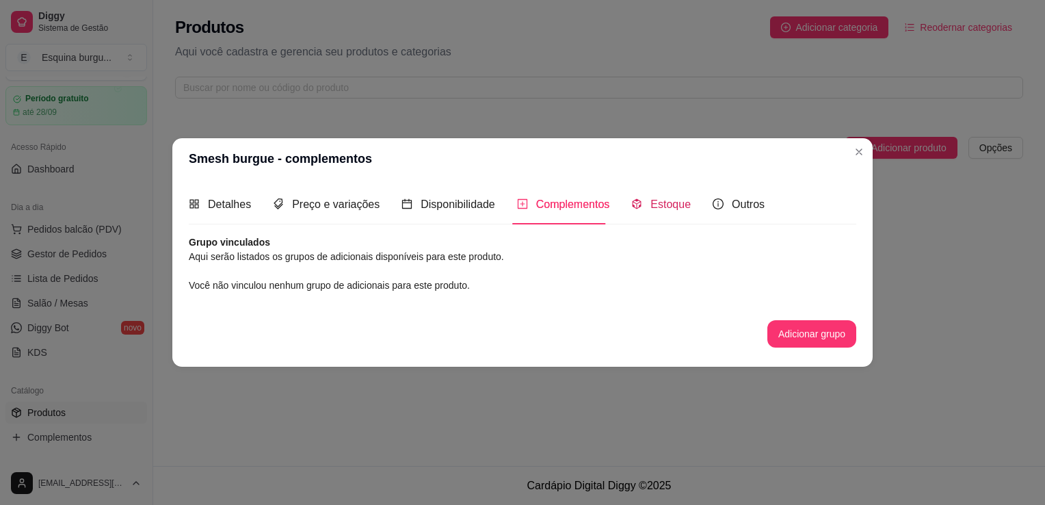
click at [677, 205] on span "Estoque" at bounding box center [671, 204] width 40 height 12
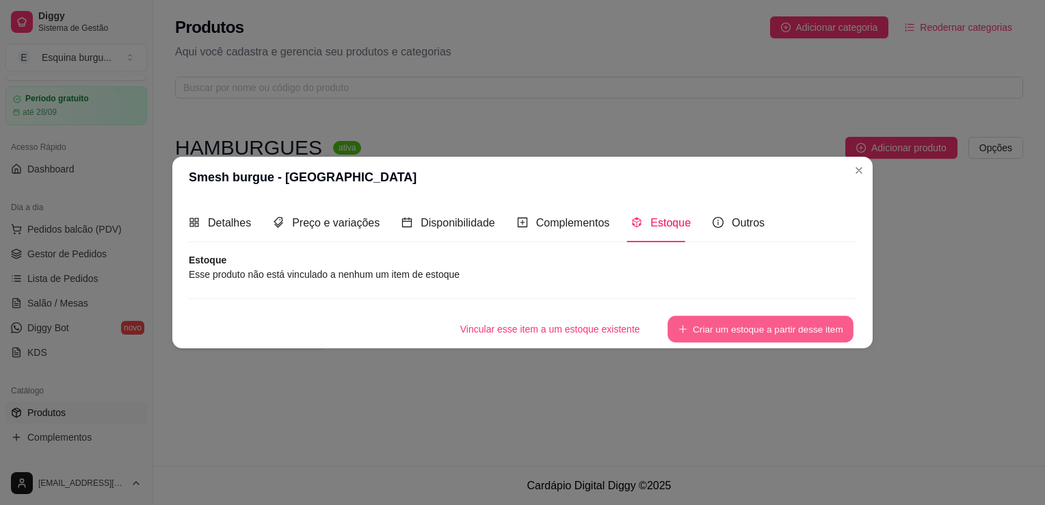
click at [759, 319] on button "Criar um estoque a partir desse item" at bounding box center [761, 329] width 186 height 27
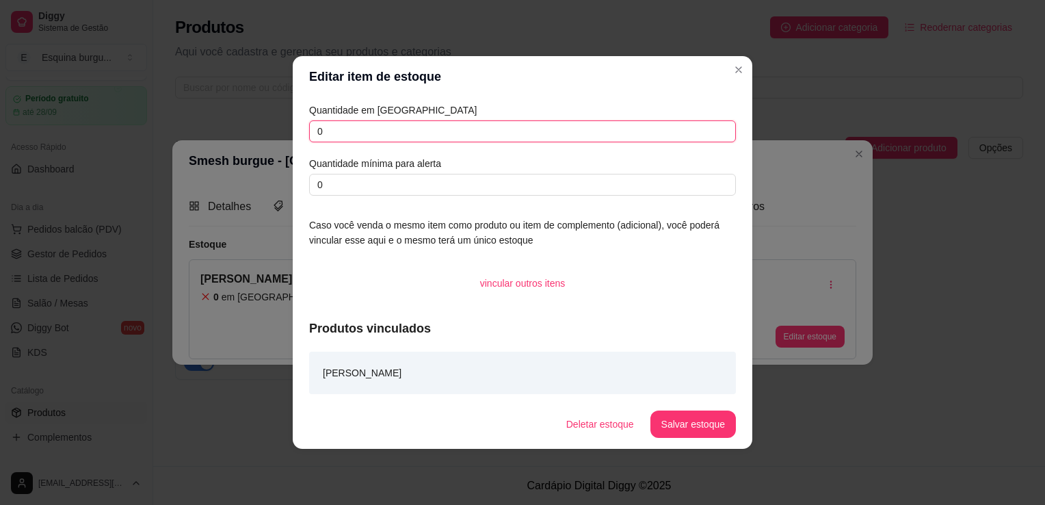
click at [364, 135] on input "0" at bounding box center [522, 131] width 427 height 22
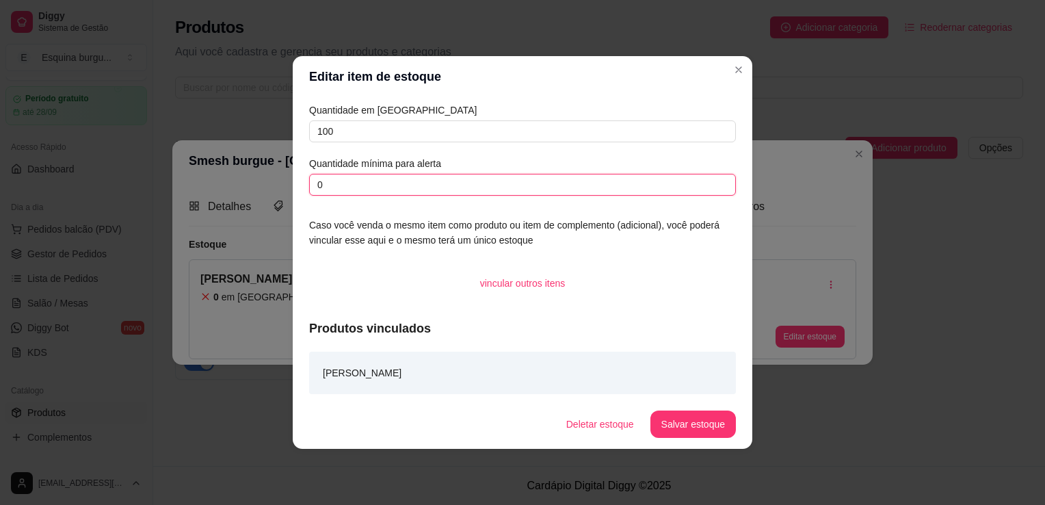
click at [389, 191] on input "0" at bounding box center [522, 185] width 427 height 22
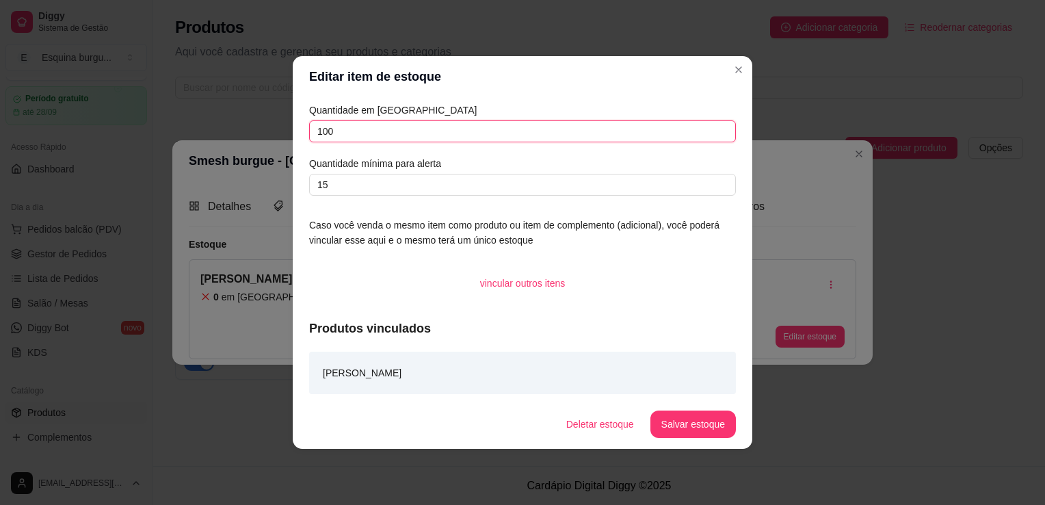
click at [380, 130] on input "100" at bounding box center [522, 131] width 427 height 22
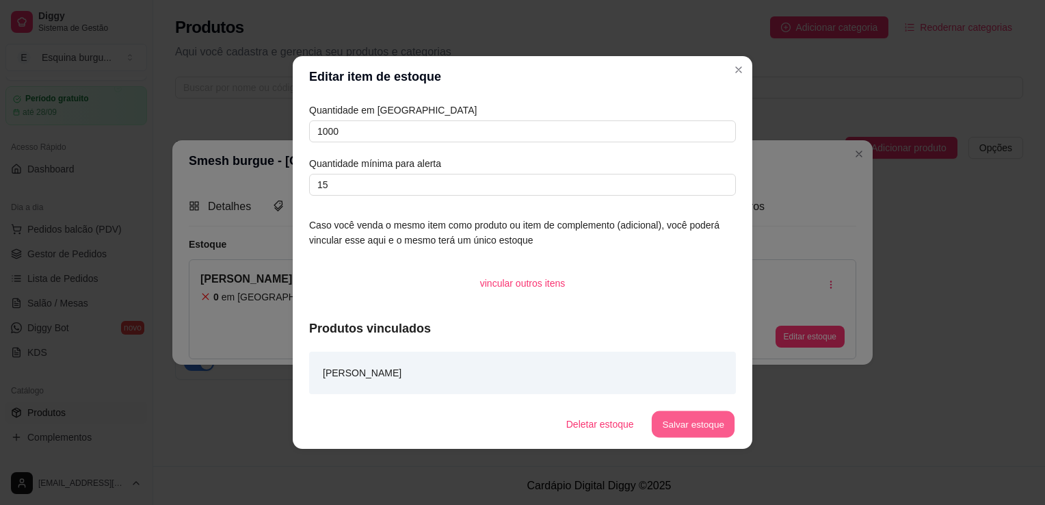
click at [686, 419] on button "Salvar estoque" at bounding box center [692, 424] width 83 height 27
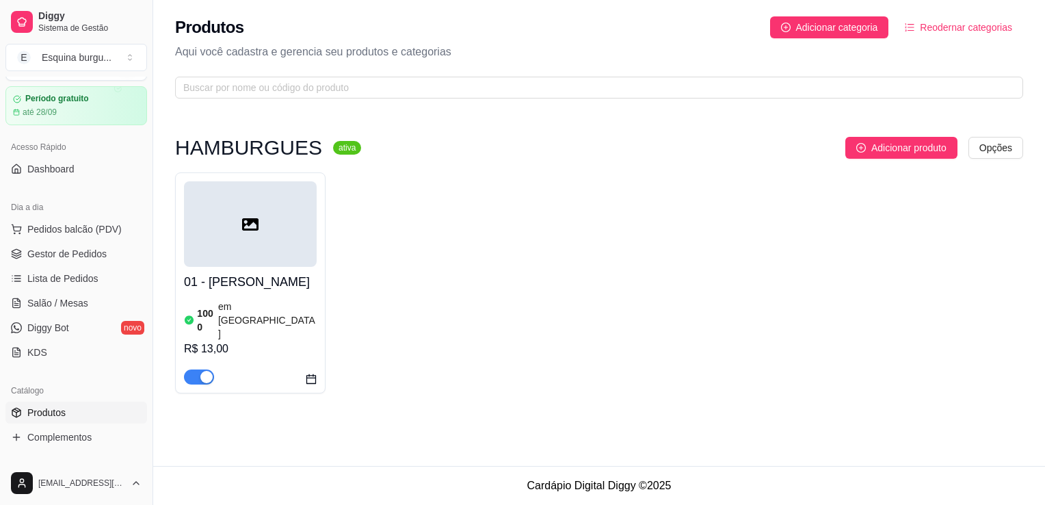
click at [248, 247] on div at bounding box center [250, 224] width 133 height 86
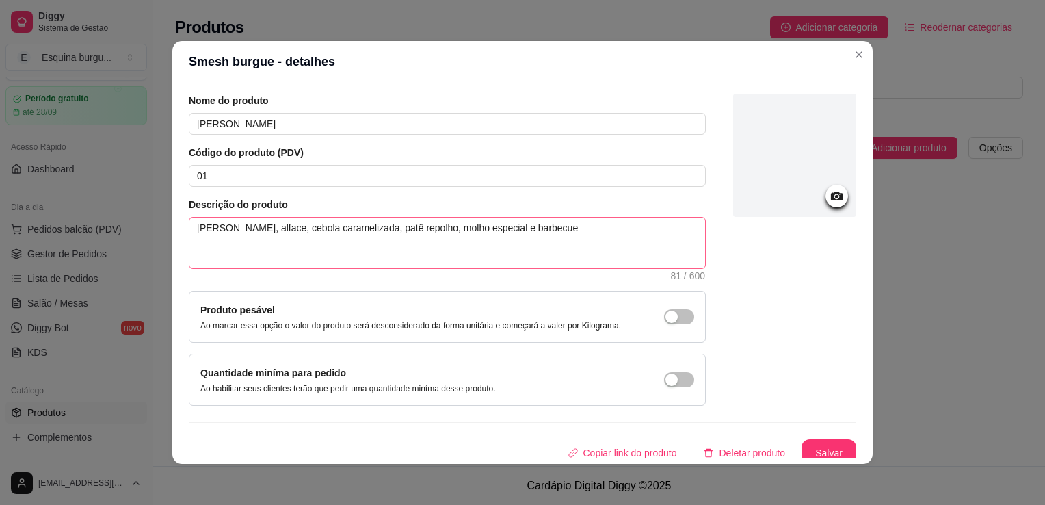
scroll to position [36, 0]
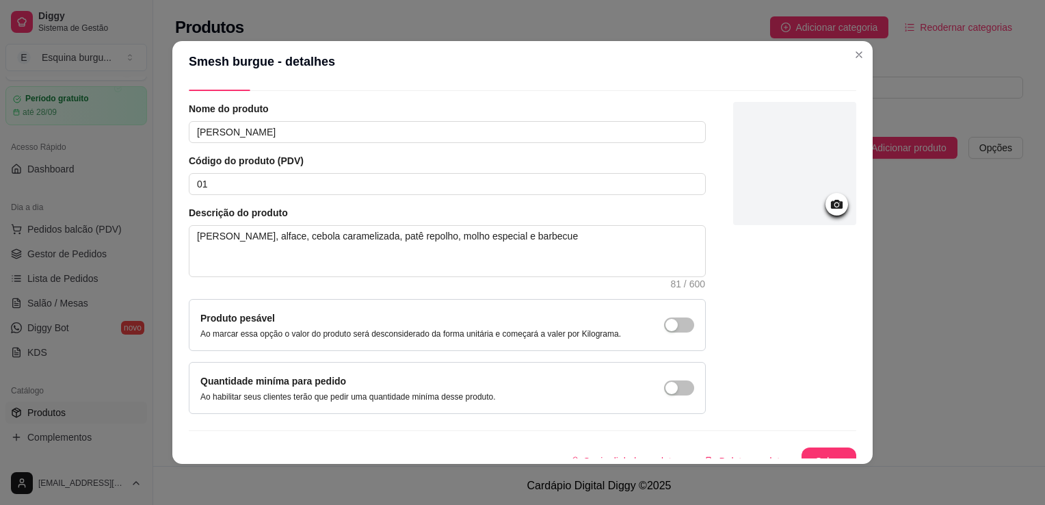
click at [829, 211] on icon at bounding box center [837, 204] width 16 height 16
click at [829, 209] on icon at bounding box center [837, 204] width 16 height 16
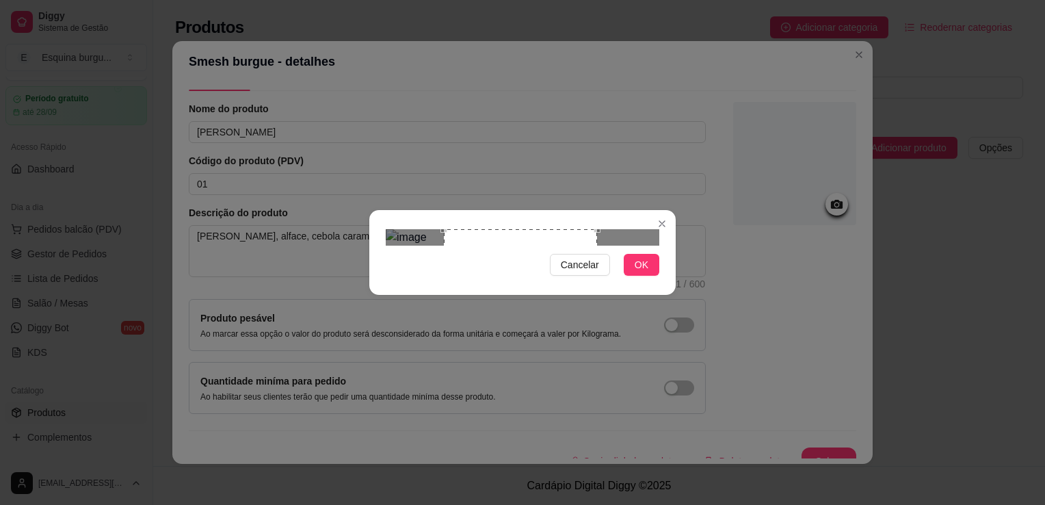
click at [553, 229] on div "Use the arrow keys to move the crop selection area" at bounding box center [520, 305] width 153 height 153
click at [552, 229] on div "Use the arrow keys to move the crop selection area" at bounding box center [513, 305] width 153 height 153
click at [643, 272] on span "OK" at bounding box center [642, 264] width 14 height 15
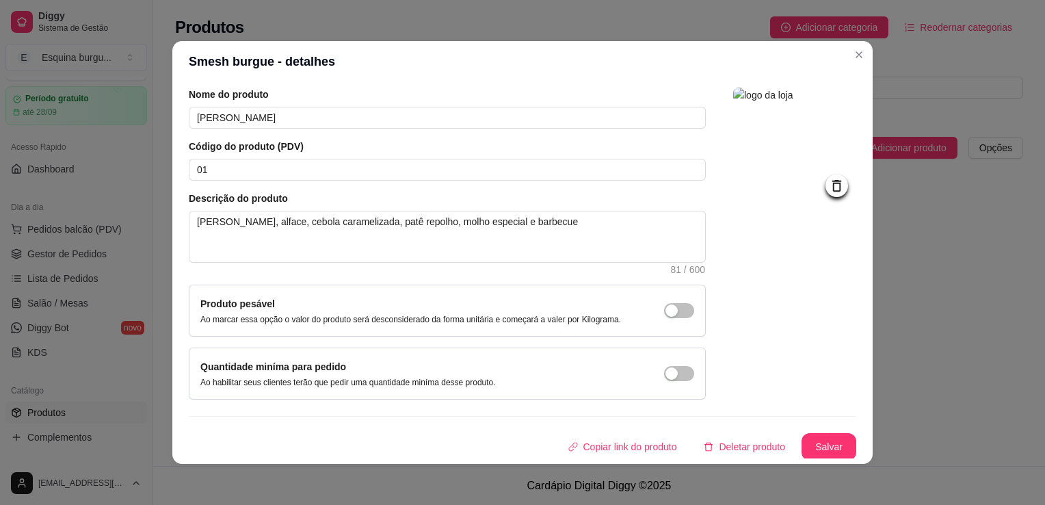
scroll to position [49, 0]
click at [802, 447] on button "Salvar" at bounding box center [829, 447] width 55 height 27
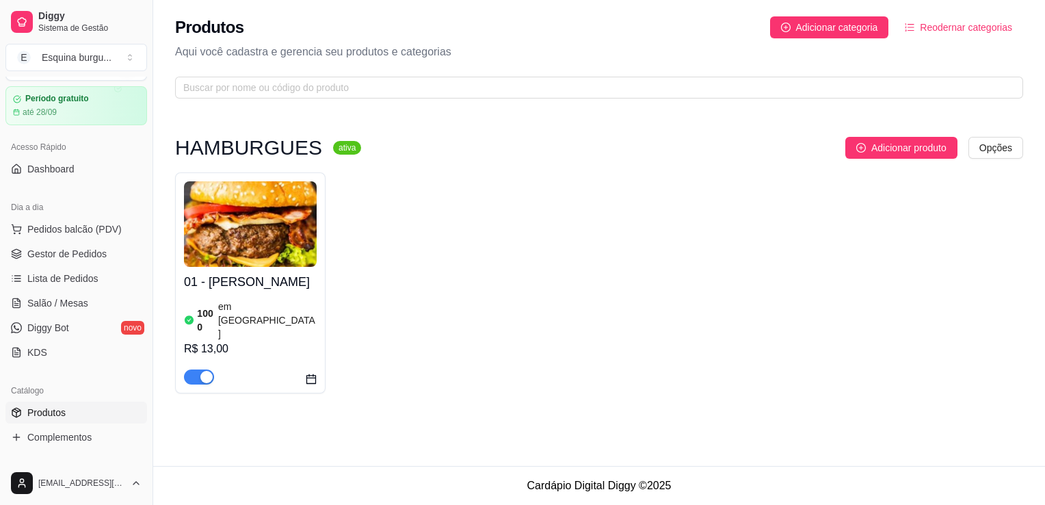
click at [411, 333] on div "01 - Smesh burgue 1000 em estoque R$ 13,00" at bounding box center [599, 282] width 848 height 221
click at [75, 304] on span "Salão / Mesas" at bounding box center [57, 303] width 61 height 14
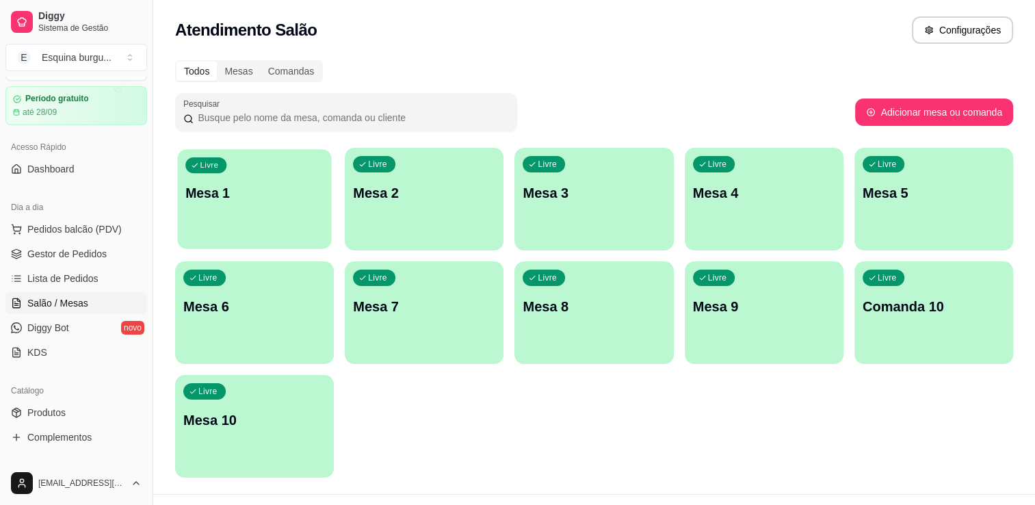
click at [261, 211] on div "Livre Mesa 1" at bounding box center [254, 190] width 154 height 83
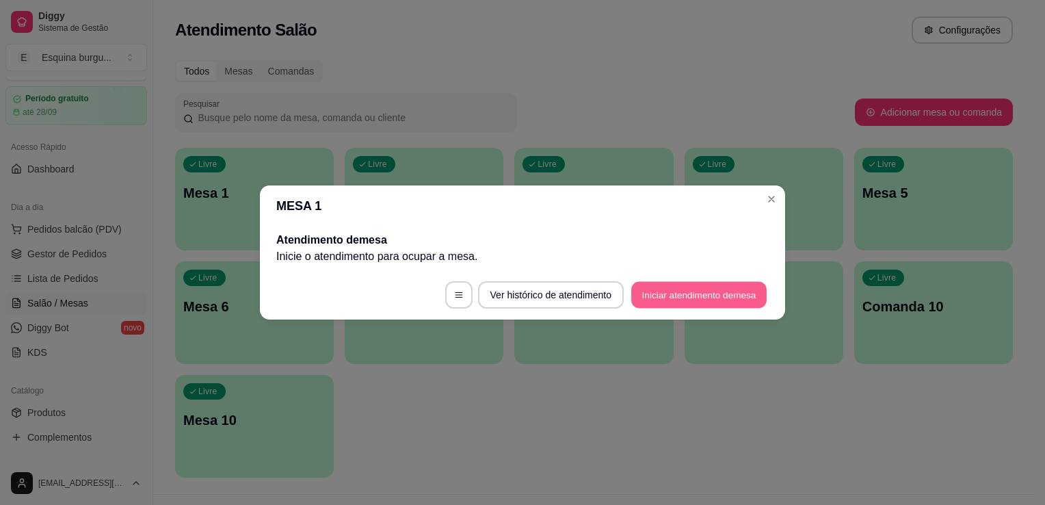
click at [667, 300] on button "Iniciar atendimento de mesa" at bounding box center [699, 295] width 135 height 27
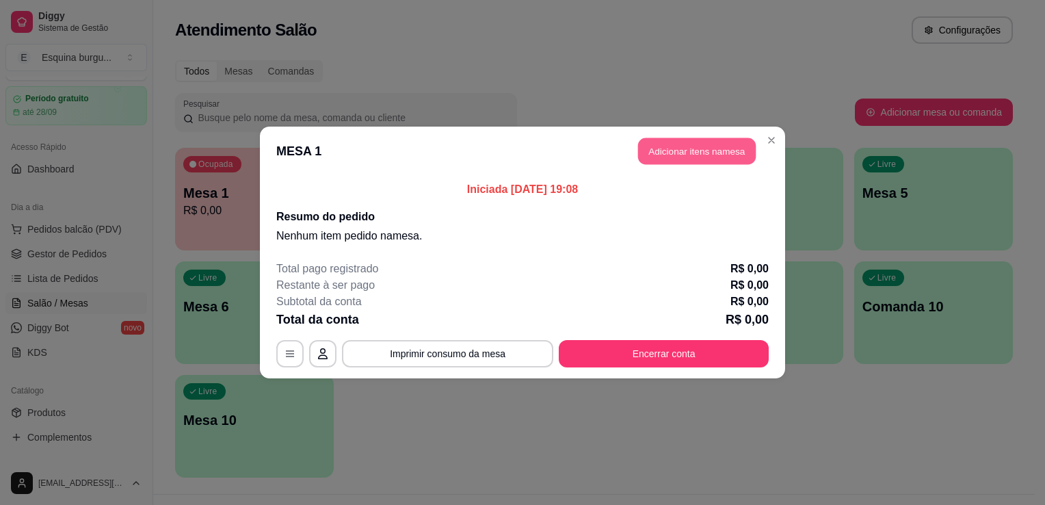
click at [701, 159] on button "Adicionar itens na mesa" at bounding box center [697, 151] width 118 height 27
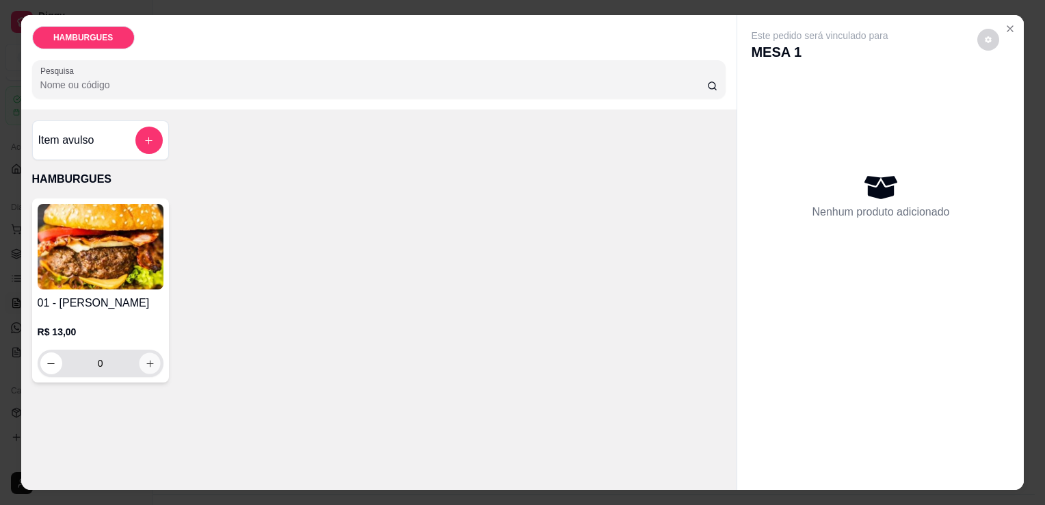
click at [142, 353] on button "increase-product-quantity" at bounding box center [149, 363] width 21 height 21
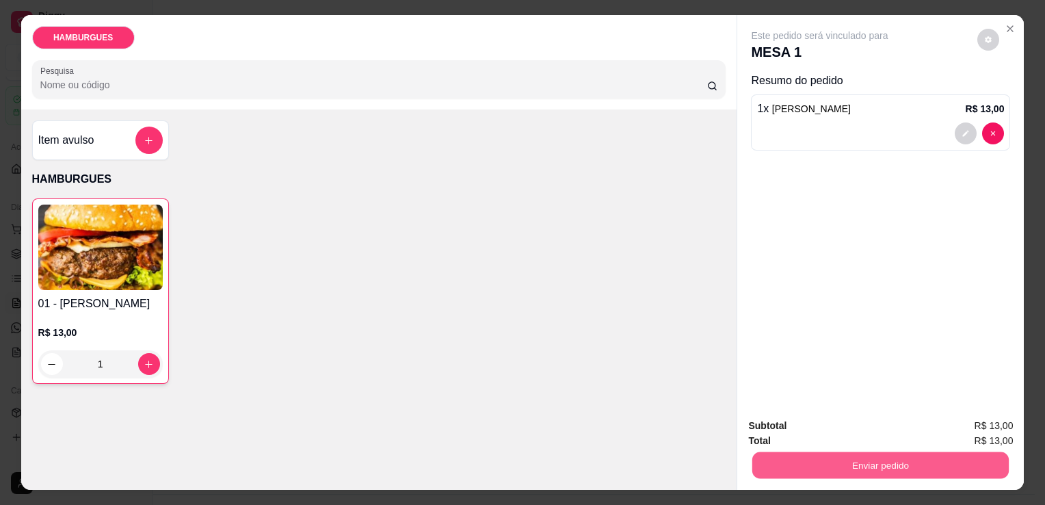
click at [911, 460] on button "Enviar pedido" at bounding box center [881, 465] width 257 height 27
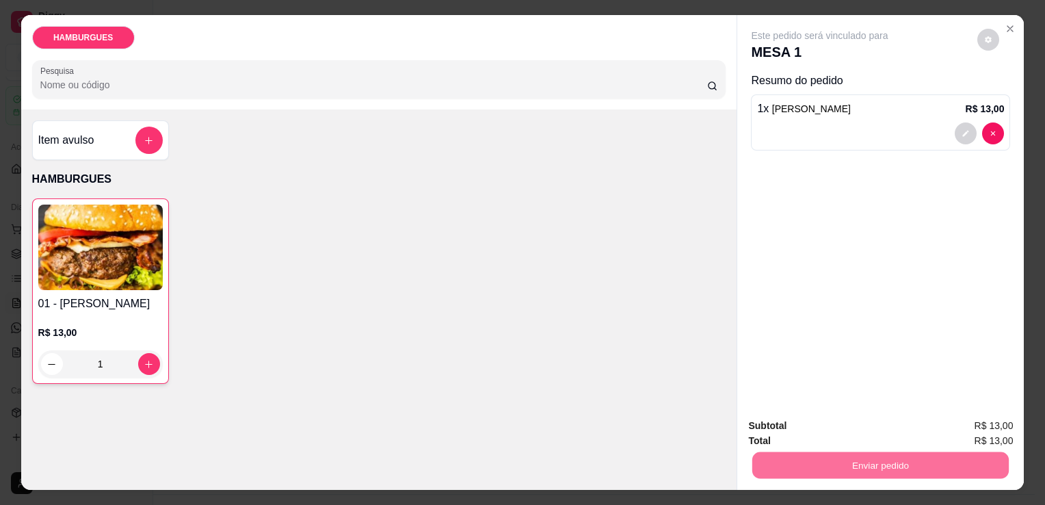
click at [978, 424] on button "Sim, quero registrar" at bounding box center [965, 426] width 99 height 25
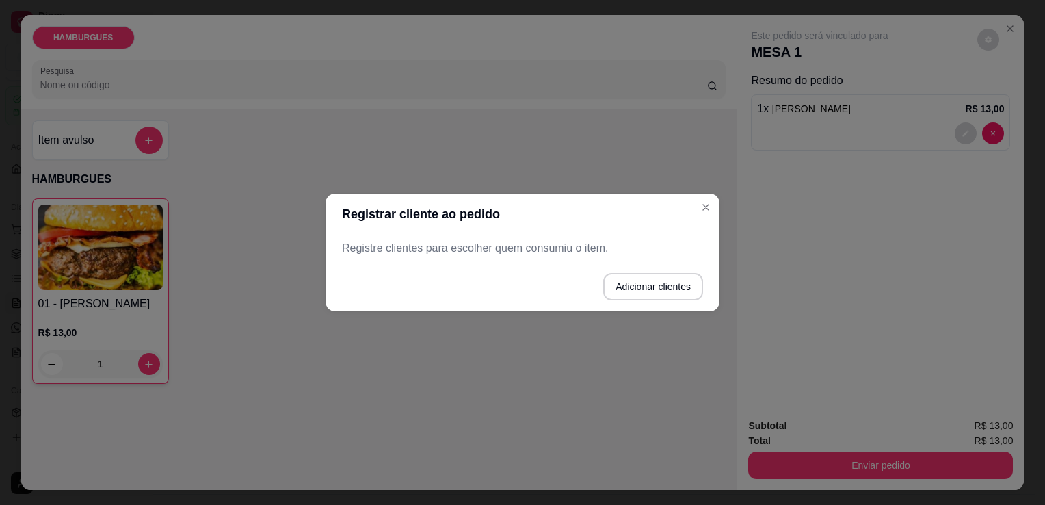
click at [425, 246] on p "Registre clientes para escolher quem consumiu o item." at bounding box center [522, 248] width 361 height 16
click at [447, 255] on p "Registre clientes para escolher quem consumiu o item." at bounding box center [522, 248] width 361 height 16
click at [548, 267] on footer "Adicionar clientes" at bounding box center [523, 286] width 394 height 49
click at [633, 289] on button "Adicionar clientes" at bounding box center [653, 287] width 96 height 27
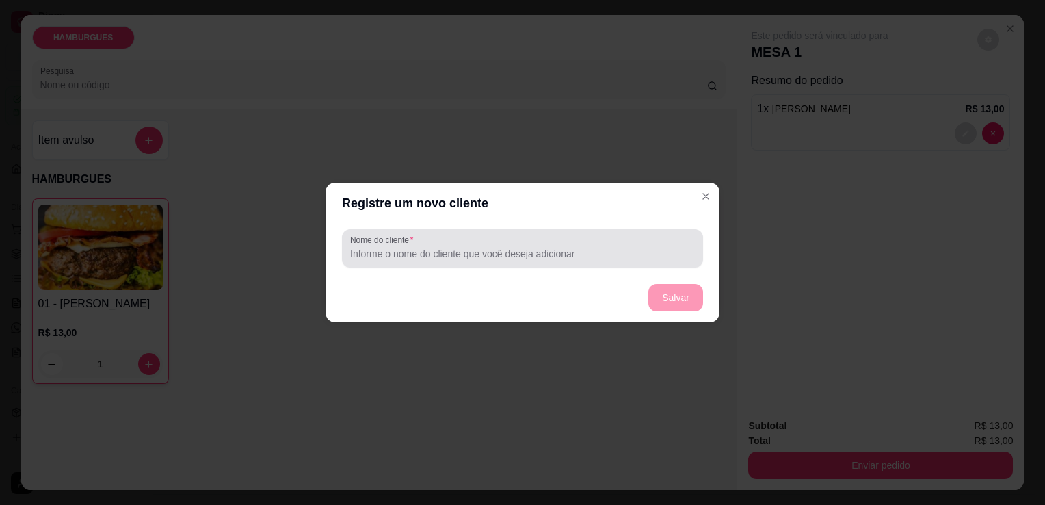
click at [426, 245] on div at bounding box center [522, 248] width 345 height 27
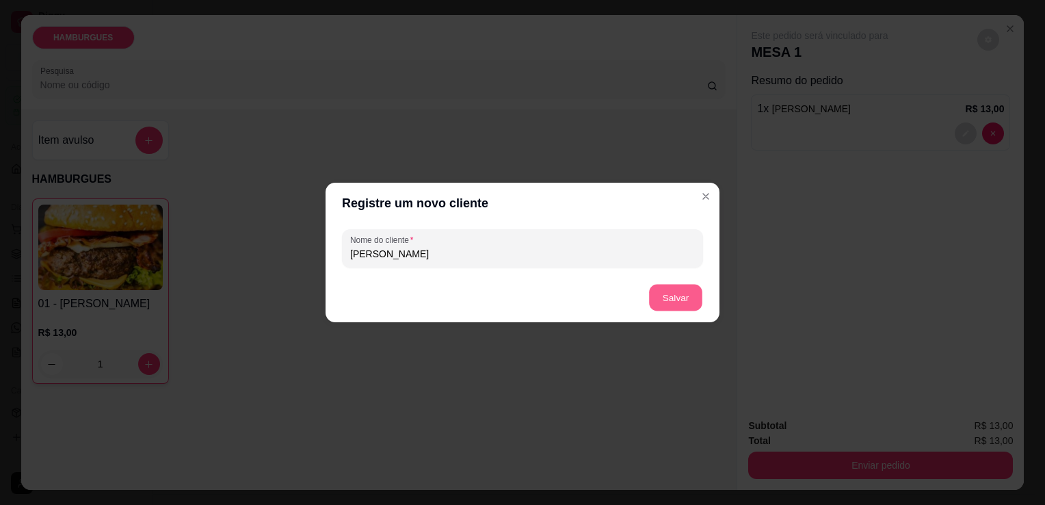
click at [670, 304] on button "Salvar" at bounding box center [675, 298] width 53 height 27
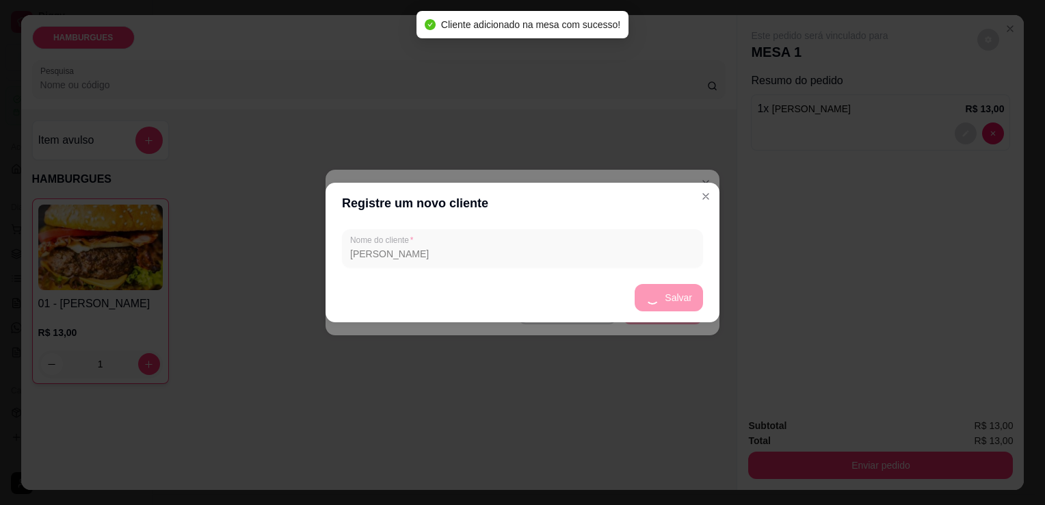
click at [645, 187] on header "Registre um novo cliente" at bounding box center [523, 203] width 394 height 41
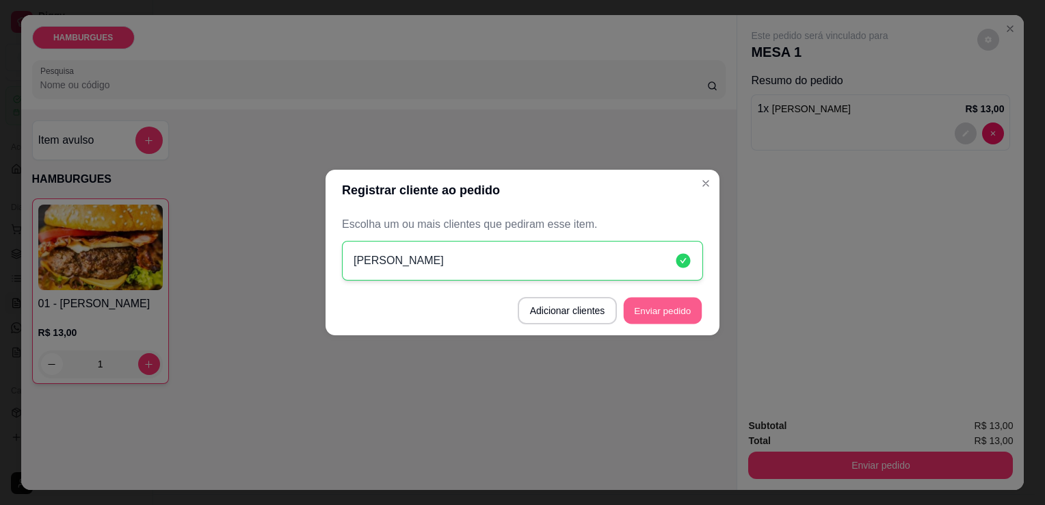
click at [676, 316] on button "Enviar pedido" at bounding box center [663, 311] width 78 height 27
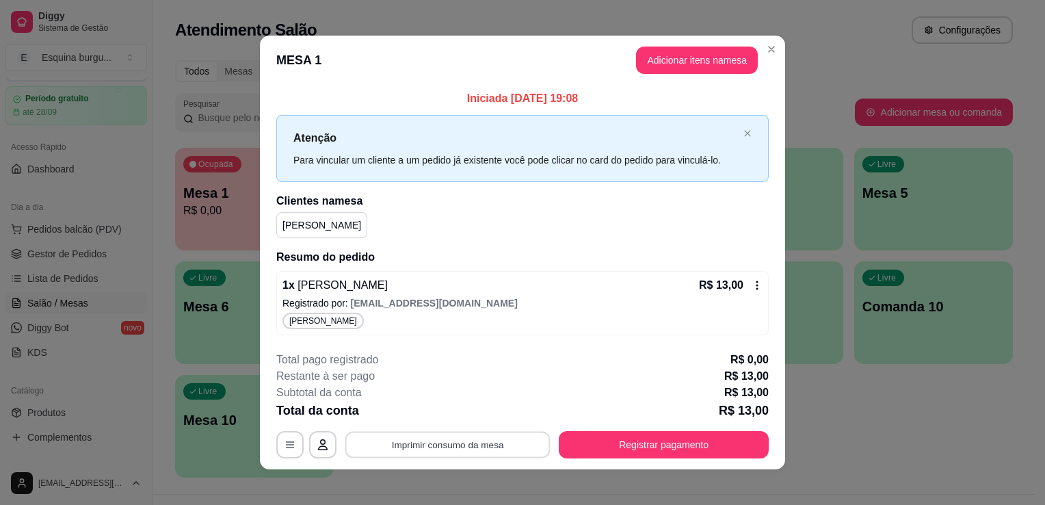
click at [426, 447] on button "Imprimir consumo da mesa" at bounding box center [448, 444] width 205 height 27
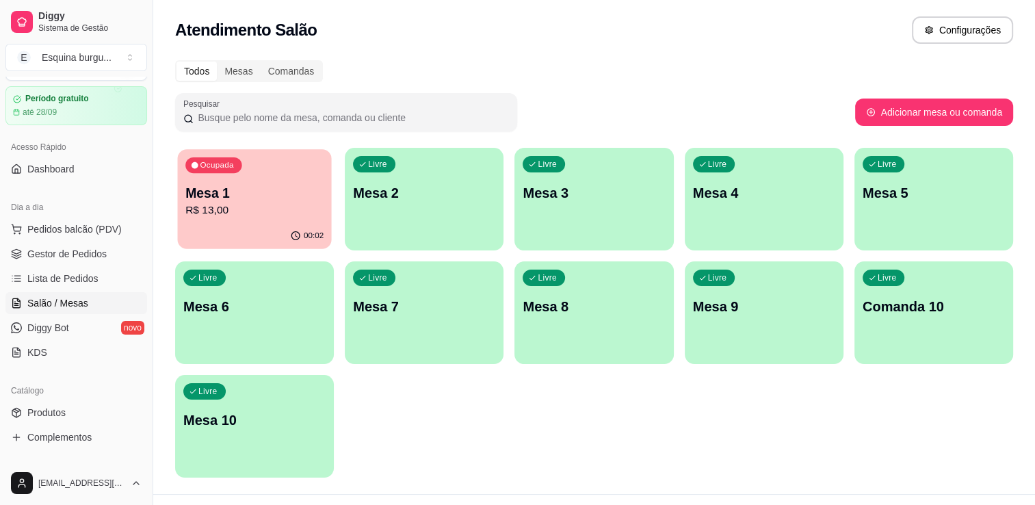
click at [285, 220] on div "Ocupada Mesa 1 R$ 13,00" at bounding box center [254, 186] width 154 height 74
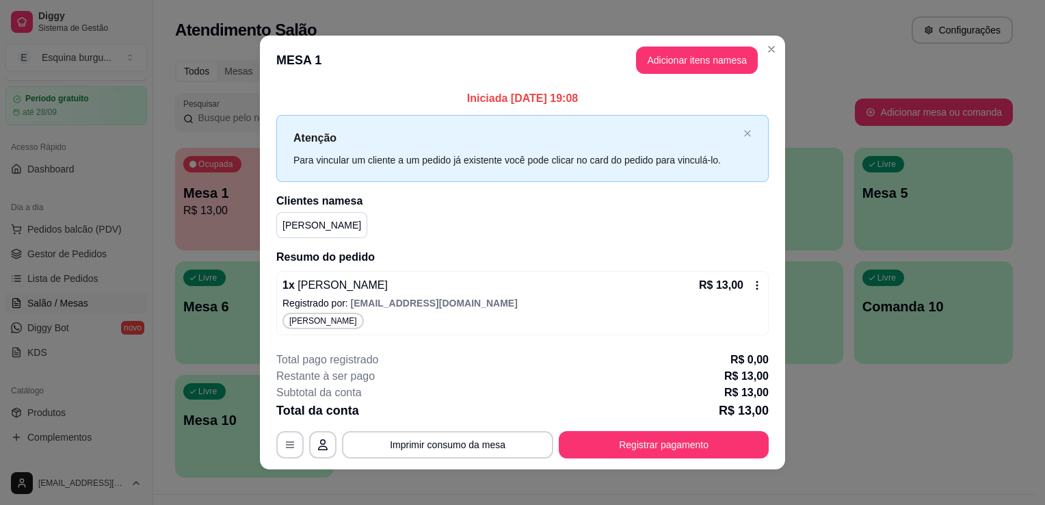
click at [617, 217] on div "[PERSON_NAME]" at bounding box center [522, 225] width 493 height 26
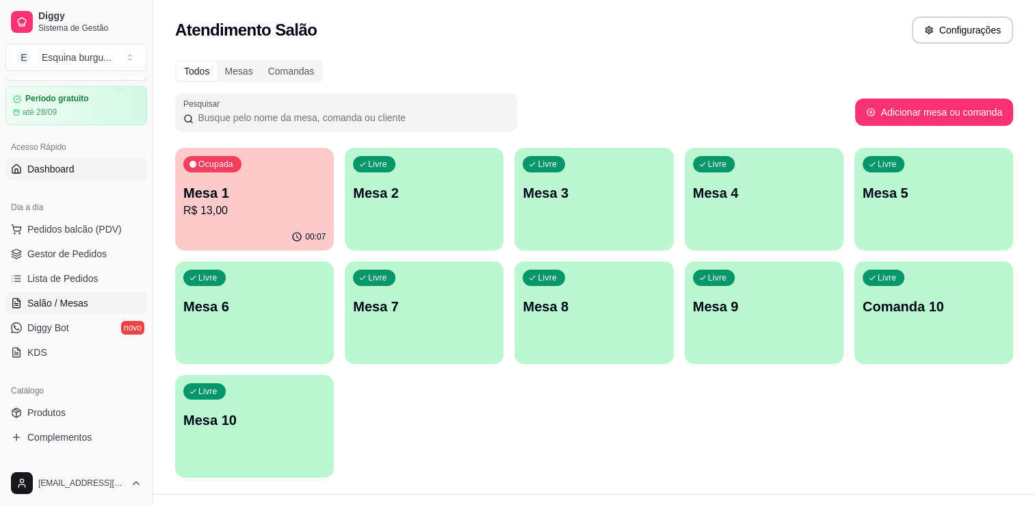
click at [77, 169] on link "Dashboard" at bounding box center [76, 169] width 142 height 22
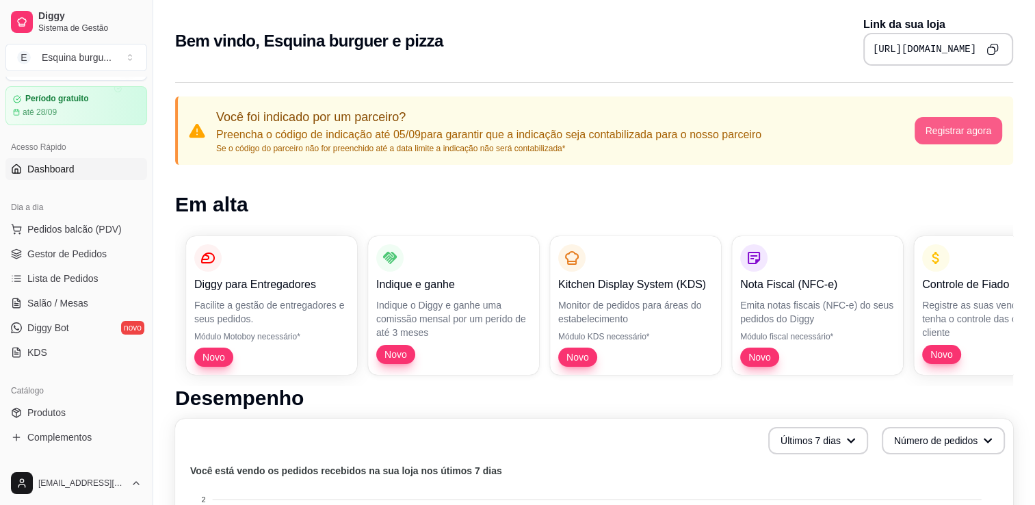
click at [933, 132] on button "Registrar agora" at bounding box center [959, 130] width 88 height 27
click at [59, 233] on span "Pedidos balcão (PDV)" at bounding box center [74, 229] width 94 height 14
click at [73, 263] on link "Gestor de Pedidos" at bounding box center [76, 254] width 142 height 22
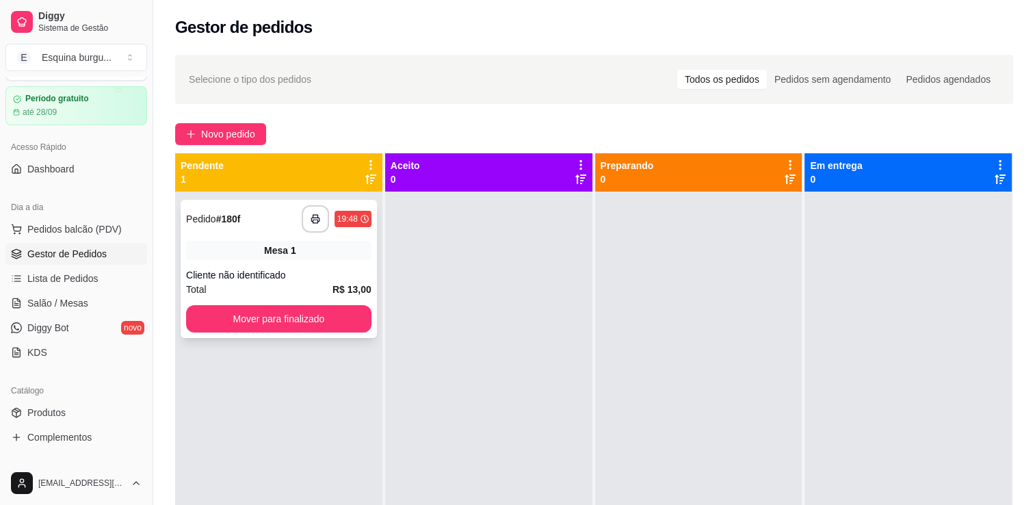
click at [336, 276] on div "Cliente não identificado" at bounding box center [278, 275] width 185 height 14
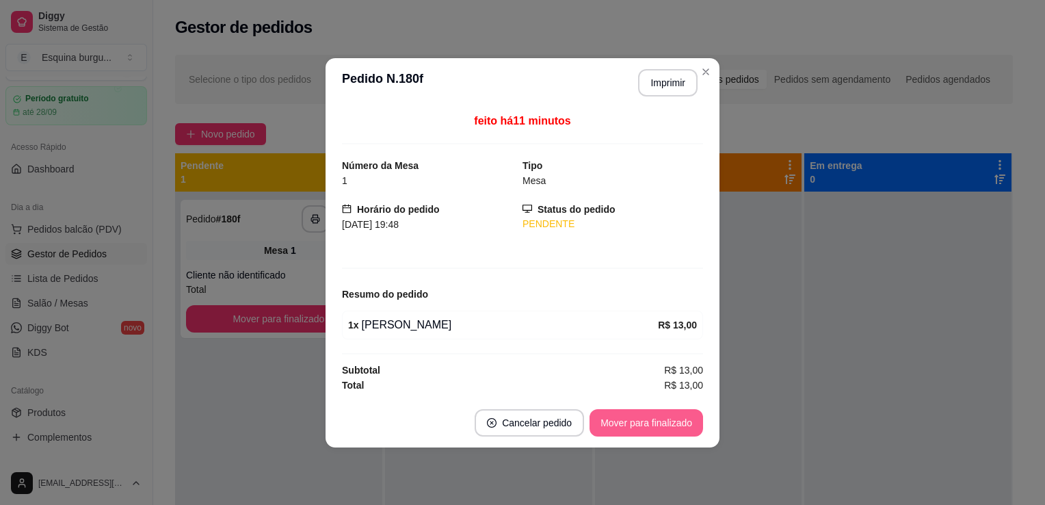
click at [658, 428] on button "Mover para finalizado" at bounding box center [647, 422] width 114 height 27
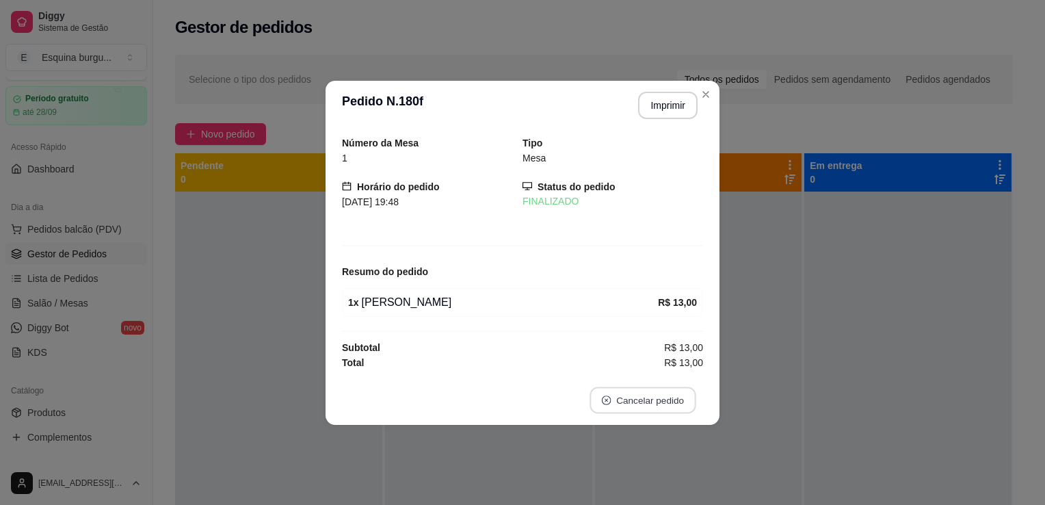
click at [666, 404] on button "Cancelar pedido" at bounding box center [643, 400] width 106 height 27
click at [620, 359] on button "não" at bounding box center [618, 365] width 53 height 27
click at [665, 118] on div "**********" at bounding box center [662, 105] width 70 height 27
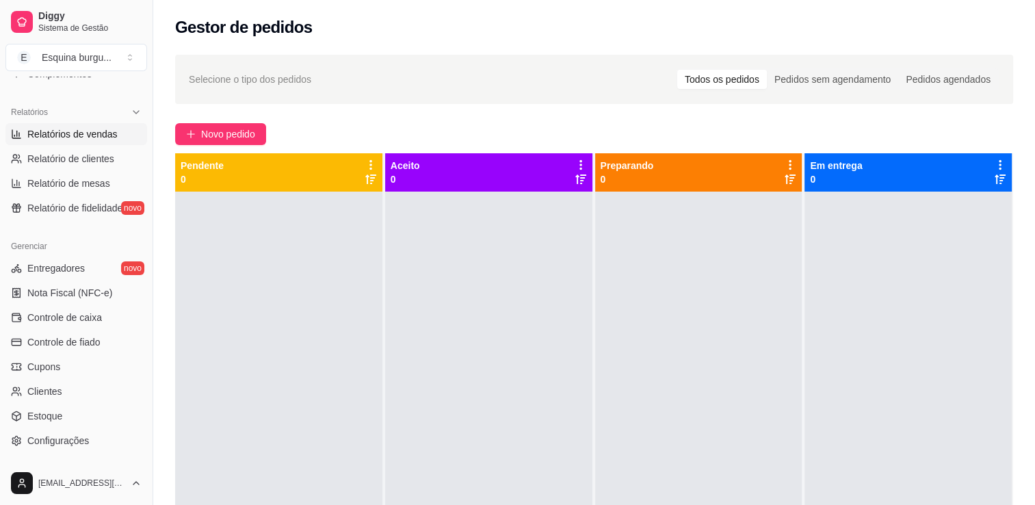
scroll to position [479, 0]
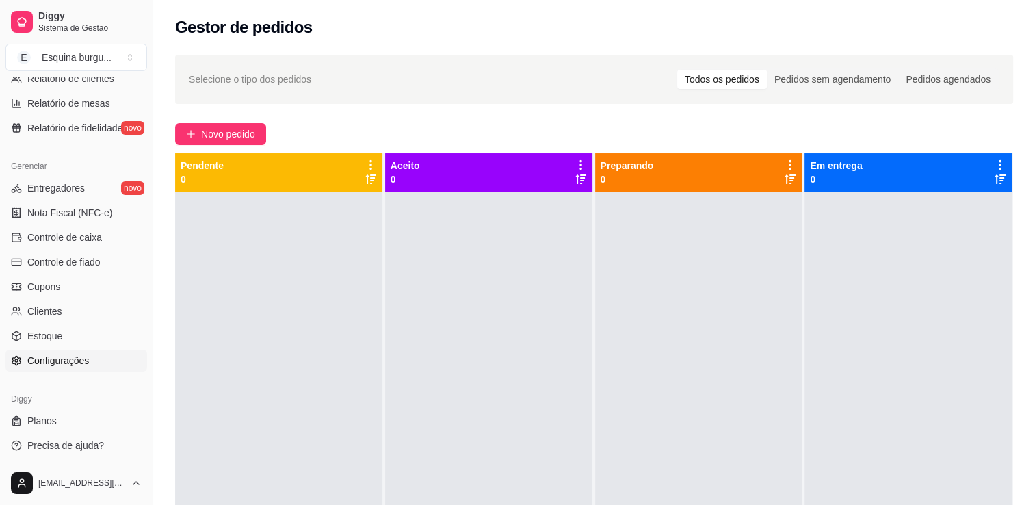
click at [60, 363] on span "Configurações" at bounding box center [58, 361] width 62 height 14
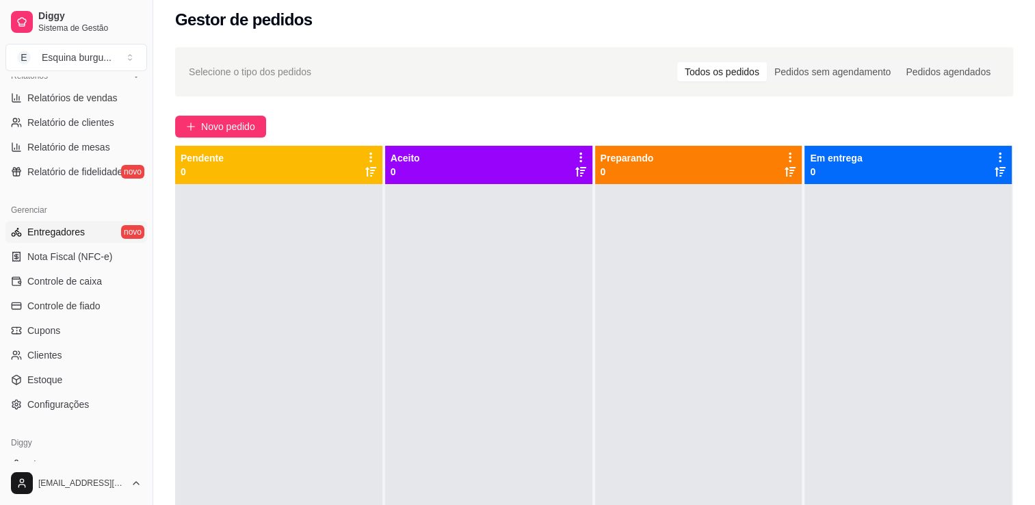
scroll to position [434, 0]
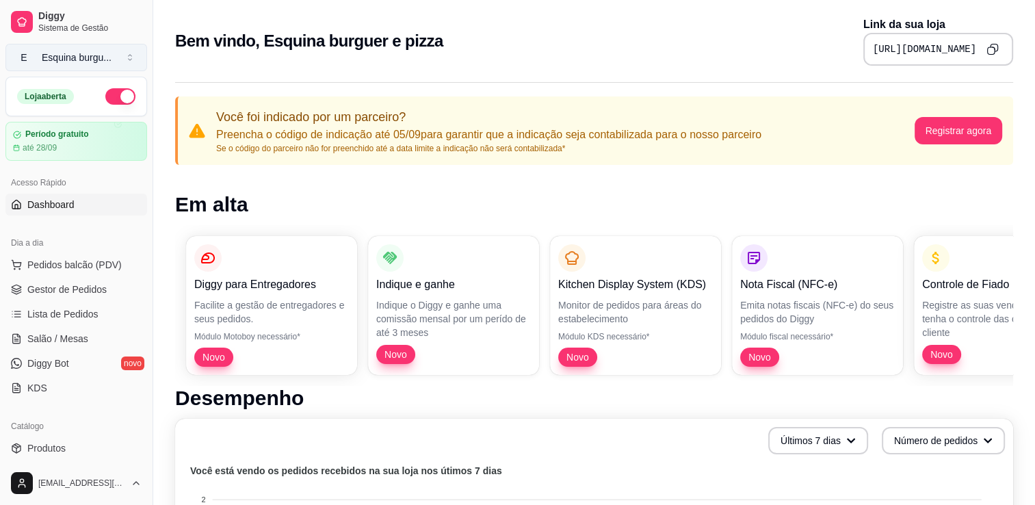
click at [127, 63] on button "E Esquina burgu ..." at bounding box center [76, 57] width 142 height 27
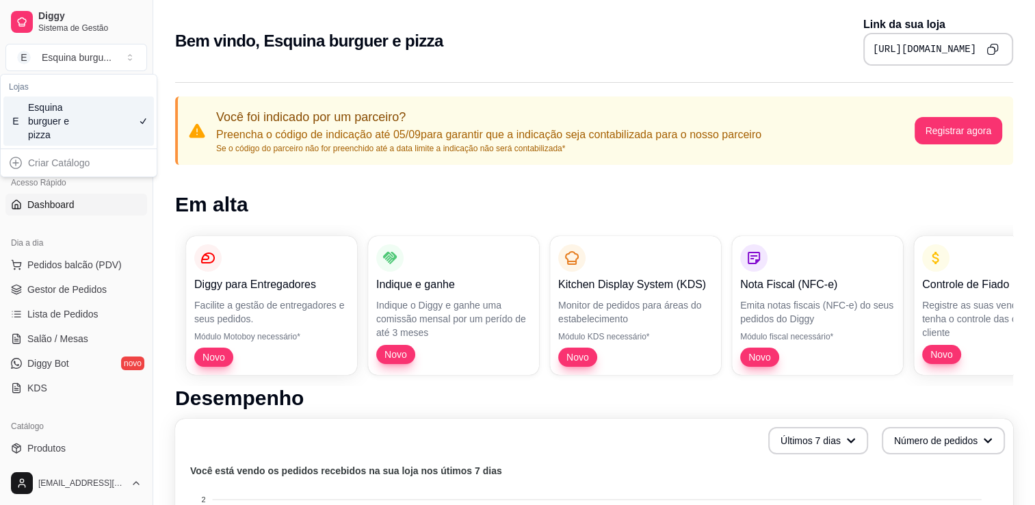
click at [102, 216] on div "Acesso Rápido Dashboard" at bounding box center [76, 193] width 153 height 55
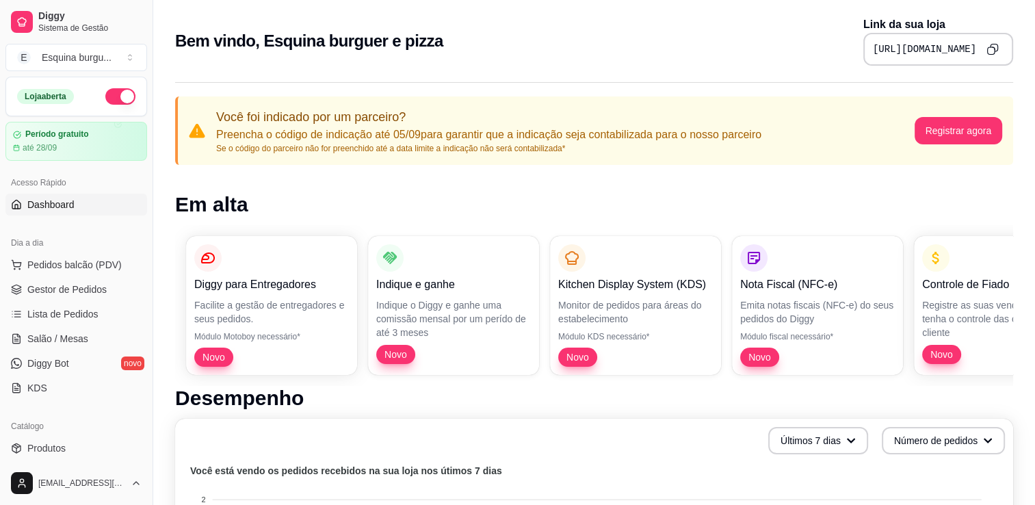
click at [96, 226] on div "Dia a dia Pedidos balcão (PDV) Gestor de Pedidos Lista de Pedidos Salão / Mesas…" at bounding box center [76, 315] width 153 height 178
click at [63, 205] on span "Dashboard" at bounding box center [50, 205] width 47 height 14
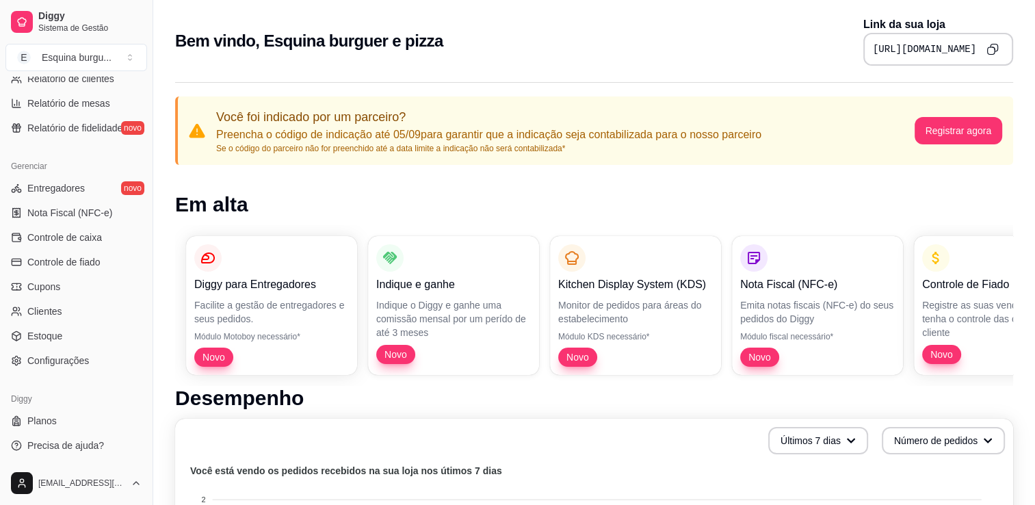
scroll to position [478, 0]
click at [46, 363] on span "Configurações" at bounding box center [58, 362] width 62 height 14
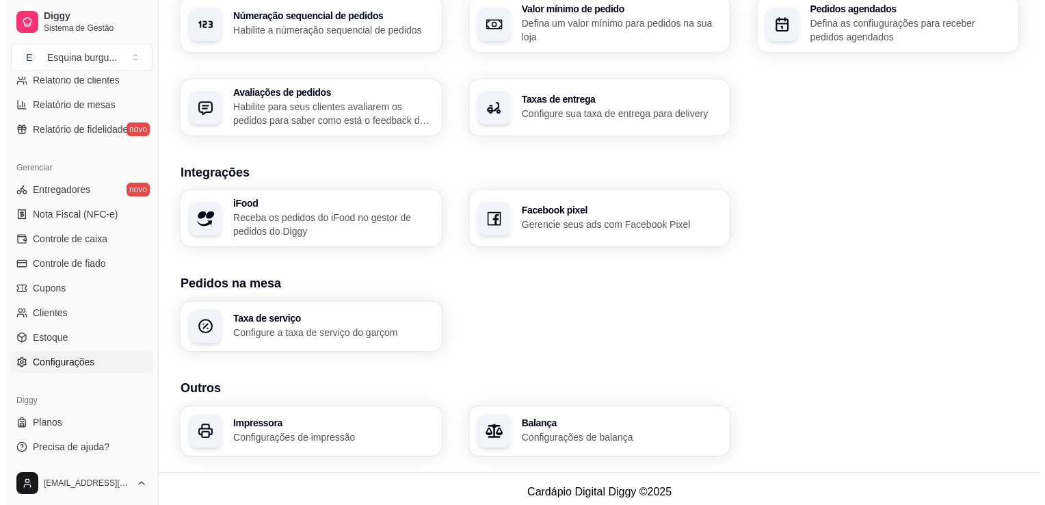
scroll to position [453, 0]
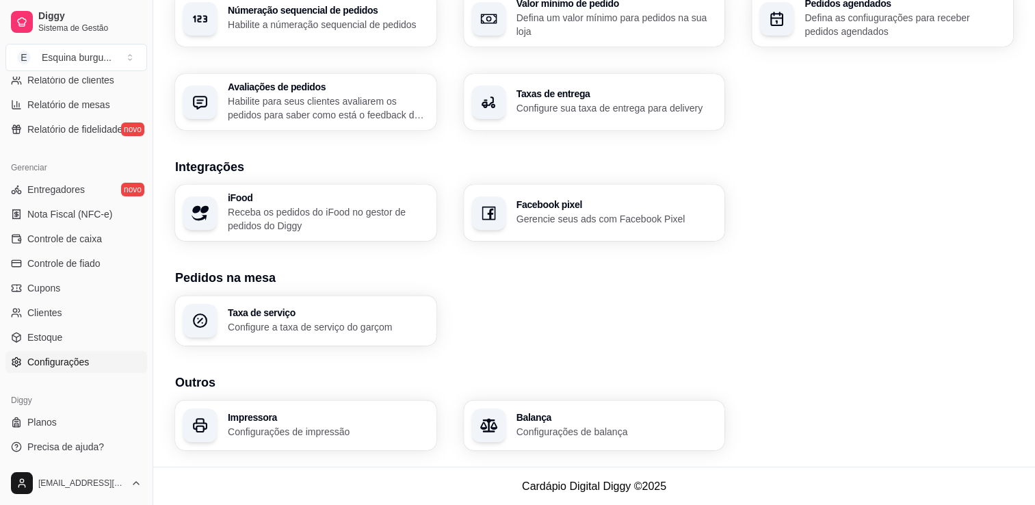
click at [353, 437] on p "Configurações de impressão" at bounding box center [328, 432] width 200 height 14
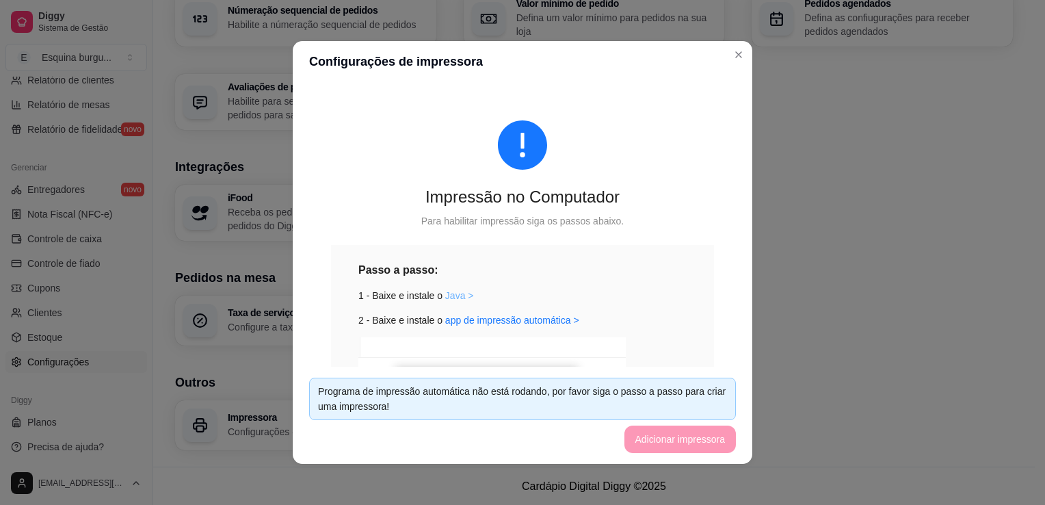
click at [445, 299] on link "Java >" at bounding box center [459, 295] width 29 height 11
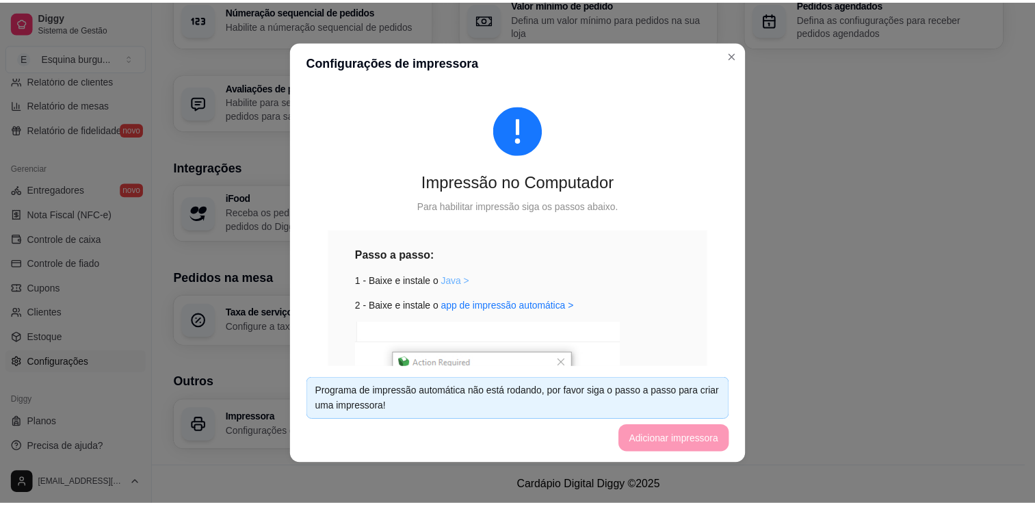
scroll to position [0, 0]
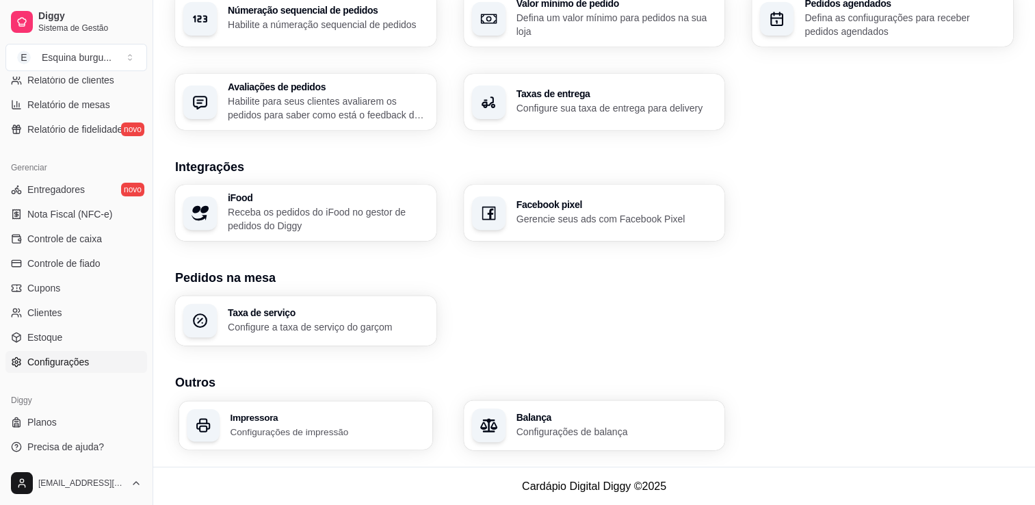
click at [311, 423] on div "Impressora Configurações de impressão" at bounding box center [327, 425] width 194 height 25
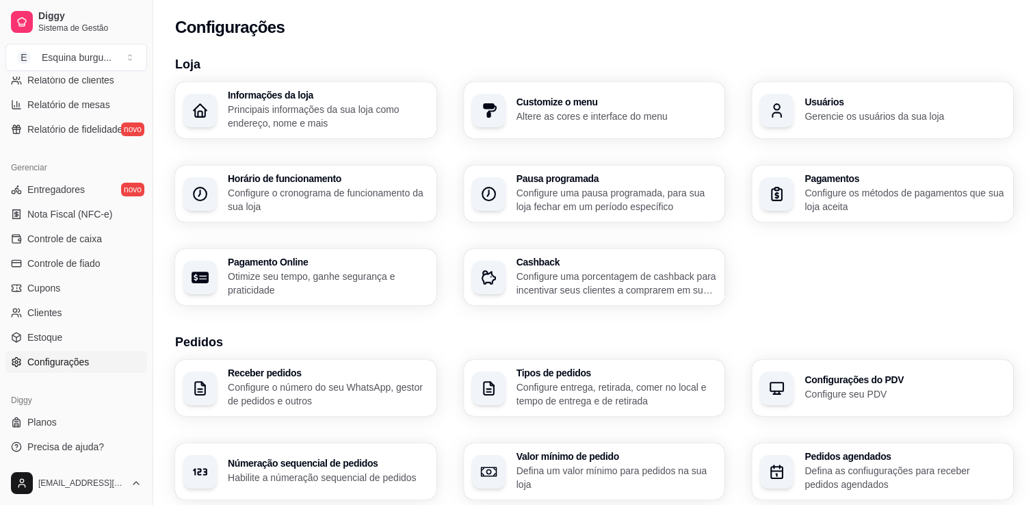
click at [612, 118] on p "Altere as cores e interface do menu" at bounding box center [617, 116] width 200 height 14
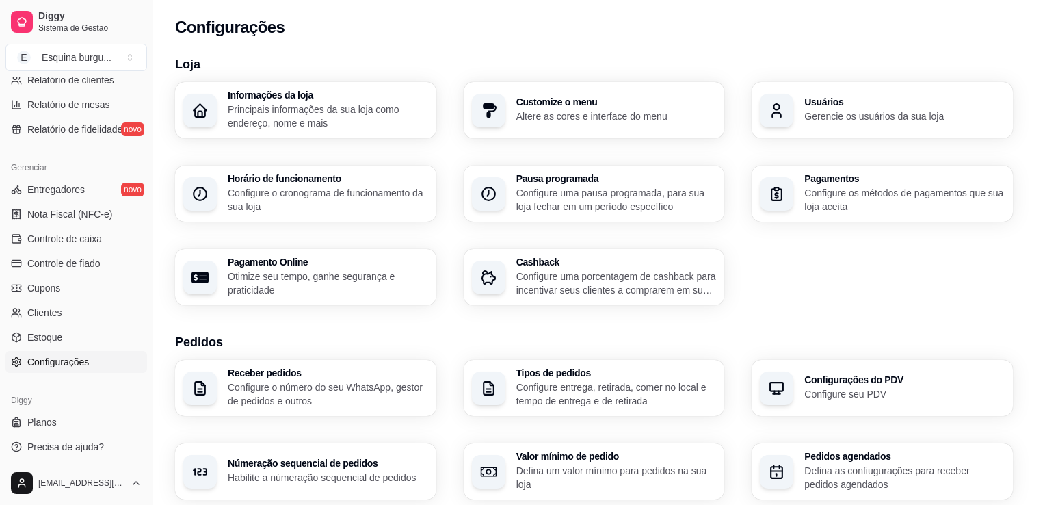
click at [612, 118] on div "Escolha a cor que mais combina com a identidade da sua loja. A cor escolhida se…" at bounding box center [523, 248] width 394 height 333
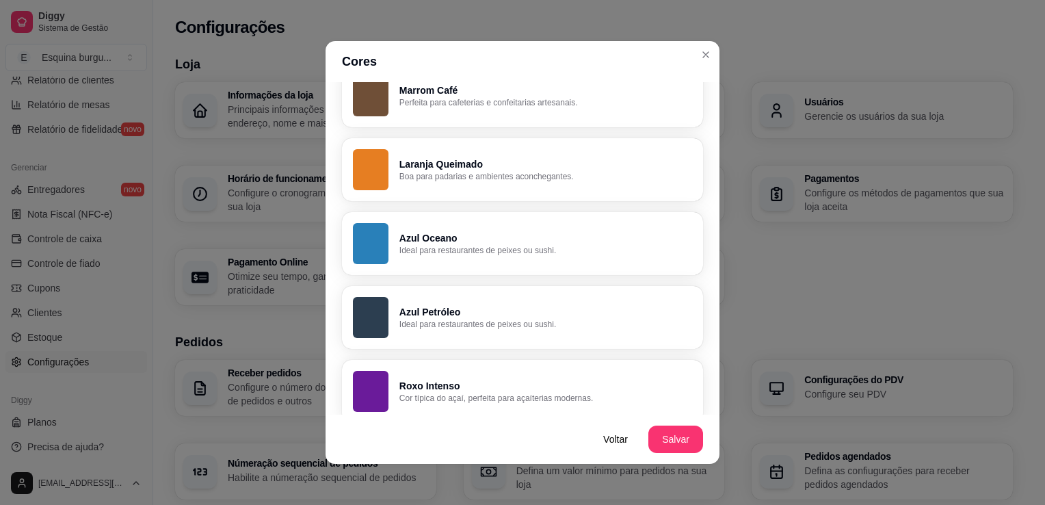
scroll to position [512, 0]
click at [480, 176] on p "Boa para padarias e ambientes aconchegantes." at bounding box center [545, 177] width 284 height 11
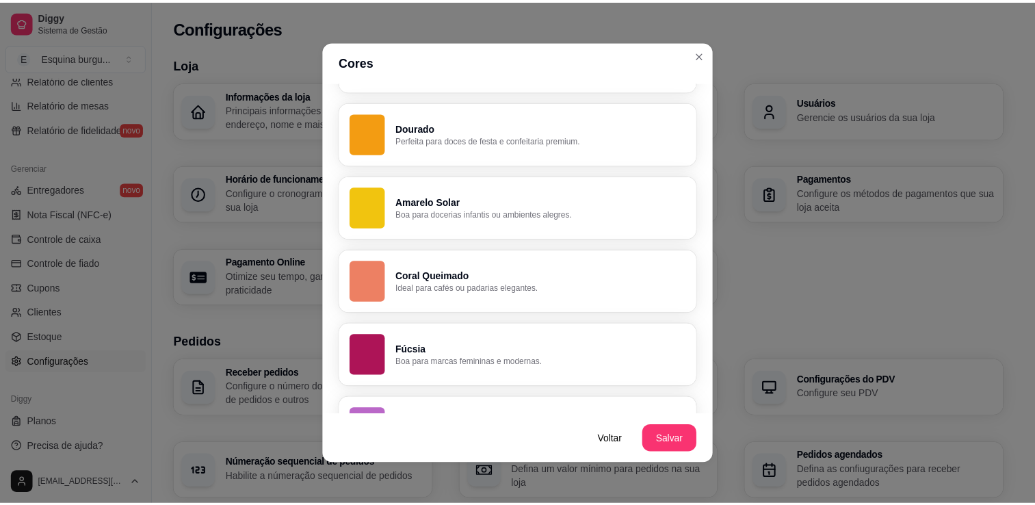
scroll to position [850, 0]
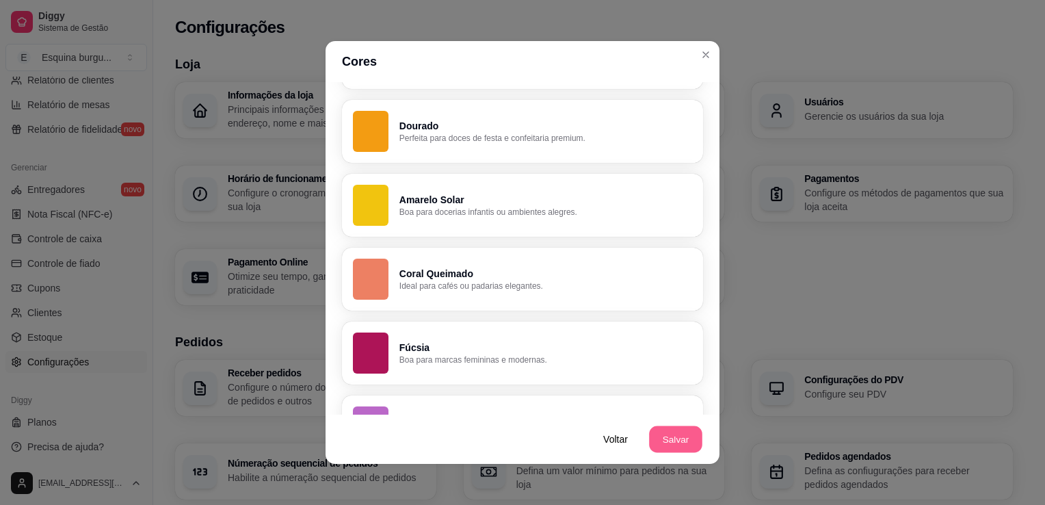
click at [682, 447] on button "Salvar" at bounding box center [675, 439] width 53 height 27
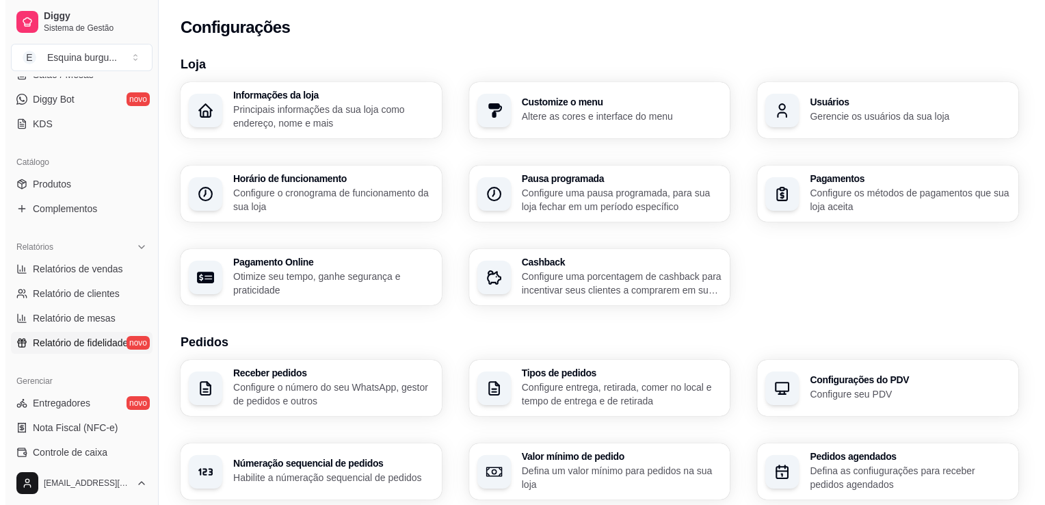
scroll to position [262, 0]
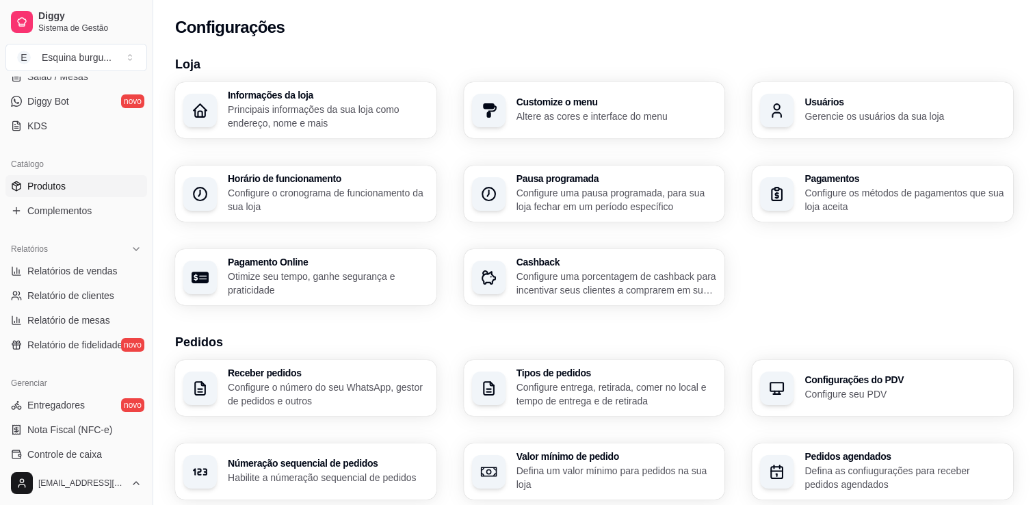
click at [44, 176] on link "Produtos" at bounding box center [76, 186] width 142 height 22
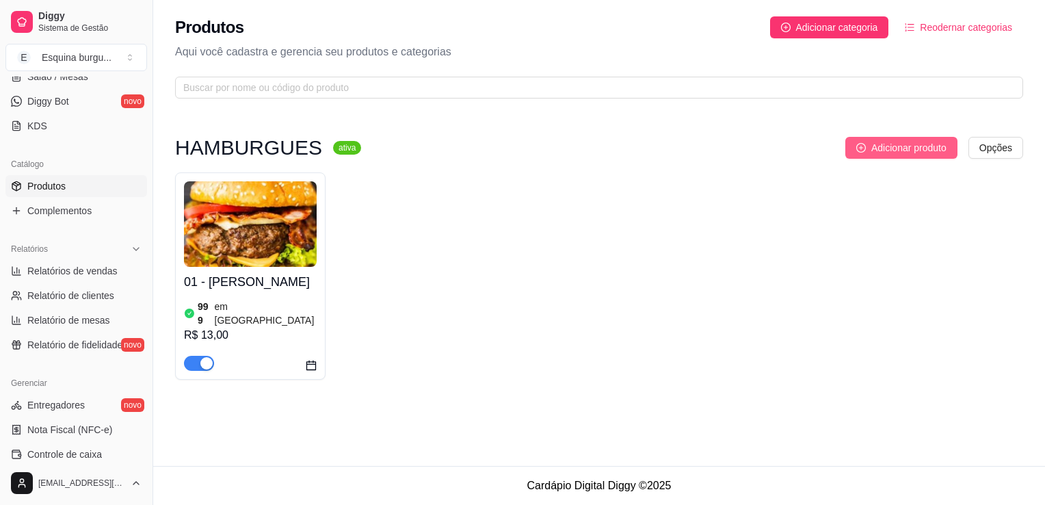
click at [911, 155] on span "Adicionar produto" at bounding box center [909, 147] width 75 height 15
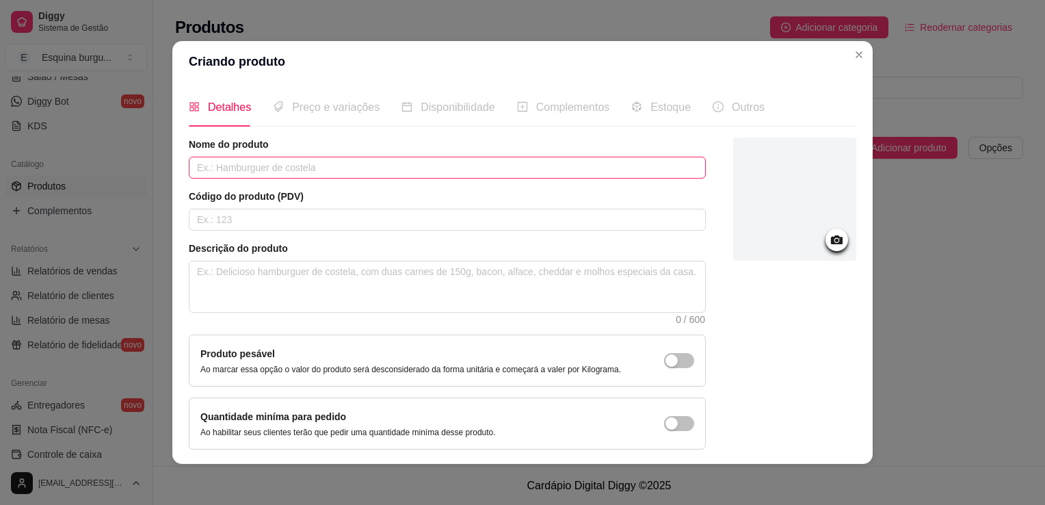
click at [287, 167] on input "text" at bounding box center [447, 168] width 517 height 22
type input "c"
type input "calabacon"
click at [241, 214] on input "text" at bounding box center [447, 220] width 517 height 22
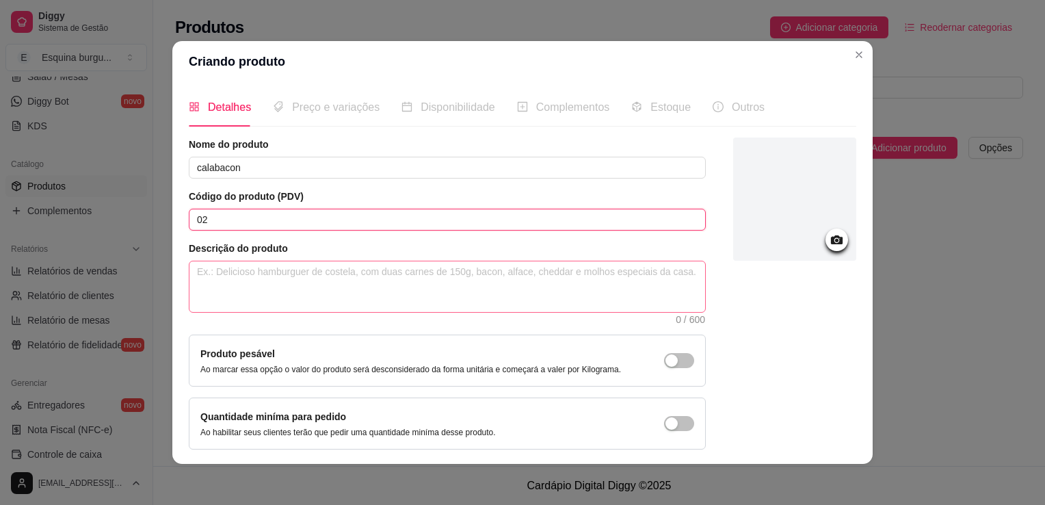
type input "02"
click at [237, 272] on textarea at bounding box center [448, 286] width 516 height 51
type textarea "p"
type textarea "pa"
type textarea "pao"
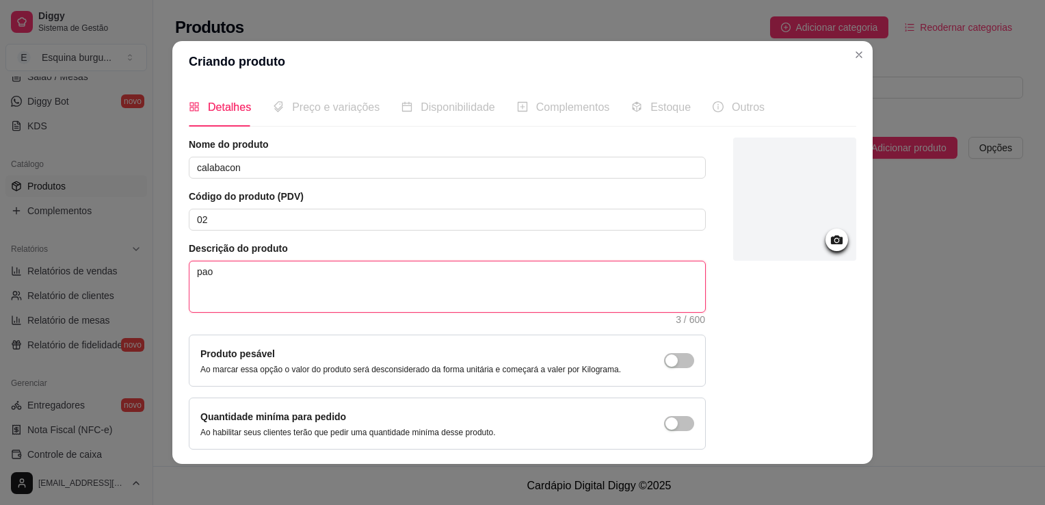
type textarea "pao"
type textarea "pa"
type textarea "p"
type textarea "pã"
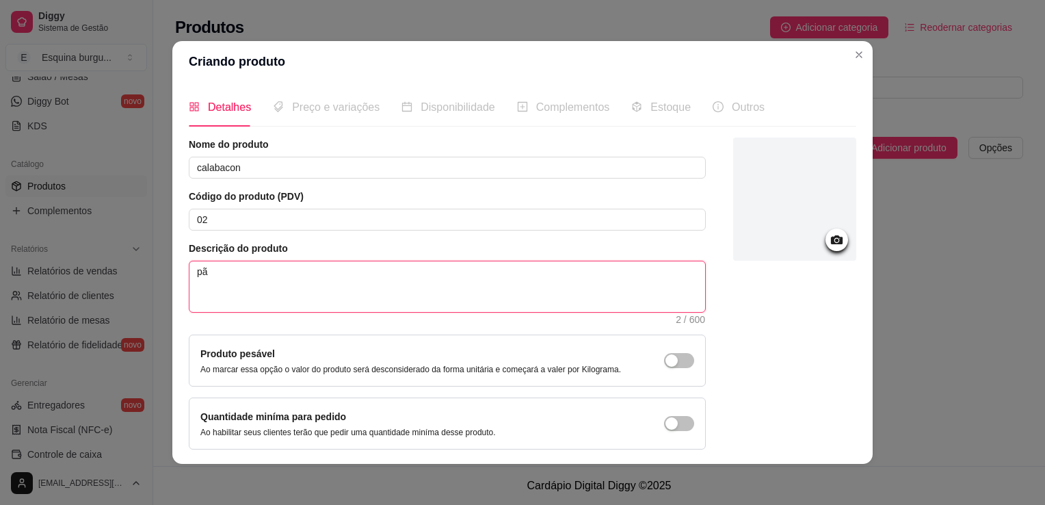
type textarea "pãp"
type textarea "pã"
type textarea "pãpo"
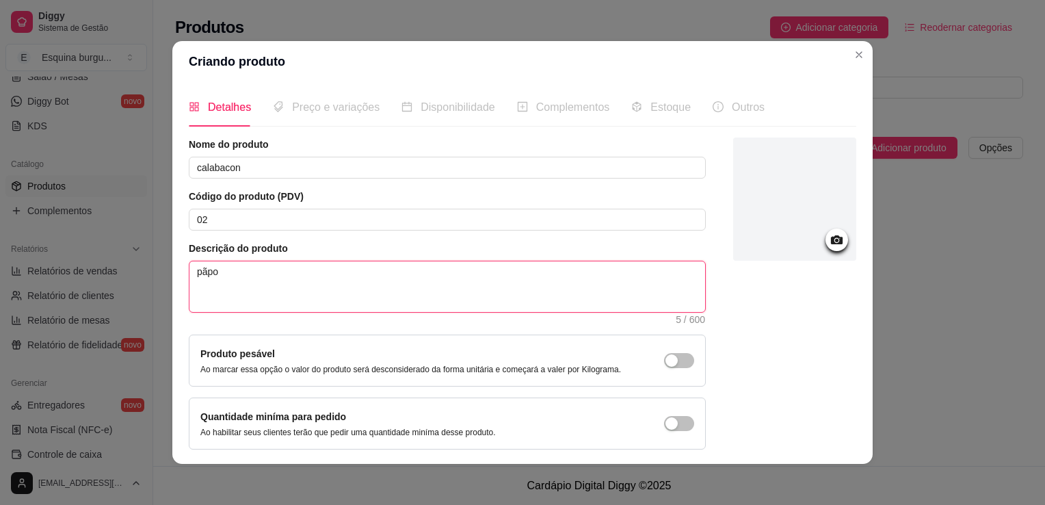
type textarea "pãp"
type textarea "pã"
type textarea "pão"
type textarea "pão d"
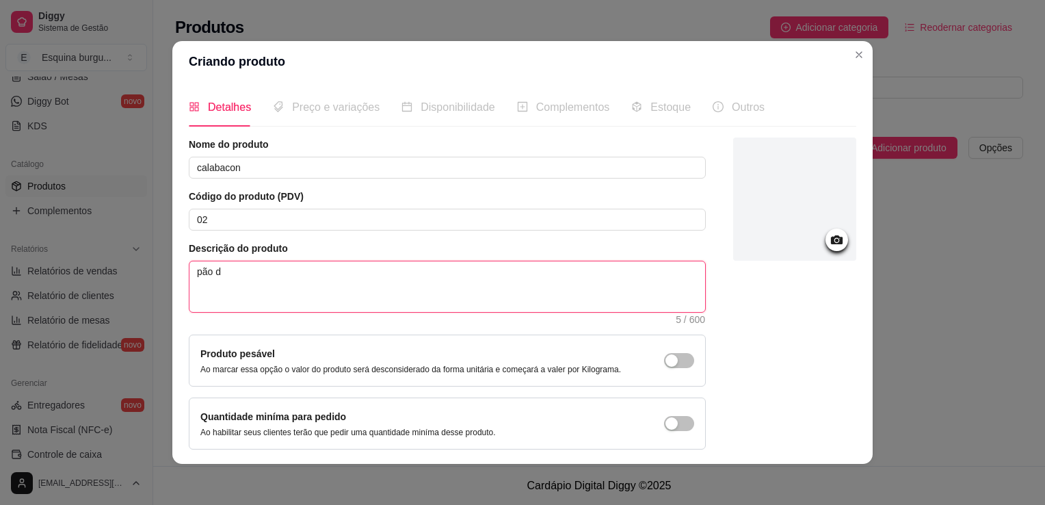
type textarea "pão de"
type textarea "pão de h"
type textarea "pão de ha"
type textarea "pão de ham"
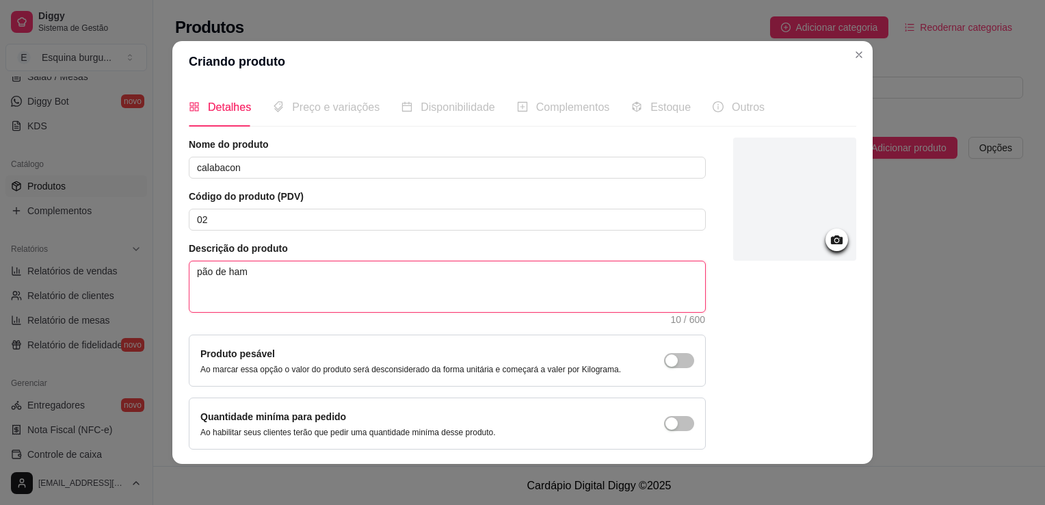
type textarea "pão de hamb"
type textarea "pão de hambu"
type textarea "pão de hambur"
type textarea "pão de hamburg"
type textarea "pão de hamburgu"
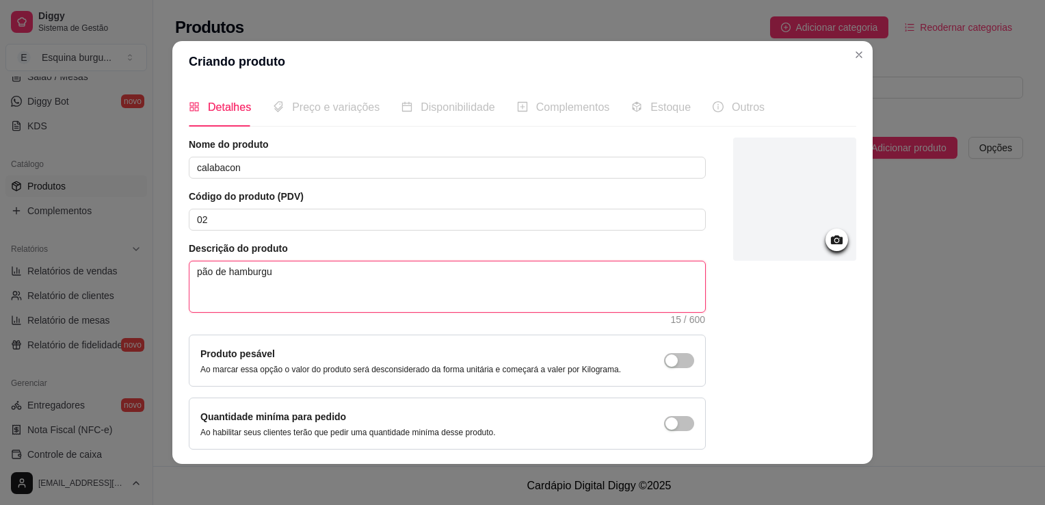
type textarea "pão de hamburgue"
type textarea "pão de hamburguer"
type textarea "pão de hamburguer,"
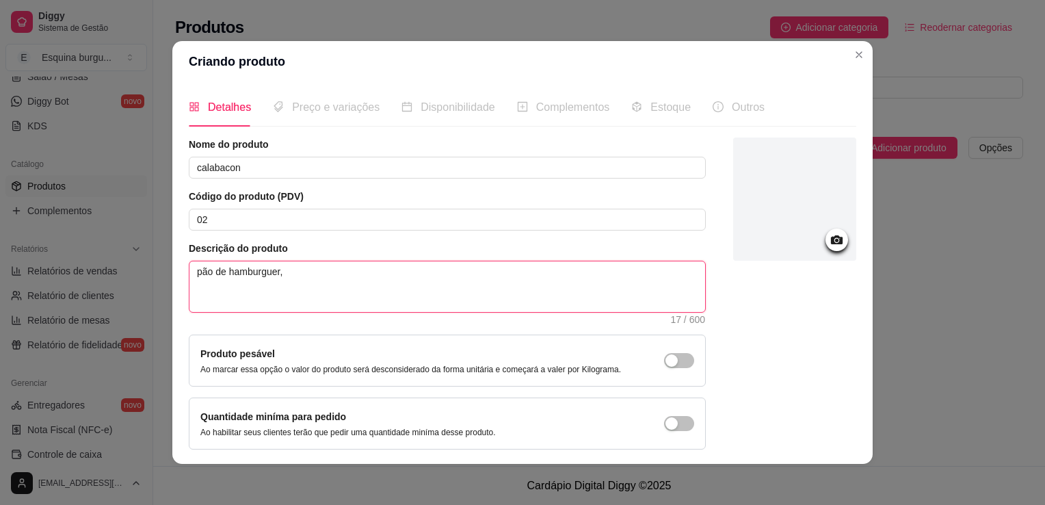
type textarea "pão de hamburguer,"
type textarea "pão de hamburguer, c"
type textarea "pão de hamburguer, ca"
type textarea "pão de hamburguer, car"
type textarea "pão de hamburguer, carn"
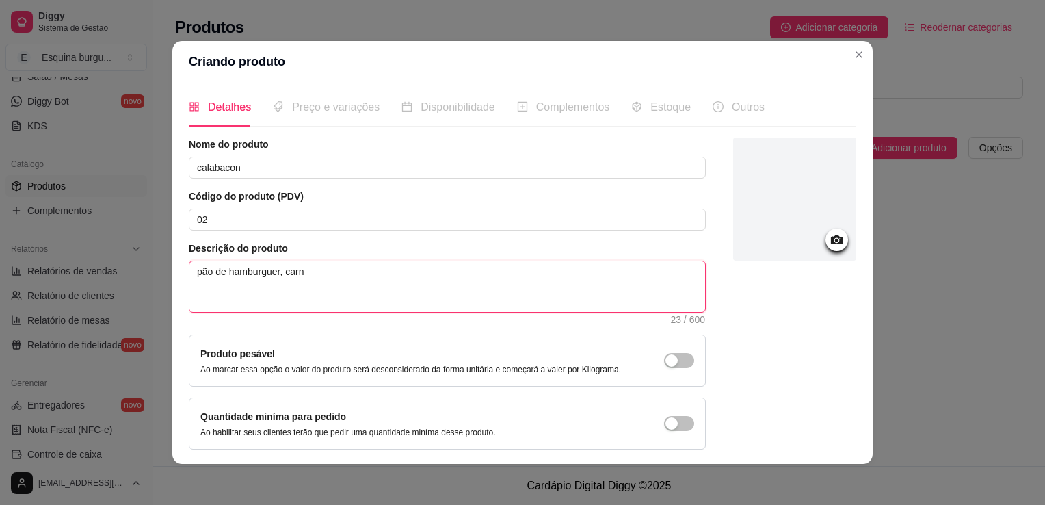
type textarea "pão de hamburguer, carne"
type textarea "pão de hamburguer, carne ,"
type textarea "pão de hamburguer, carne"
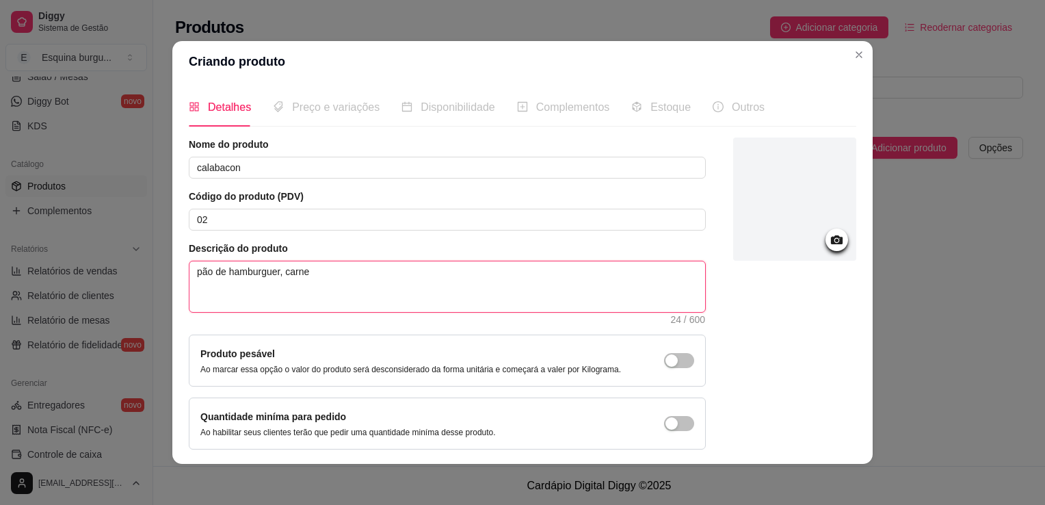
type textarea "pão de hamburguer, carn"
type textarea "pão de hamburguer, carne"
type textarea "pão de hamburguer, carne,"
type textarea "pão de hamburguer, carne, t"
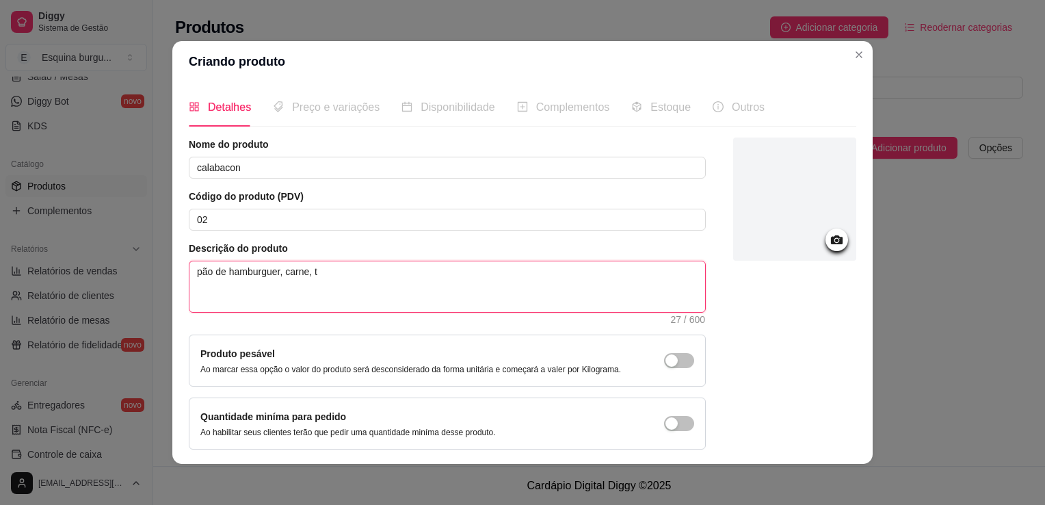
type textarea "pão de hamburguer, carne, to"
type textarea "pão de hamburguer, carne, t"
type textarea "pão de hamburguer, carne,"
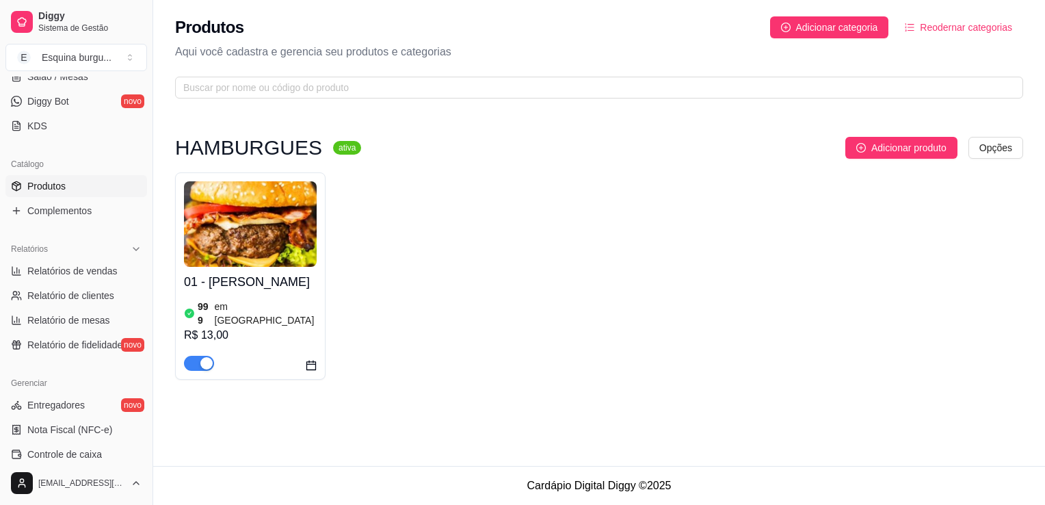
click at [955, 246] on div "01 - Smesh burgue 999 em estoque R$ 13,00" at bounding box center [599, 275] width 848 height 207
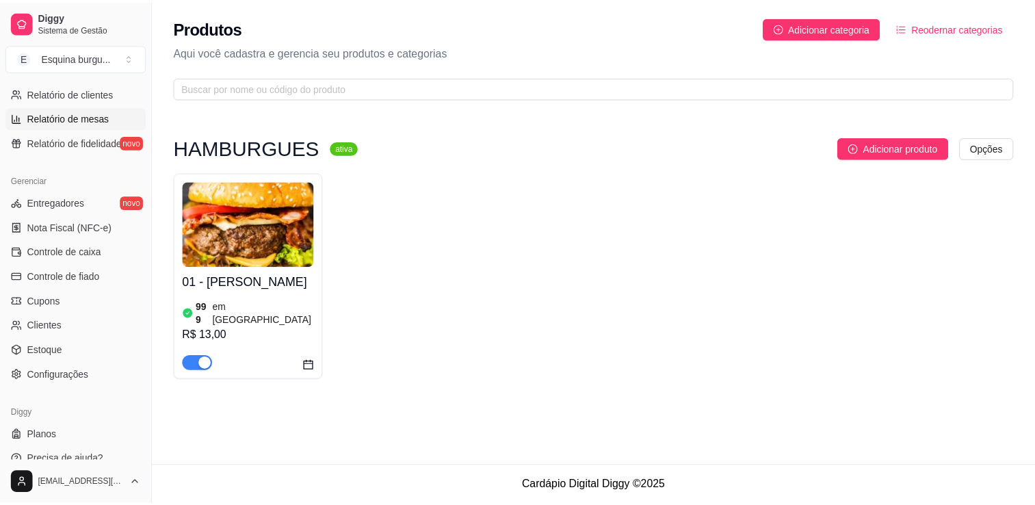
scroll to position [479, 0]
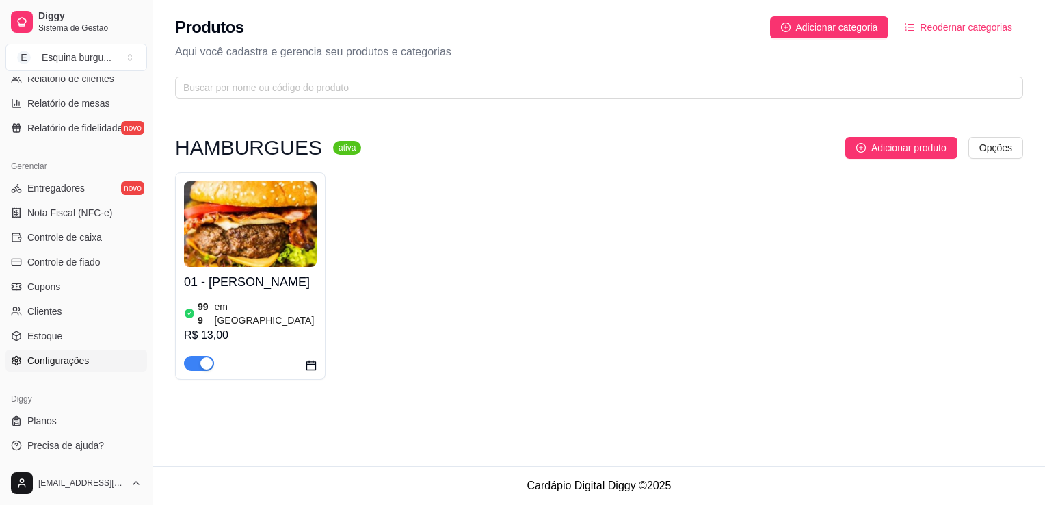
click at [49, 369] on link "Configurações" at bounding box center [76, 361] width 142 height 22
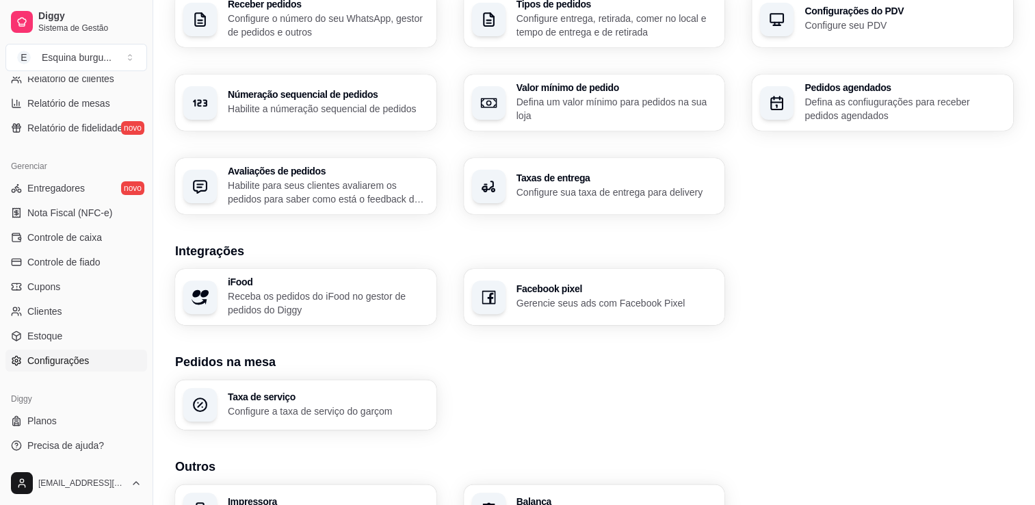
scroll to position [453, 0]
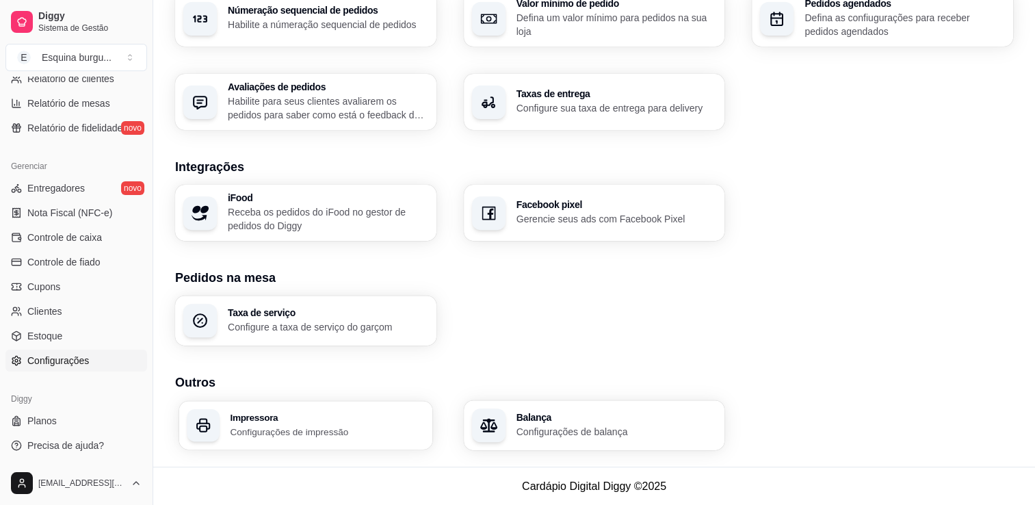
click at [300, 417] on h3 "Impressora" at bounding box center [327, 418] width 194 height 10
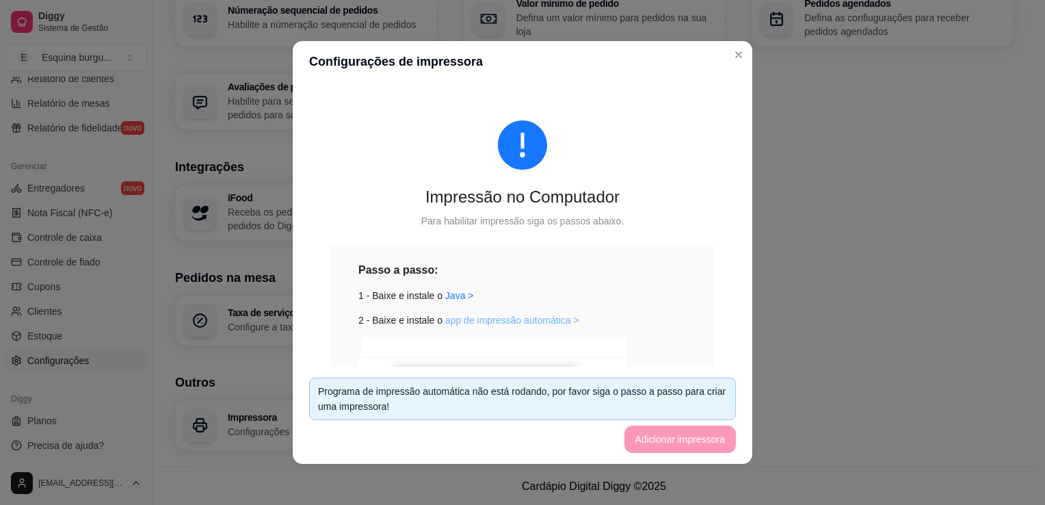
click at [549, 322] on link "app de impressão automática >" at bounding box center [512, 320] width 134 height 11
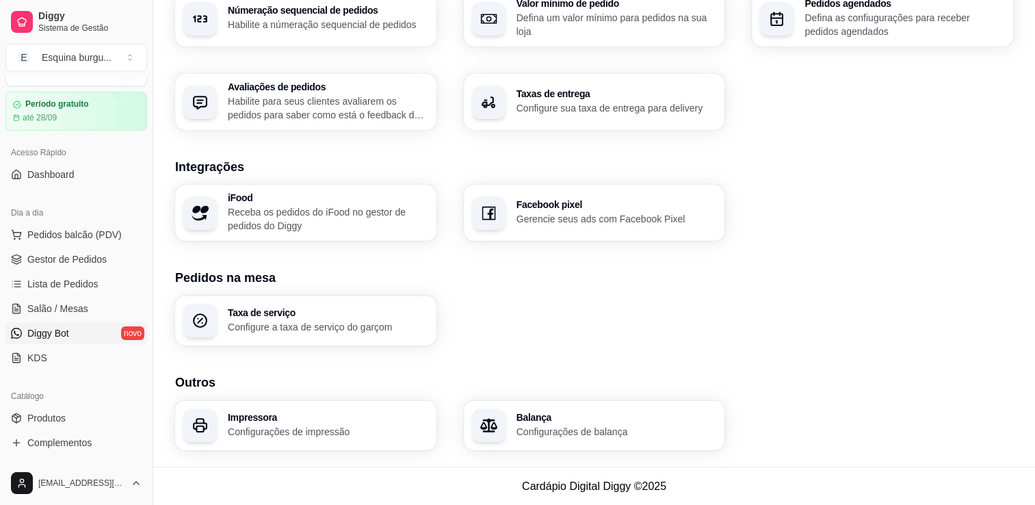
scroll to position [30, 0]
click at [44, 417] on span "Produtos" at bounding box center [46, 418] width 38 height 14
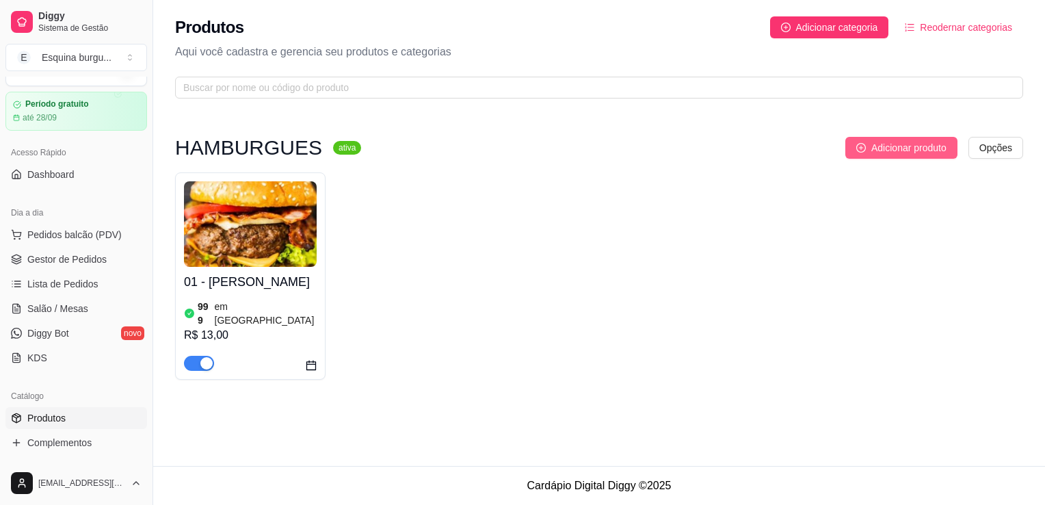
click at [908, 137] on button "Adicionar produto" at bounding box center [902, 148] width 112 height 22
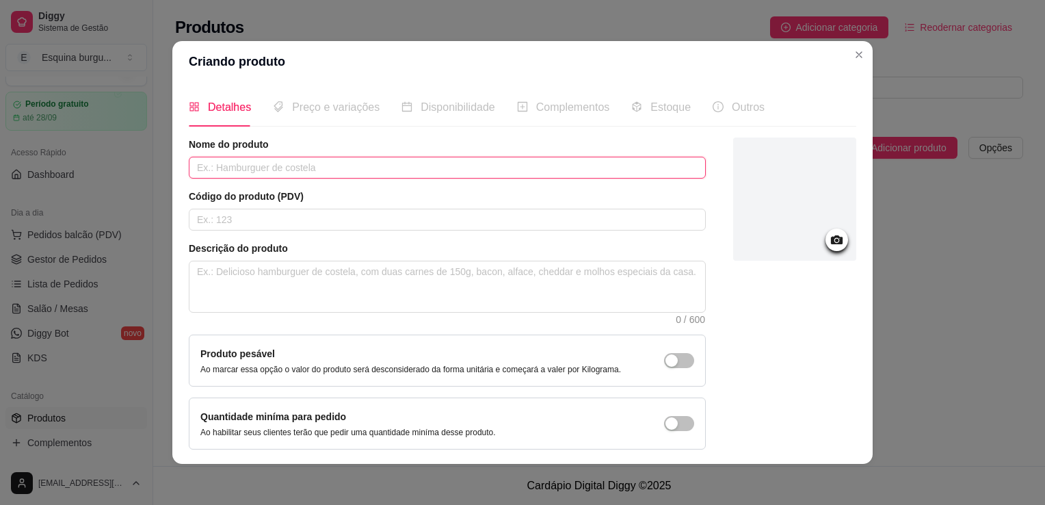
click at [348, 172] on input "text" at bounding box center [447, 168] width 517 height 22
type input "calabacon"
type input "02"
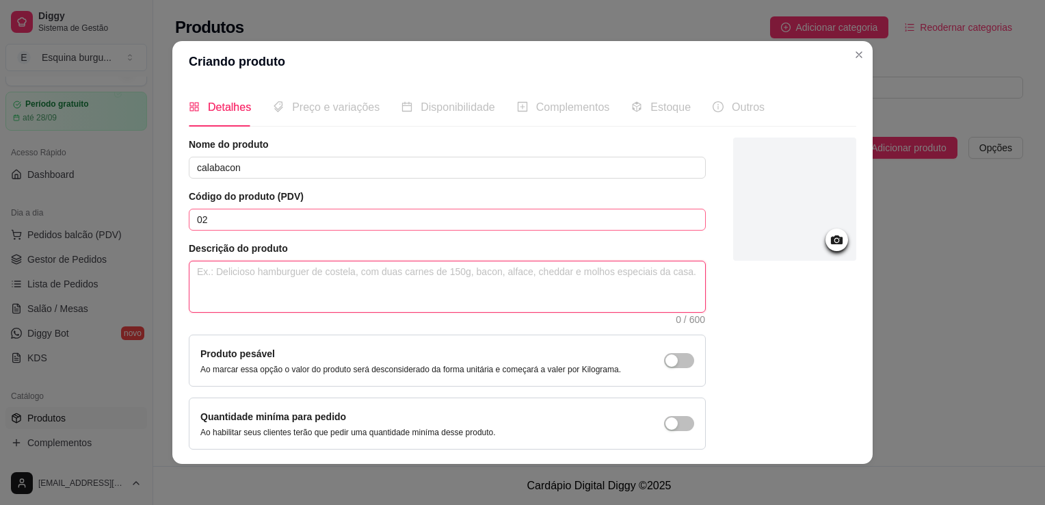
type textarea "p"
type textarea "pa"
type textarea "pao"
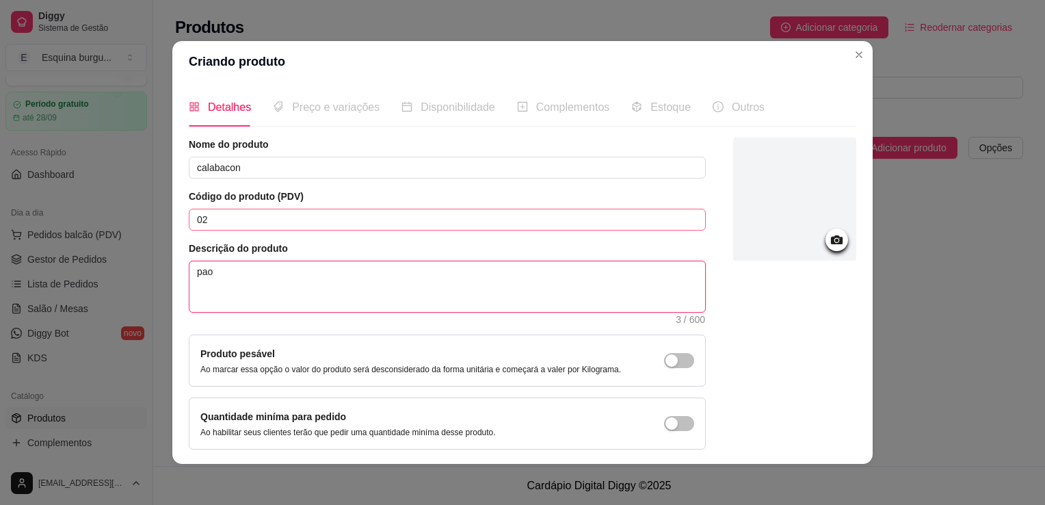
type textarea "pa"
type textarea "p"
type textarea "p~s"
type textarea "p~"
type textarea "p"
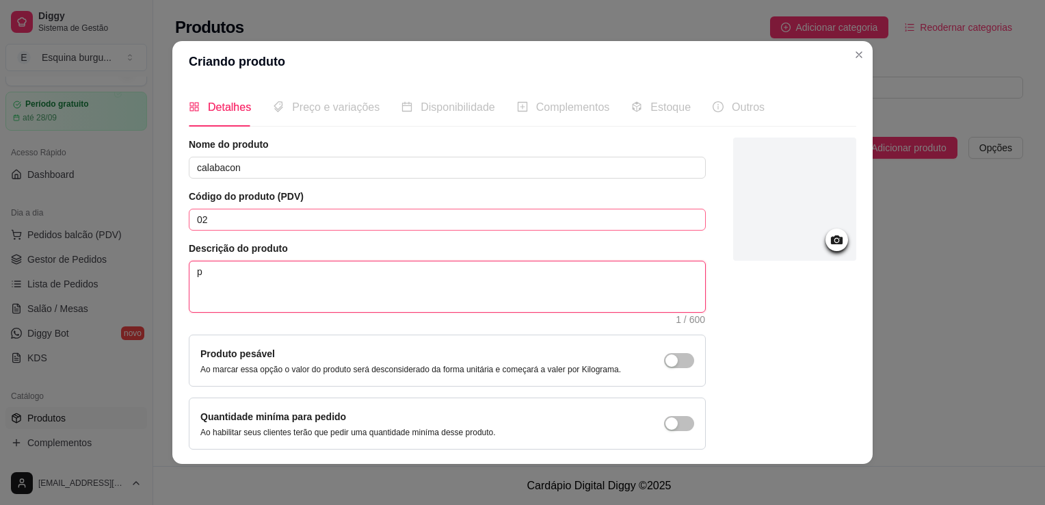
type textarea "pã"
type textarea "pão"
type textarea "pão d"
type textarea "pão de"
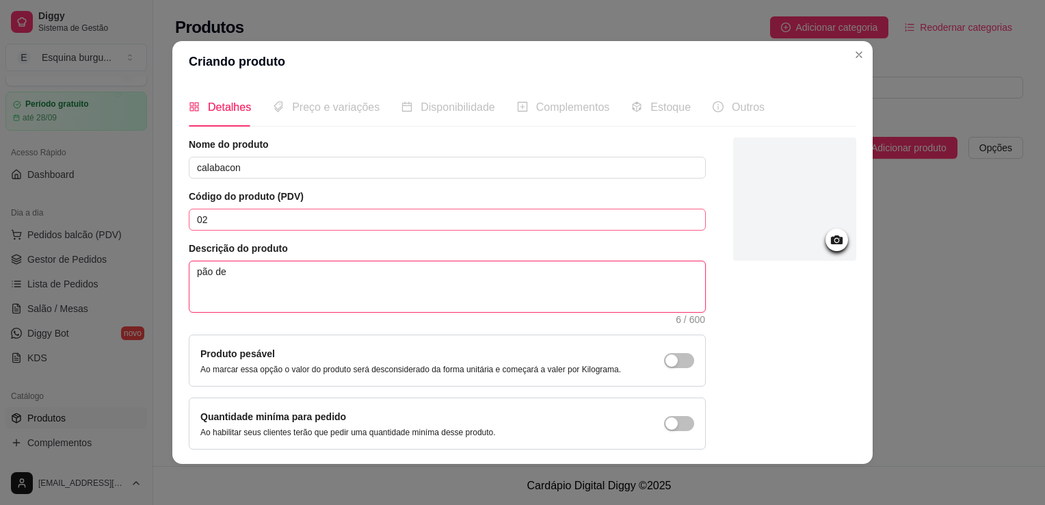
type textarea "pão de"
type textarea "pão de h"
type textarea "pão de ha"
type textarea "pão de ham"
type textarea "pão de hamb"
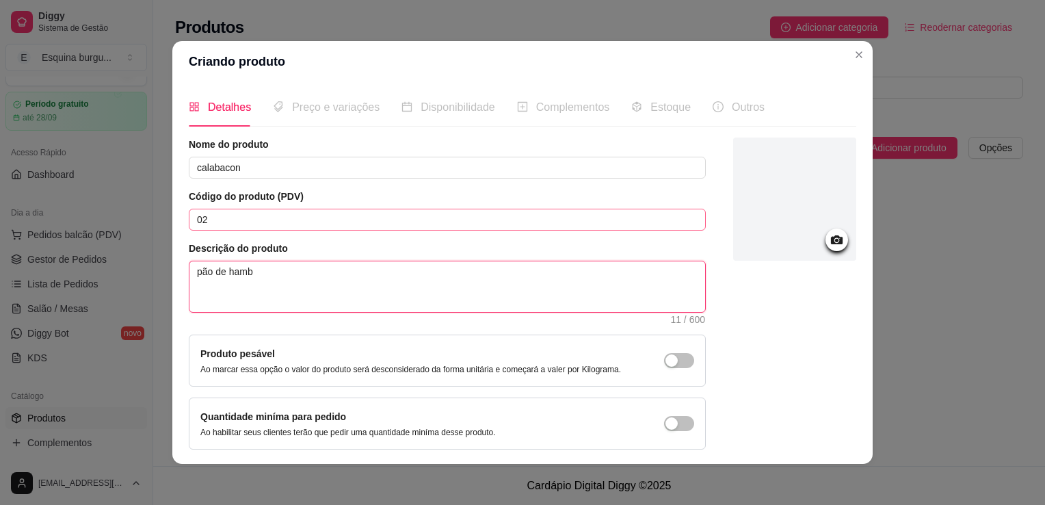
type textarea "pão de hambu"
type textarea "pão de hambur"
type textarea "pão de hamburg"
type textarea "pão de hamburgu"
type textarea "pão de hamburgue"
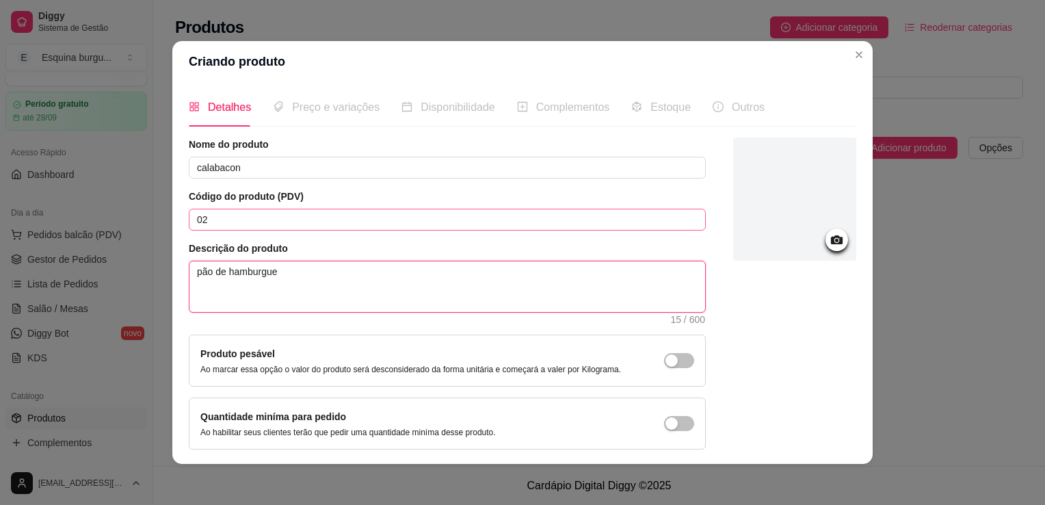
type textarea "pão de hamburguer"
type textarea "pão de hamburguer,"
type textarea "pão de hamburguer, a"
type textarea "pão de hamburguer, al"
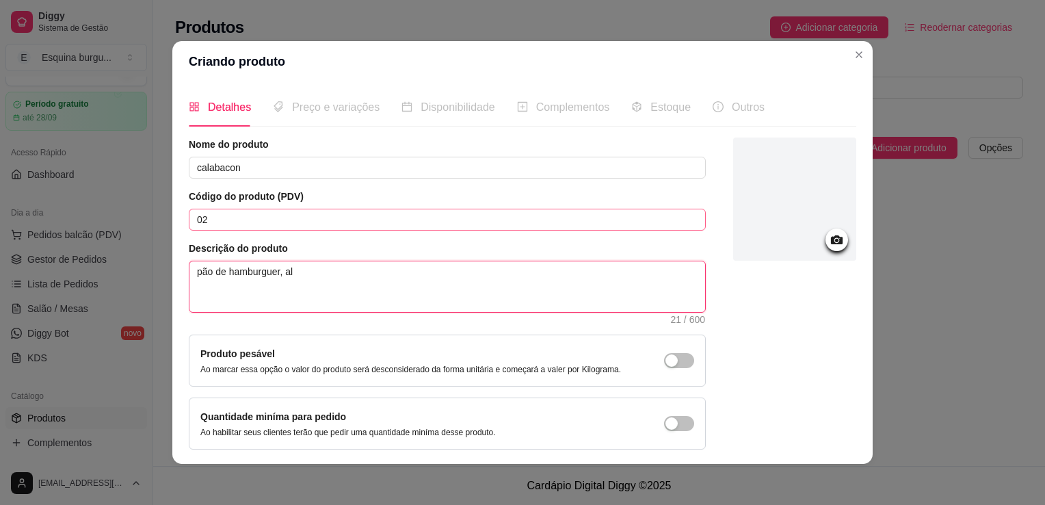
type textarea "pão de hamburguer, alf"
type textarea "pão de hamburguer, alfa"
type textarea "pão de hamburguer, alfac"
type textarea "pão de hamburguer, alface"
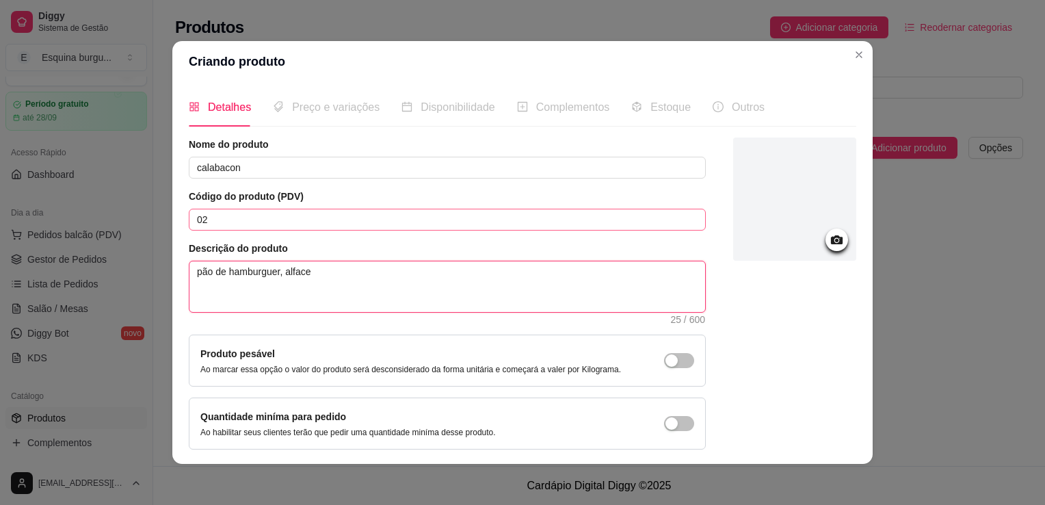
type textarea "pão de hamburguer, alface"
type textarea "pão de hamburguer, alface,"
type textarea "pão de hamburguer, alface, t"
type textarea "pão de hamburguer, alface, to"
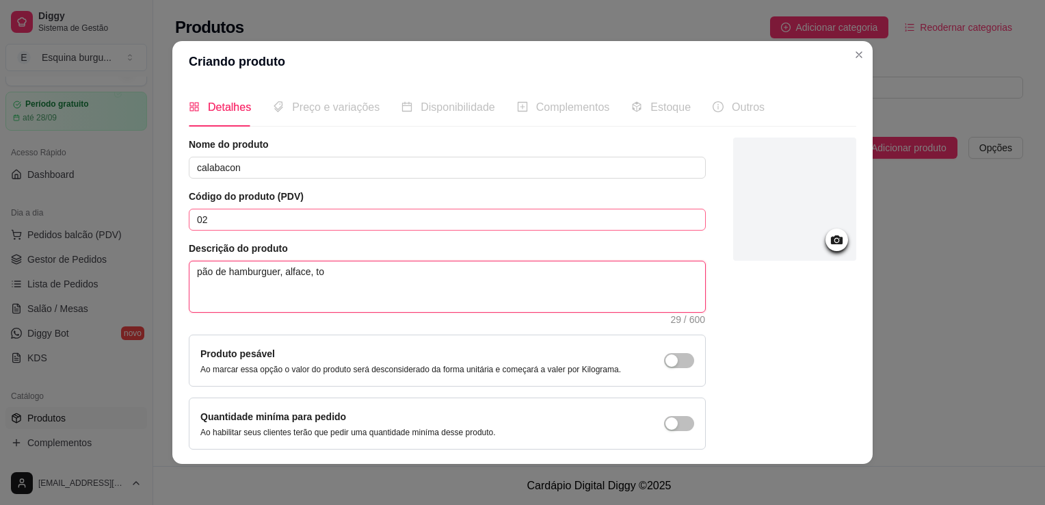
type textarea "pão de hamburguer, alface, tom"
type textarea "pão de hamburguer, alface, toma"
type textarea "pão de hamburguer, alface, tomat"
type textarea "pão de hamburguer, alface, tomate"
click at [282, 272] on textarea "pão de hamburguer, alface, tomate, repolho, cebola caramelizada" at bounding box center [448, 286] width 516 height 51
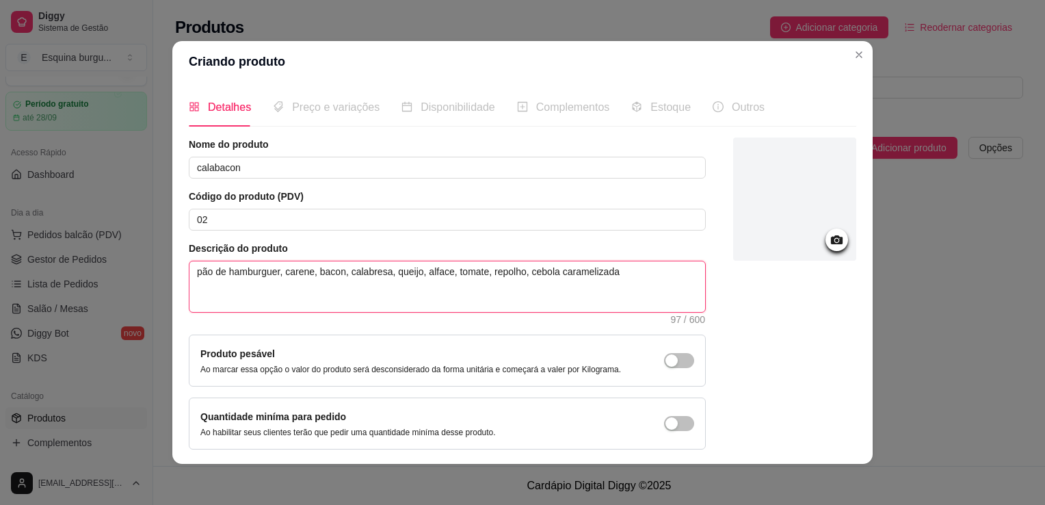
click at [300, 268] on textarea "pão de hamburguer, carene, bacon, calabresa, queijo, alface, tomate, repolho, c…" at bounding box center [448, 286] width 516 height 51
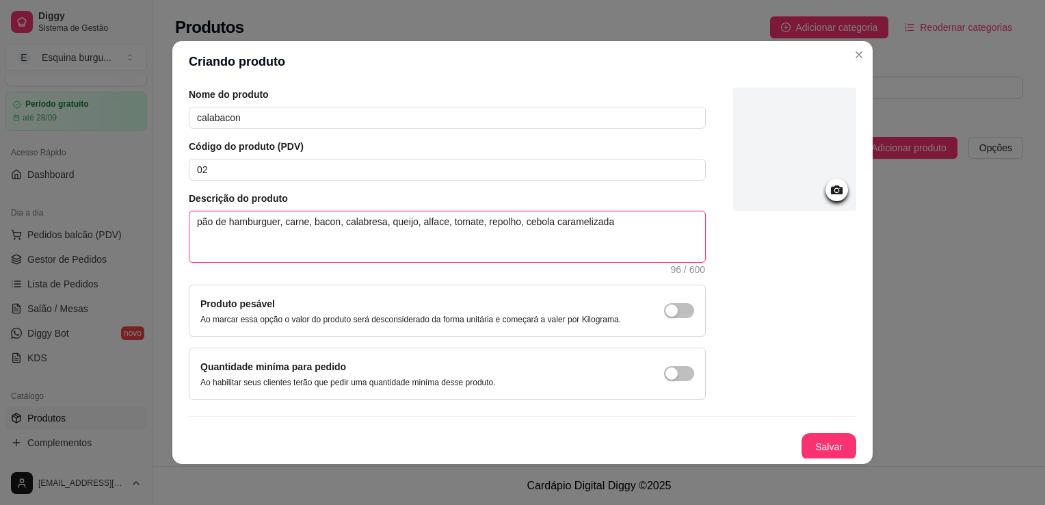
scroll to position [49, 0]
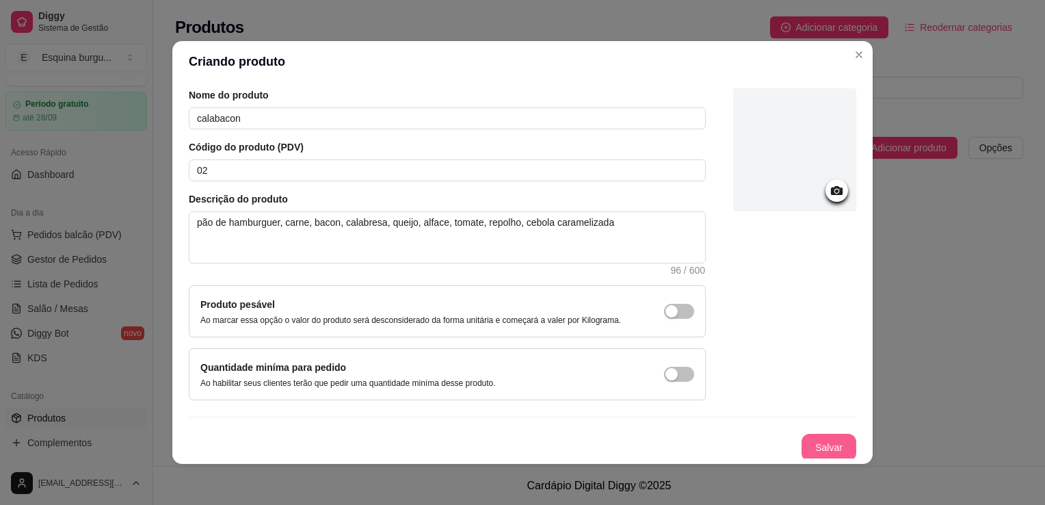
click at [802, 444] on button "Salvar" at bounding box center [829, 447] width 55 height 27
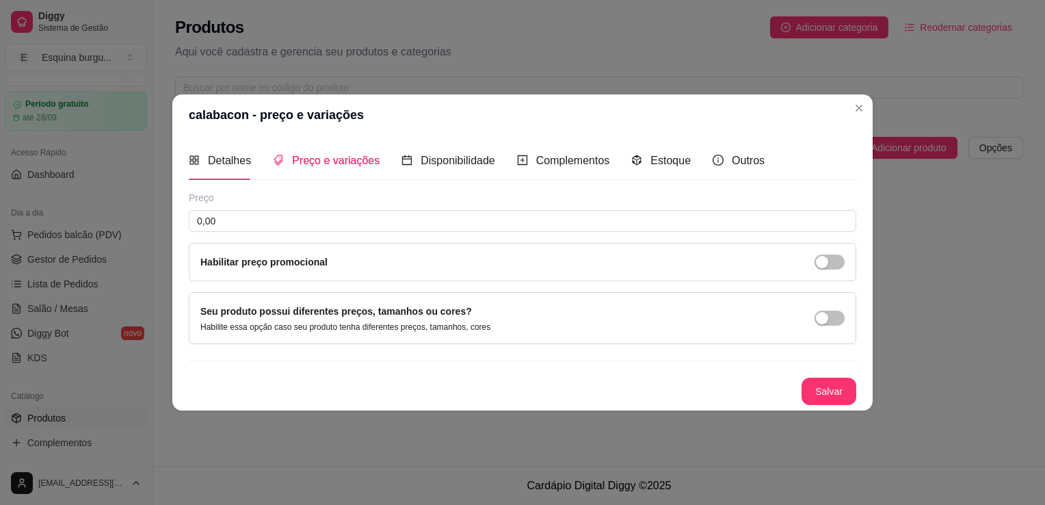
scroll to position [0, 0]
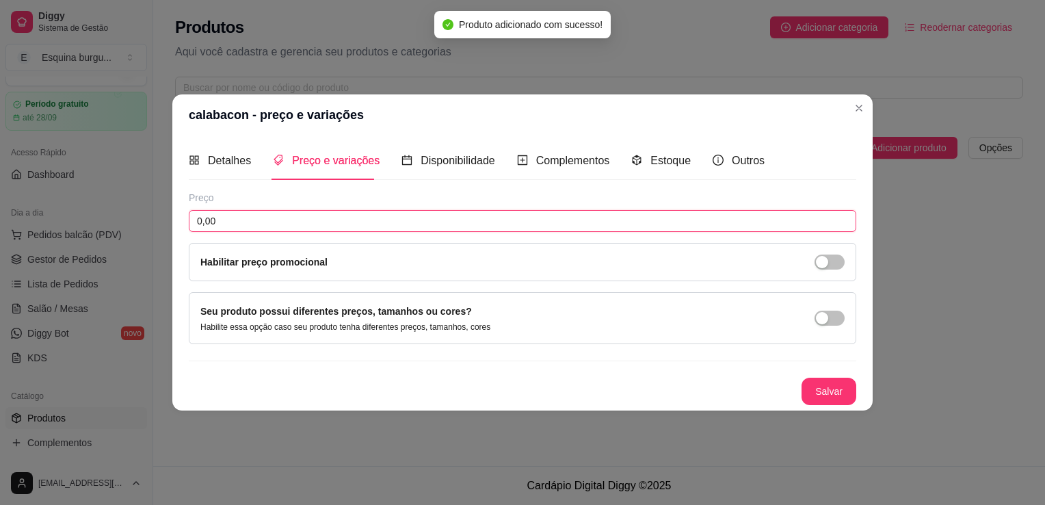
click at [323, 222] on input "0,00" at bounding box center [523, 221] width 668 height 22
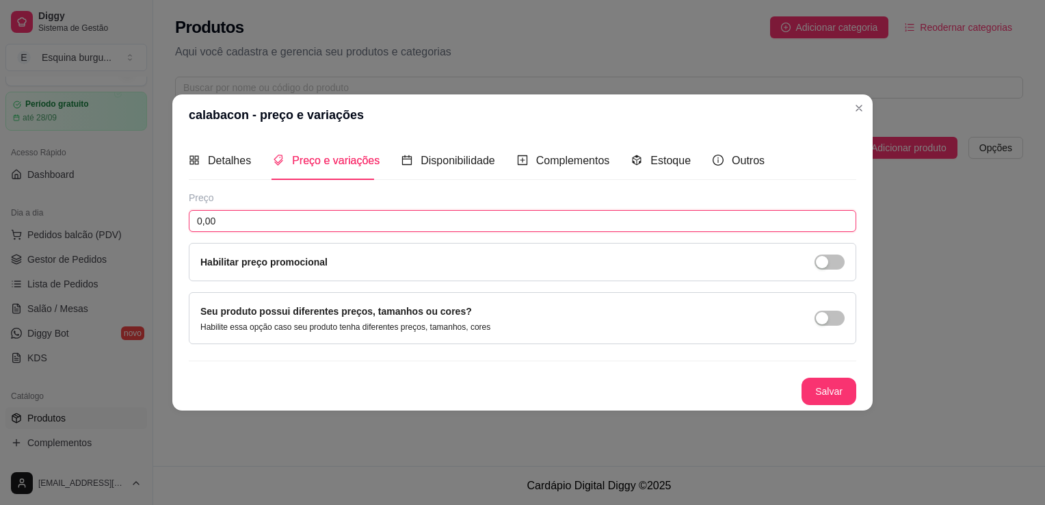
click at [276, 223] on input "0,00" at bounding box center [523, 221] width 668 height 22
click at [270, 213] on input "0,00" at bounding box center [523, 221] width 668 height 22
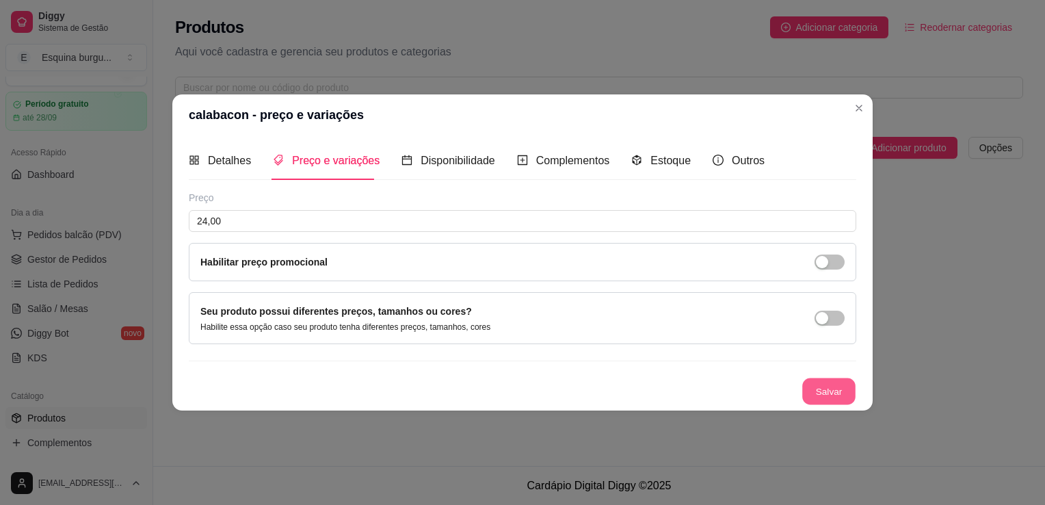
click at [816, 394] on button "Salvar" at bounding box center [829, 391] width 53 height 27
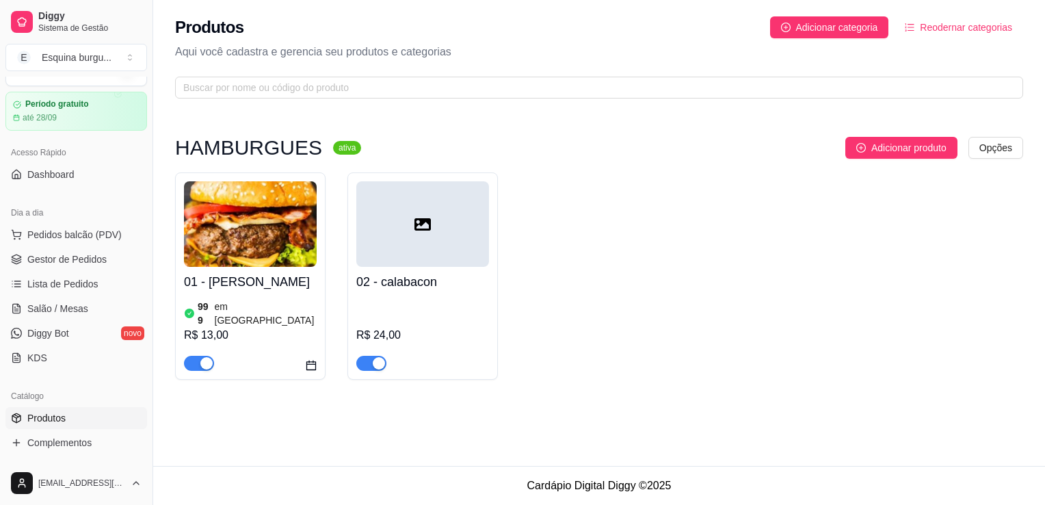
click at [847, 179] on div "01 - Smesh burgue 999 em estoque R$ 13,00 02 - calabacon R$ 24,00" at bounding box center [599, 275] width 848 height 207
click at [246, 265] on img at bounding box center [250, 224] width 133 height 86
click at [62, 307] on span "Salão / Mesas" at bounding box center [57, 309] width 61 height 14
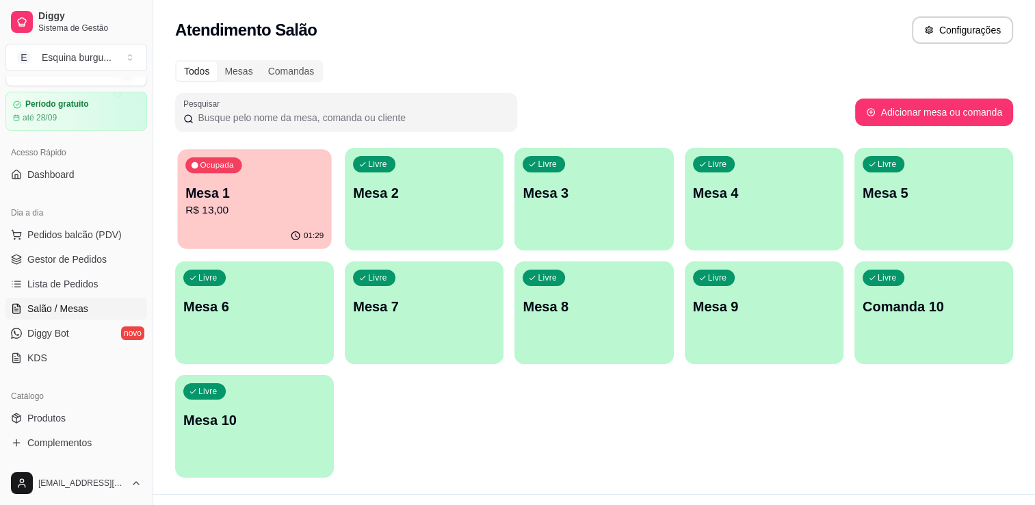
click at [265, 223] on button "Ocupada Mesa 1 R$ 13,00 01:29" at bounding box center [254, 199] width 154 height 100
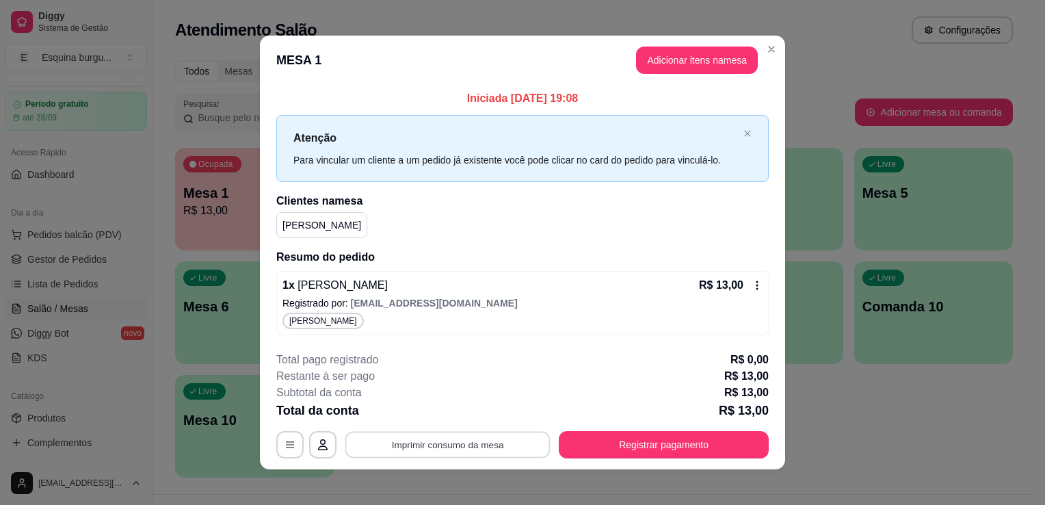
click at [441, 443] on button "Imprimir consumo da mesa" at bounding box center [448, 444] width 205 height 27
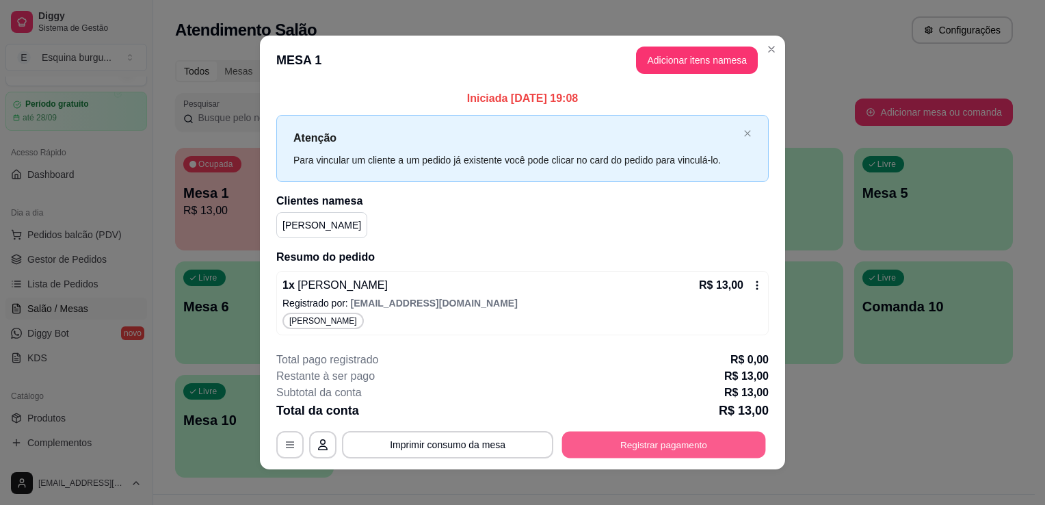
click at [624, 442] on button "Registrar pagamento" at bounding box center [664, 444] width 204 height 27
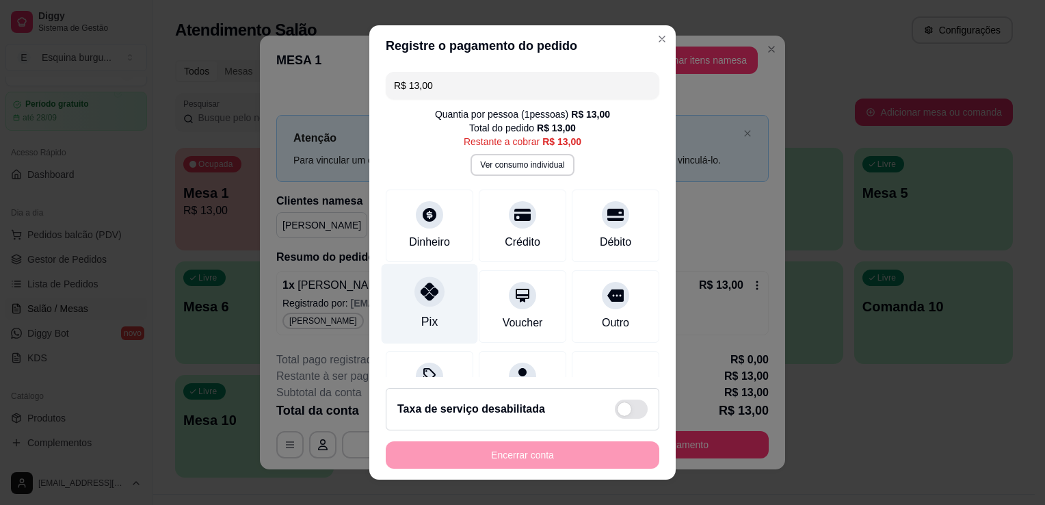
click at [421, 294] on icon at bounding box center [430, 292] width 18 height 18
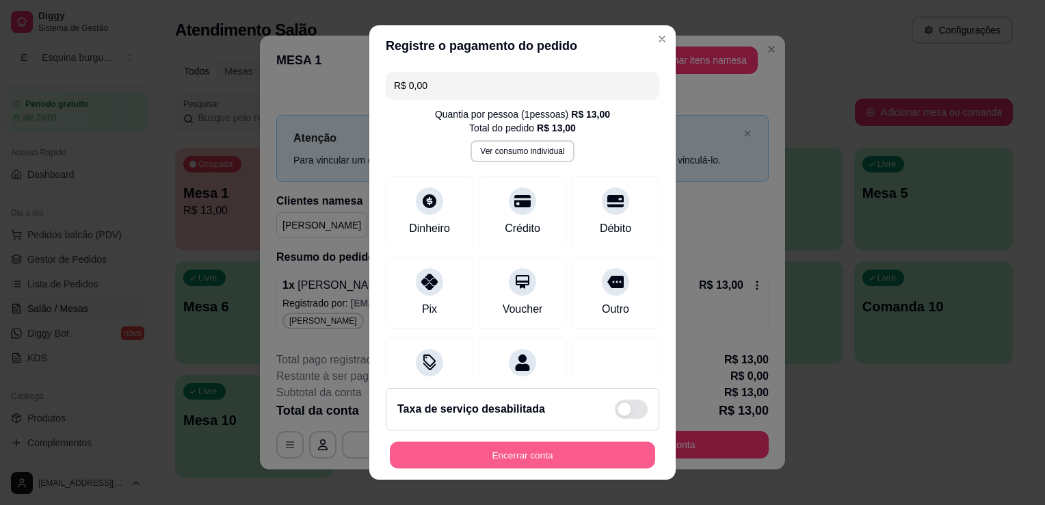
click at [511, 460] on button "Encerrar conta" at bounding box center [522, 455] width 265 height 27
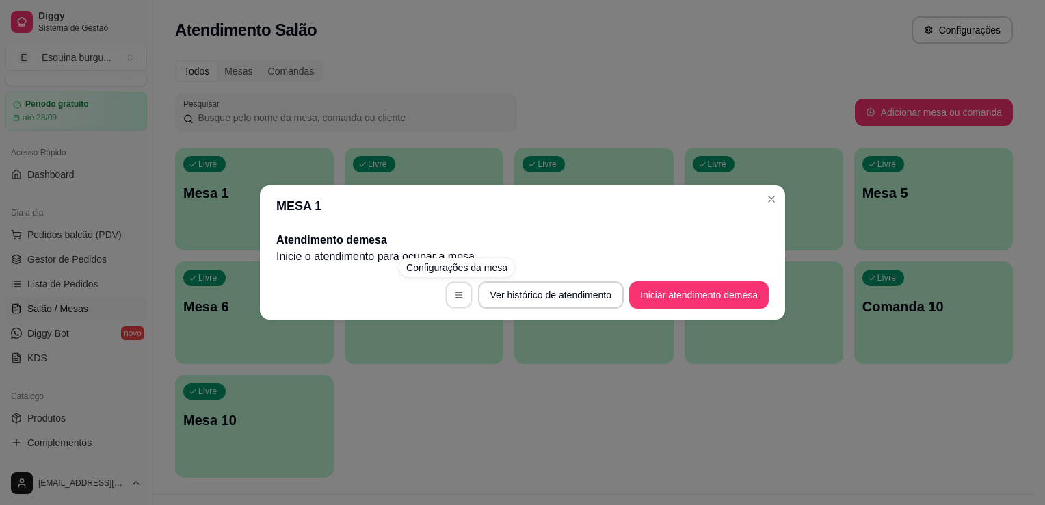
click at [461, 293] on button "button" at bounding box center [458, 295] width 27 height 27
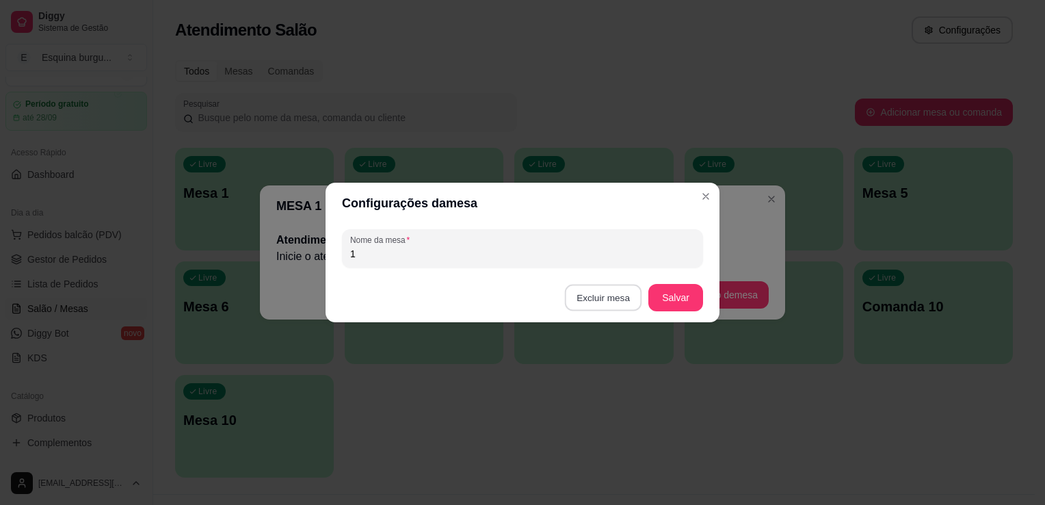
click at [621, 302] on button "Excluir mesa" at bounding box center [603, 298] width 77 height 27
click at [557, 387] on button "Cancelar" at bounding box center [553, 384] width 46 height 21
click at [675, 306] on button "Salvar" at bounding box center [675, 298] width 53 height 27
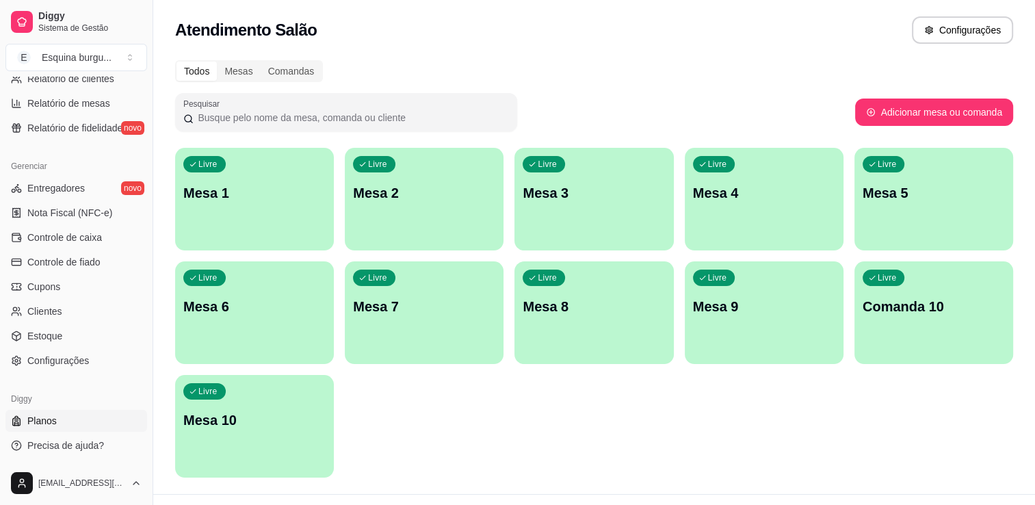
scroll to position [27, 0]
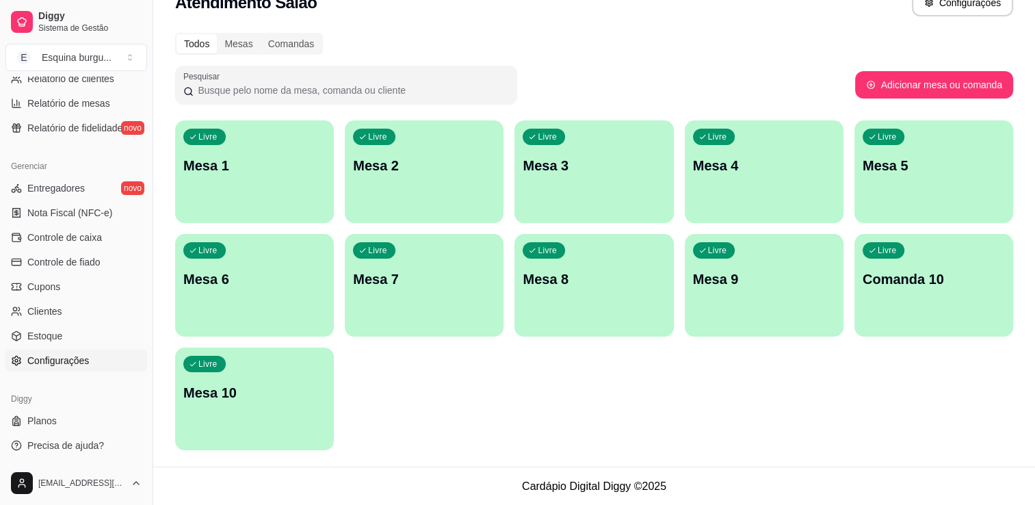
click at [49, 361] on span "Configurações" at bounding box center [58, 361] width 62 height 14
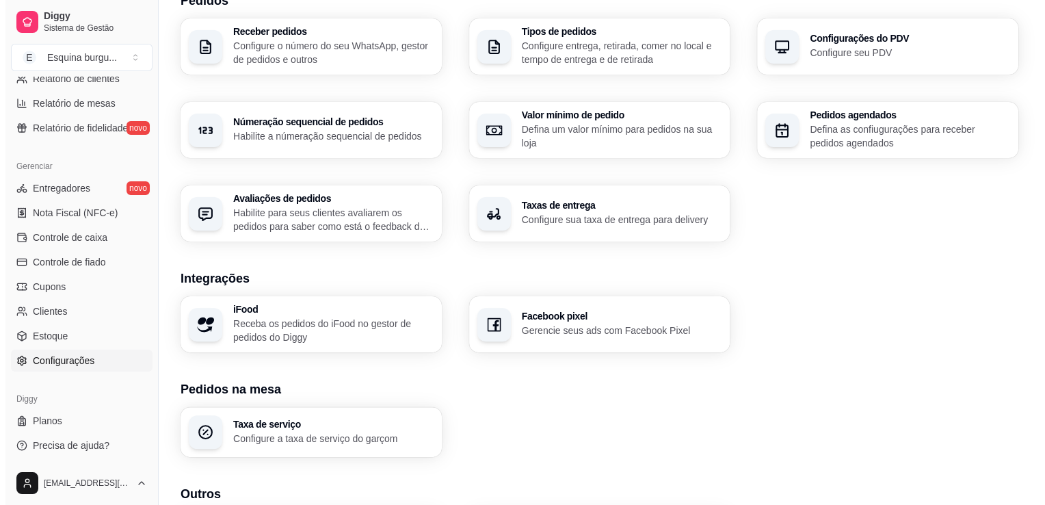
scroll to position [453, 0]
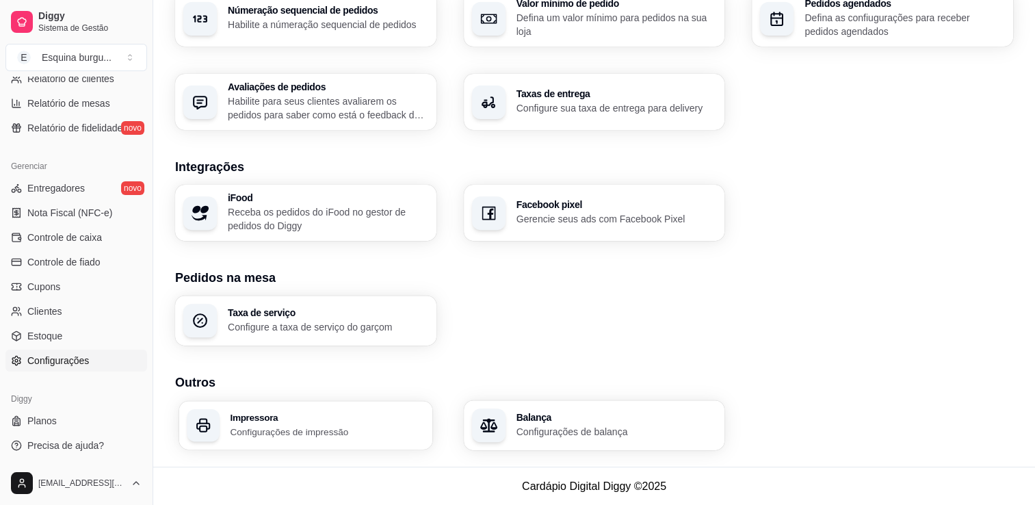
click at [304, 423] on div "Impressora Configurações de impressão" at bounding box center [327, 425] width 194 height 25
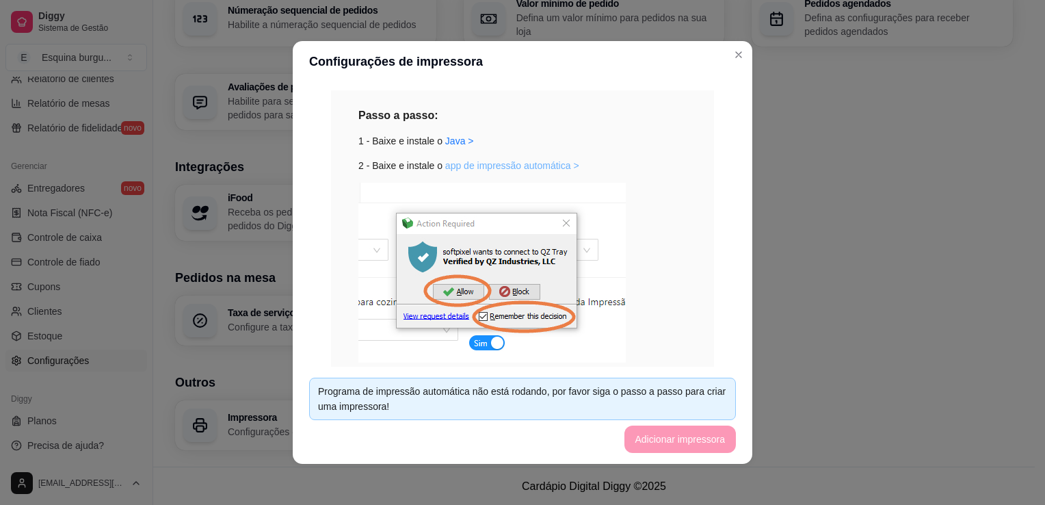
scroll to position [199, 0]
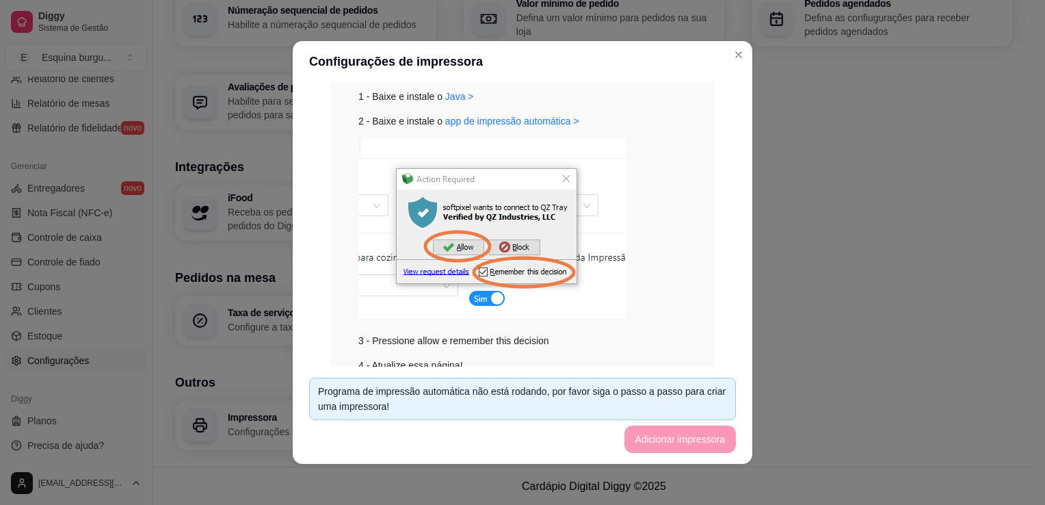
click at [694, 443] on footer "Programa de impressão automática não está rodando, por favor siga o passo a pas…" at bounding box center [523, 415] width 460 height 97
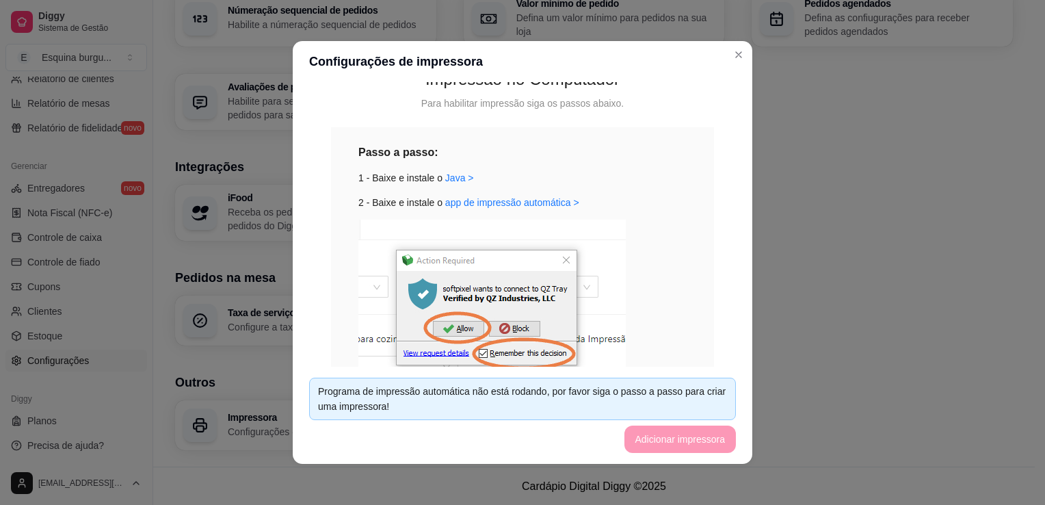
scroll to position [116, 0]
